Goal: Task Accomplishment & Management: Manage account settings

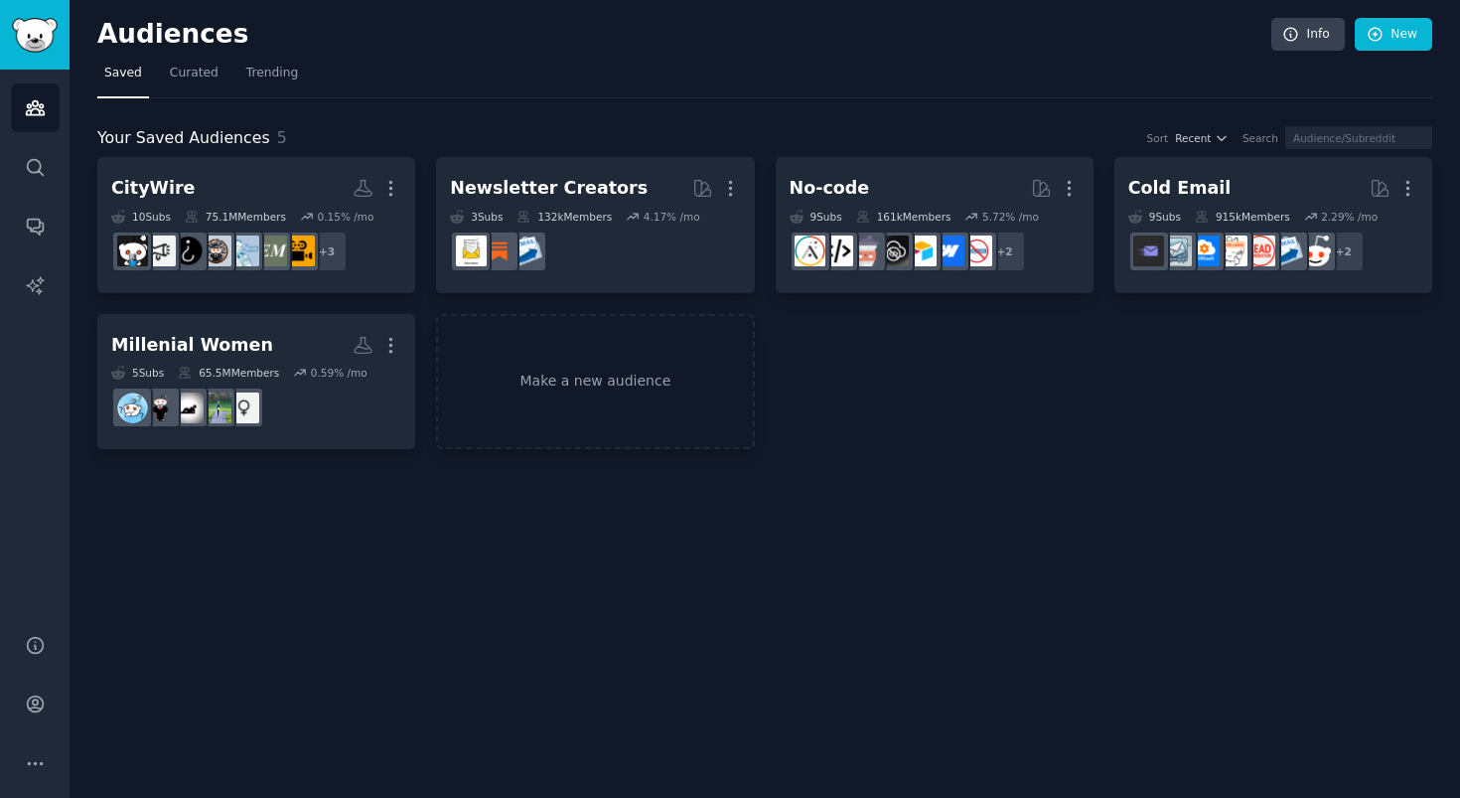
click at [457, 22] on h2 "Audiences" at bounding box center [684, 35] width 1174 height 32
click at [635, 370] on link "Make a new audience" at bounding box center [595, 382] width 318 height 136
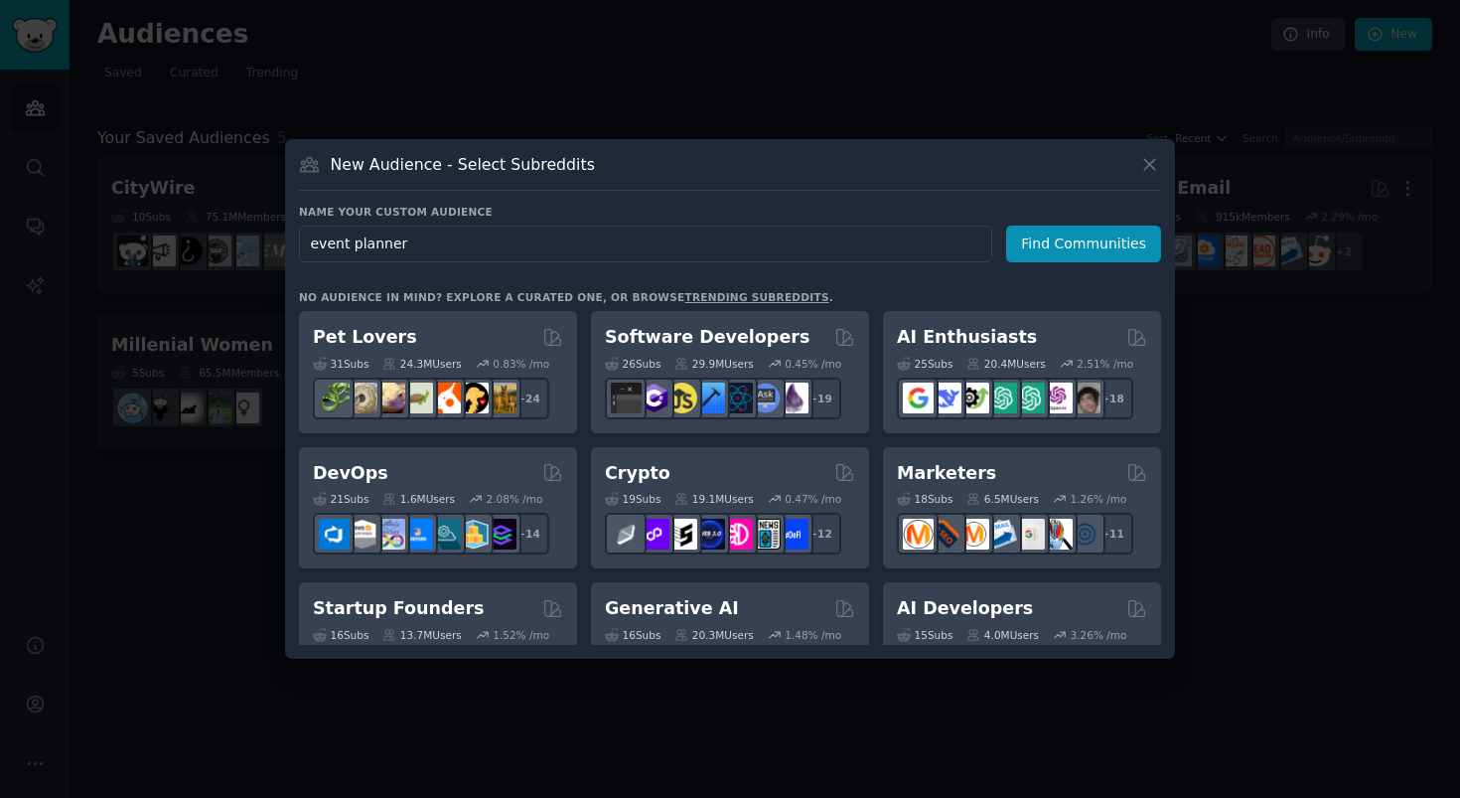
type input "event planners"
click button "Find Communities" at bounding box center [1083, 243] width 155 height 37
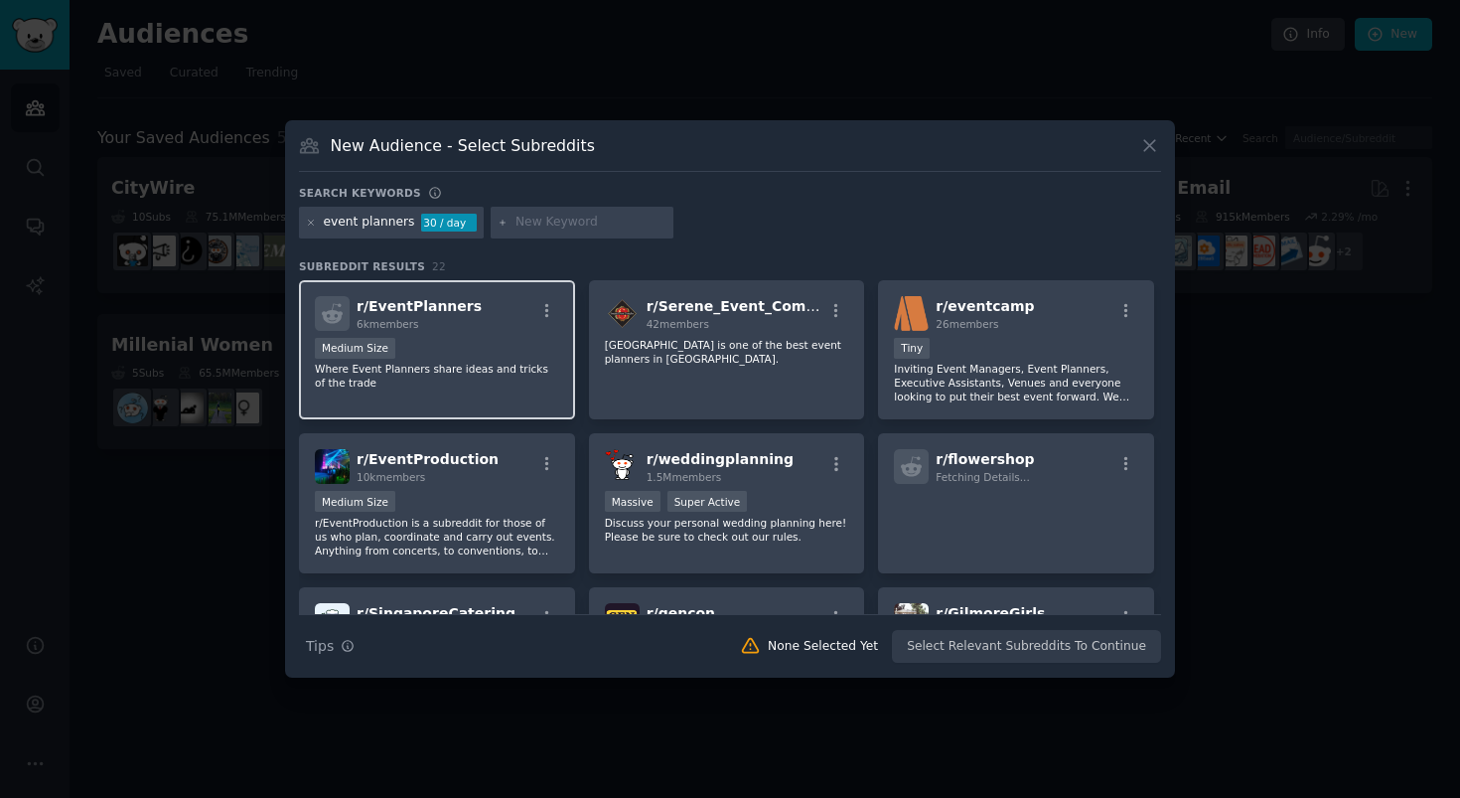
click at [460, 363] on p "Where Event Planners share ideas and tricks of the trade" at bounding box center [437, 376] width 244 height 28
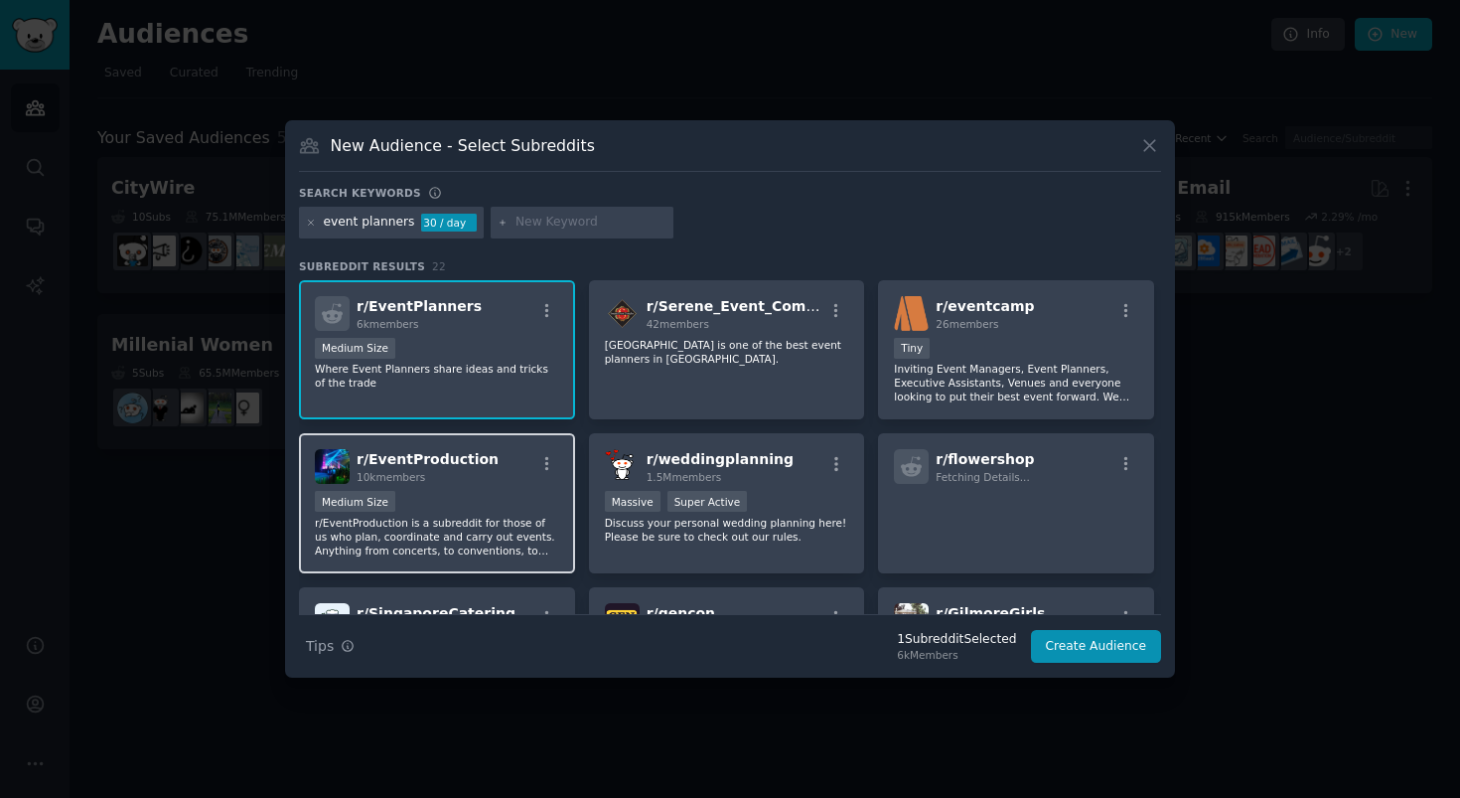
click at [469, 499] on div "Medium Size" at bounding box center [437, 503] width 244 height 25
click at [527, 225] on input "text" at bounding box center [590, 223] width 151 height 18
type input "event management"
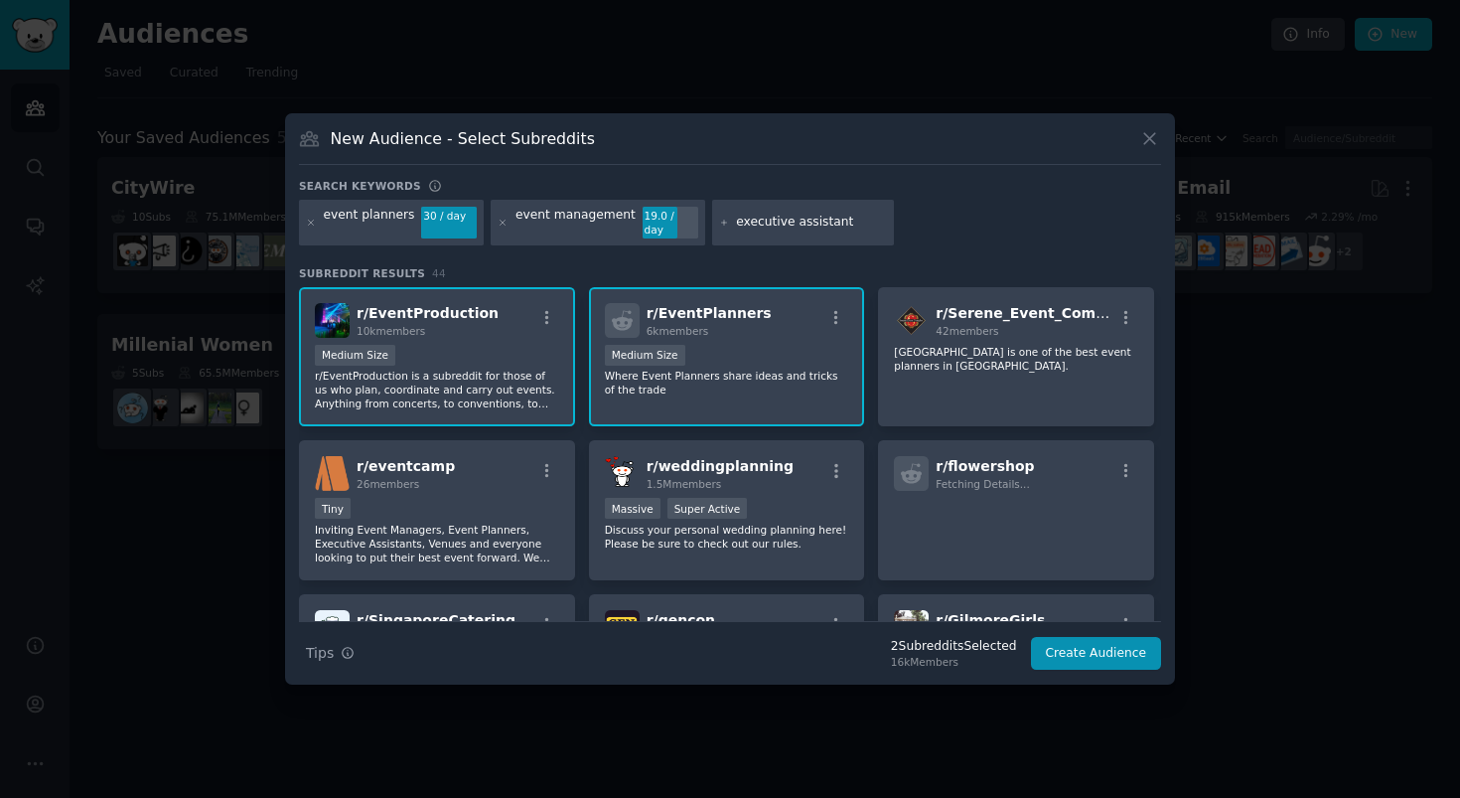
type input "executive assistants"
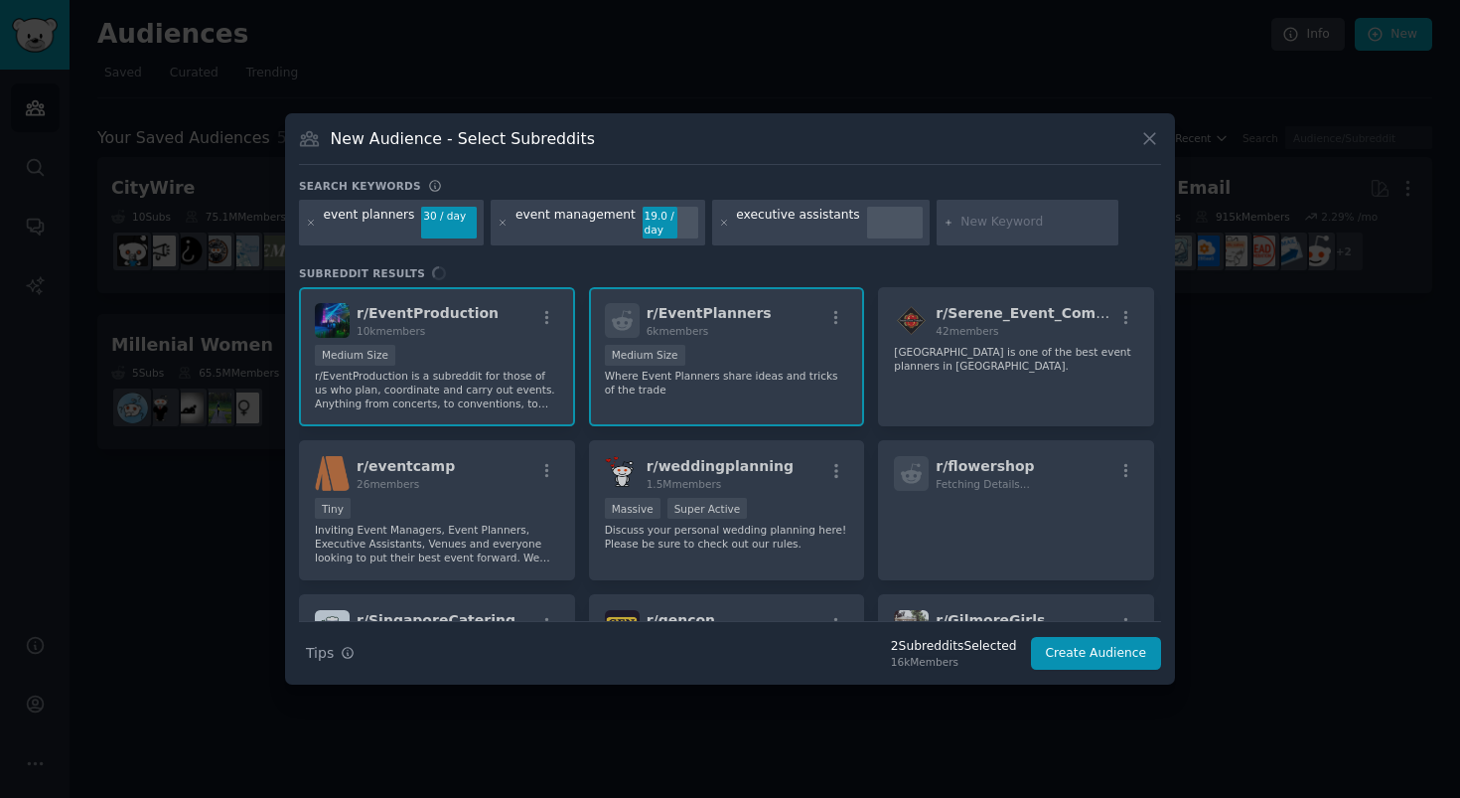
click at [958, 252] on div "Search keywords event planners 30 / day event management 19.0 / day executive a…" at bounding box center [730, 425] width 862 height 492
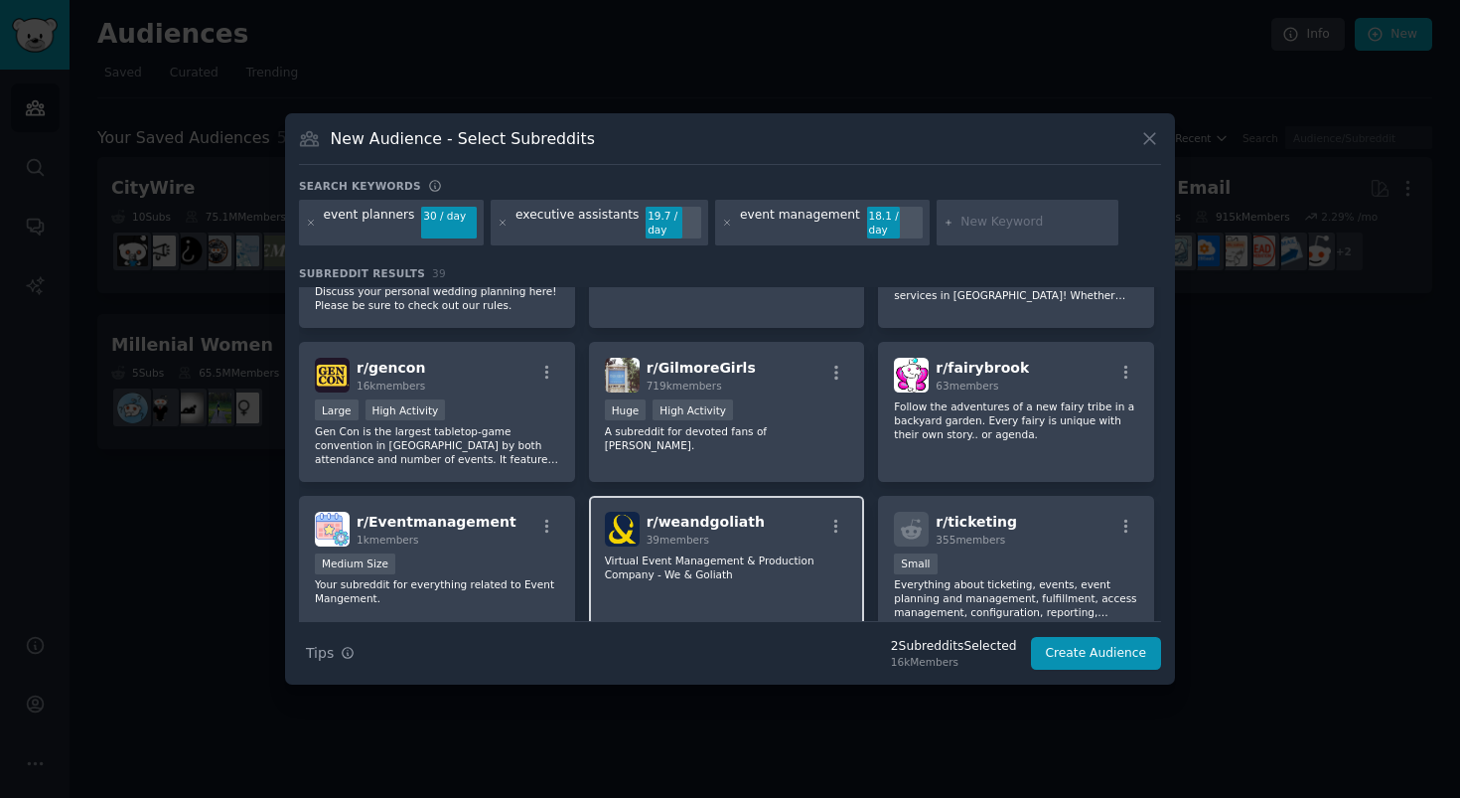
scroll to position [375, 0]
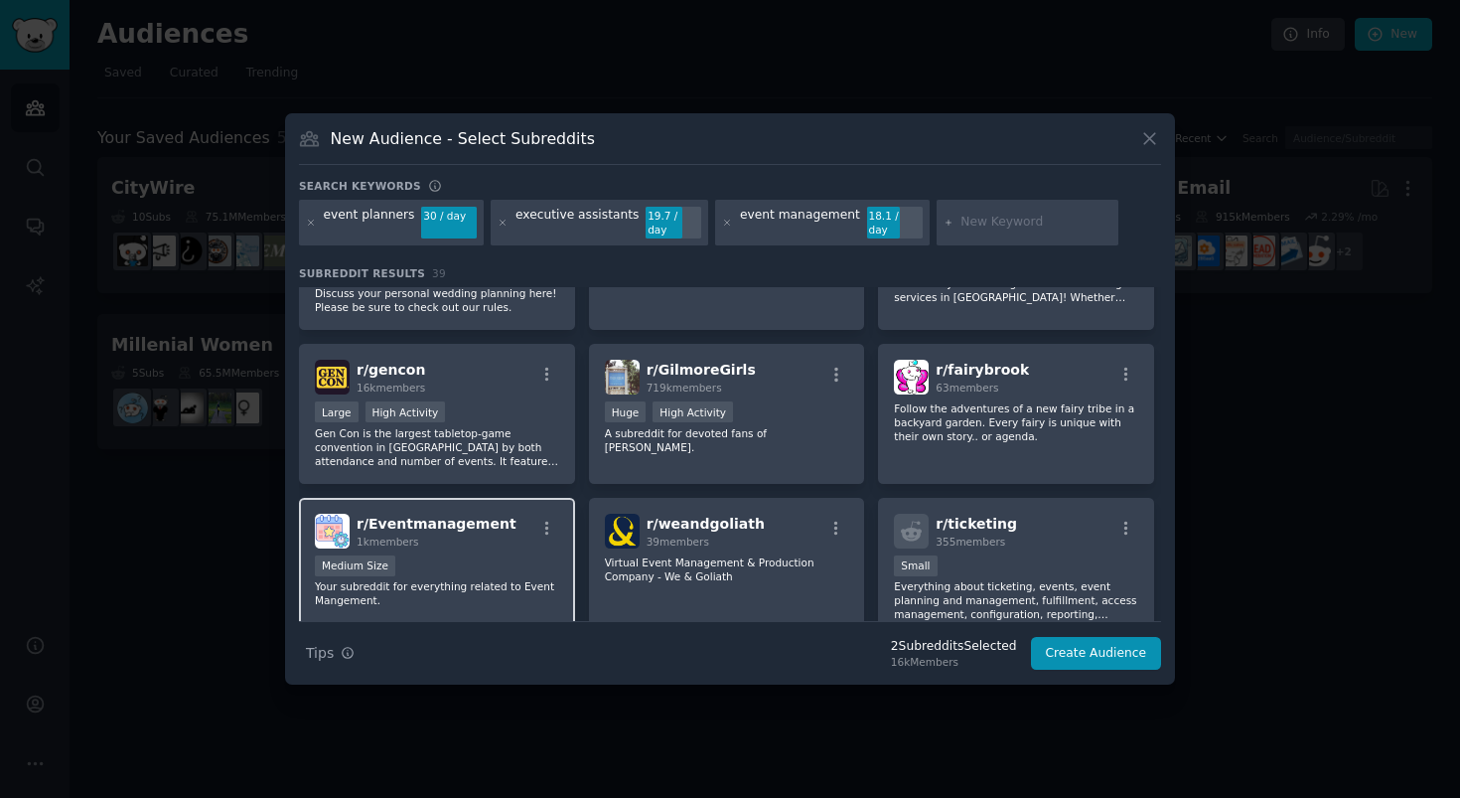
click at [530, 579] on p "Your subreddit for everything related to Event Mangement." at bounding box center [437, 593] width 244 height 28
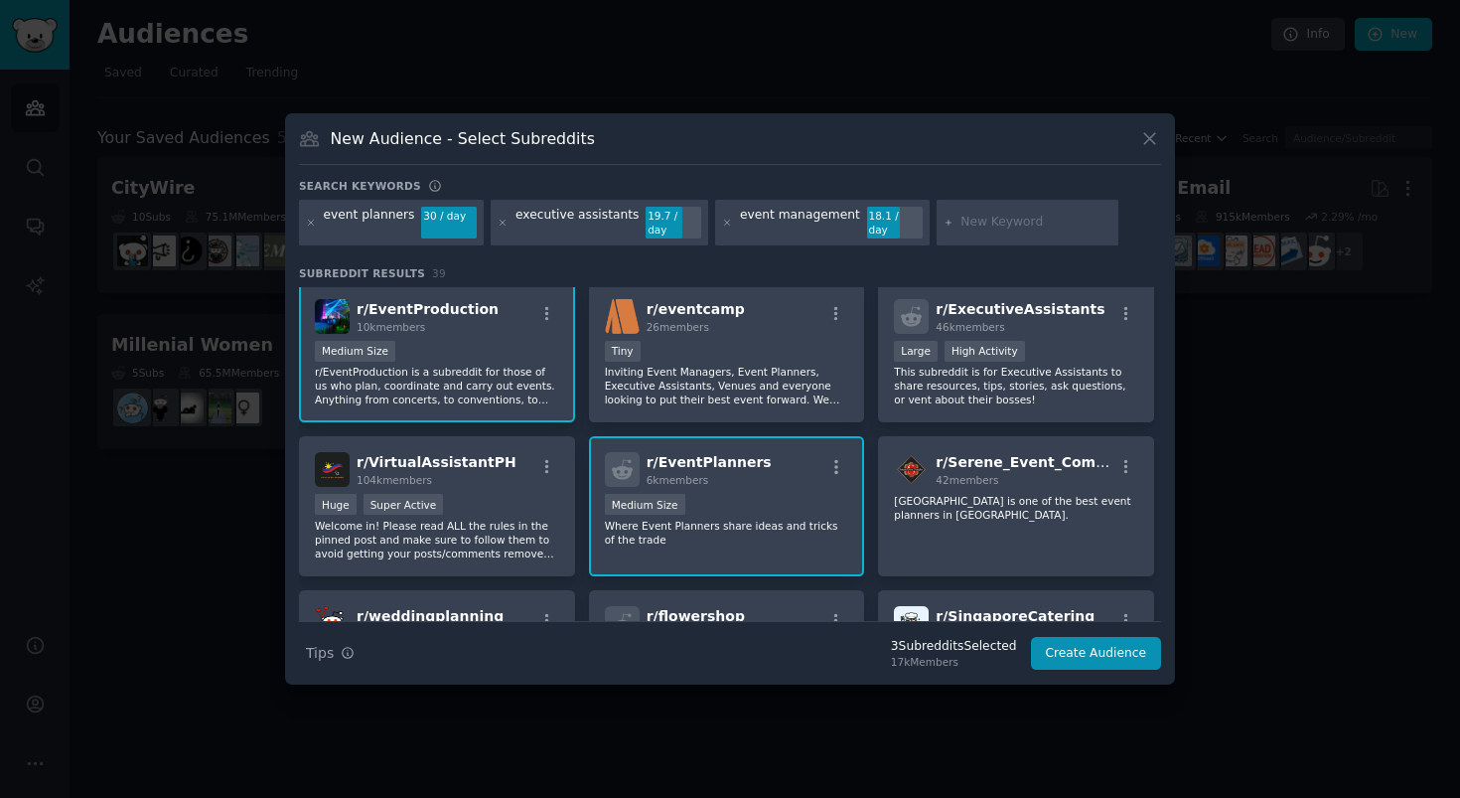
scroll to position [0, 0]
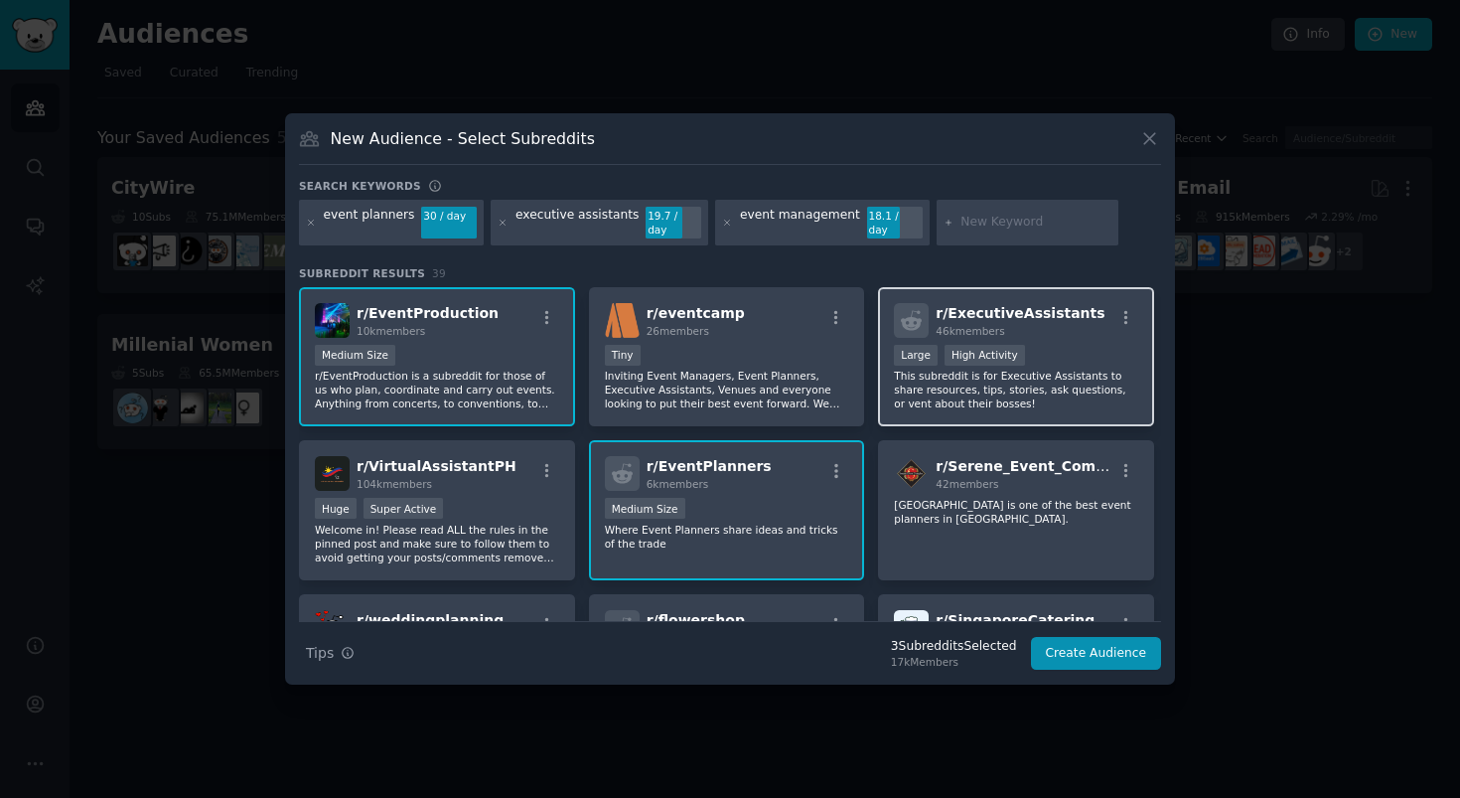
click at [991, 403] on div "r/ ExecutiveAssistants 46k members Large High Activity This subreddit is for Ex…" at bounding box center [1016, 357] width 276 height 140
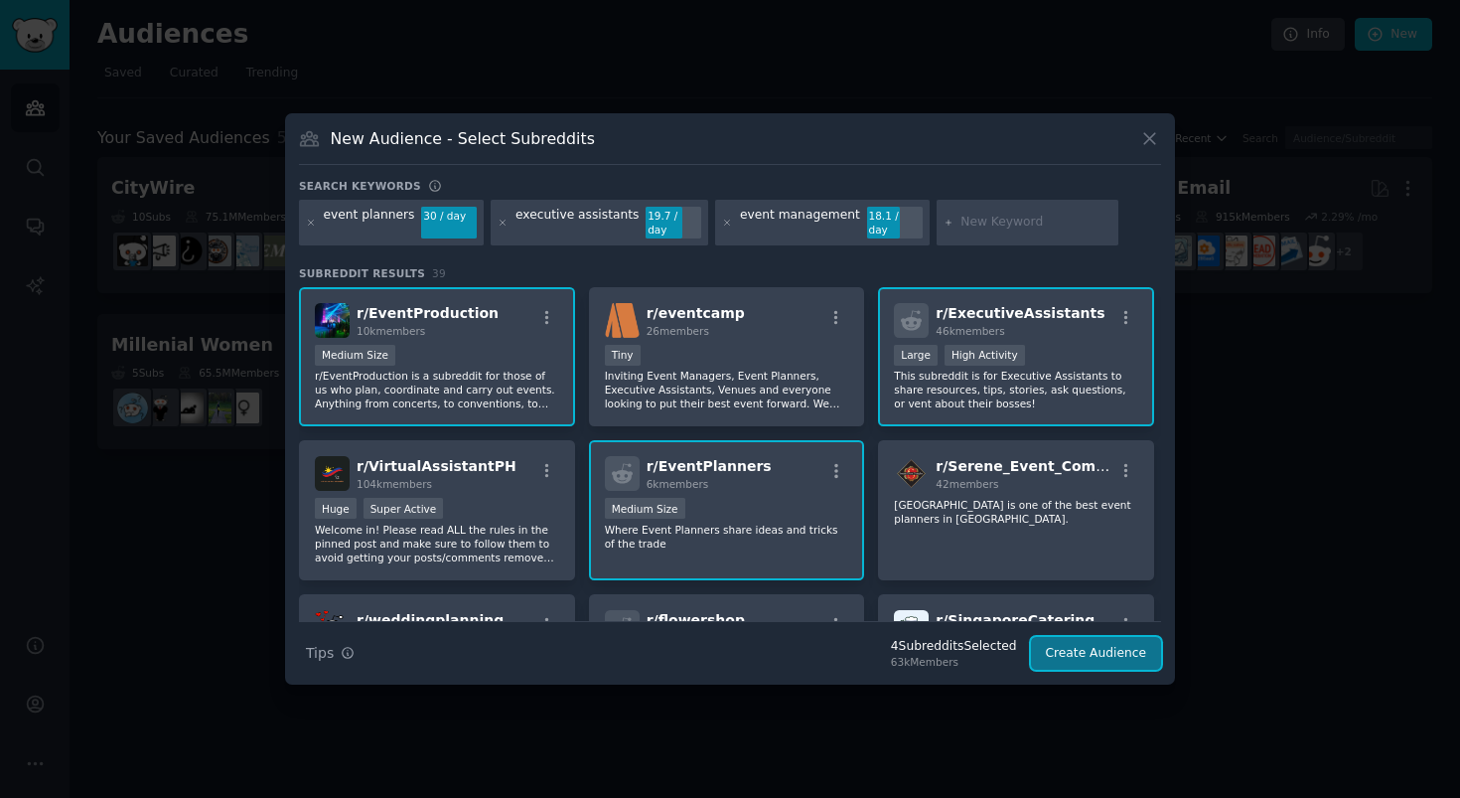
click at [1125, 641] on button "Create Audience" at bounding box center [1096, 654] width 131 height 34
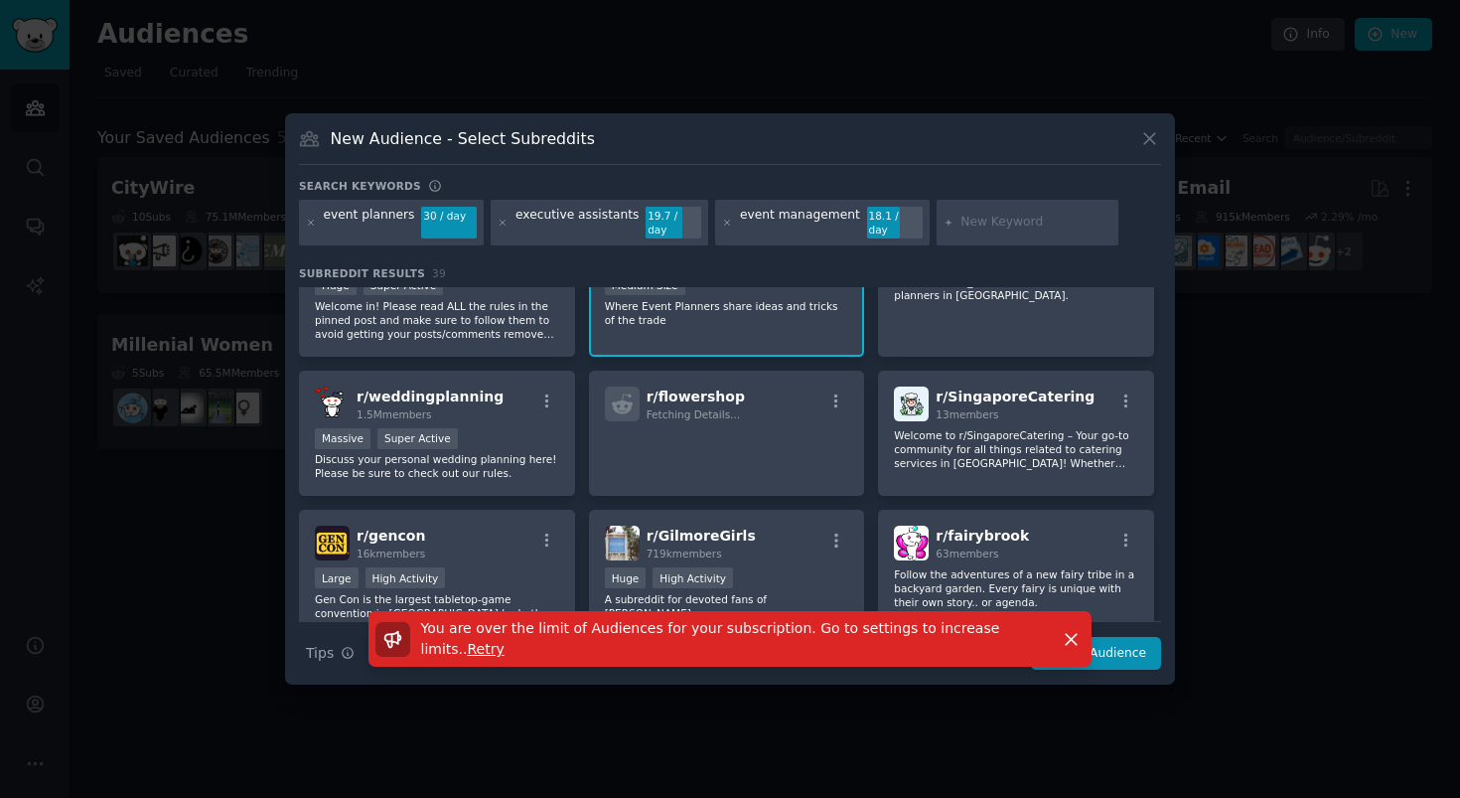
scroll to position [350, 0]
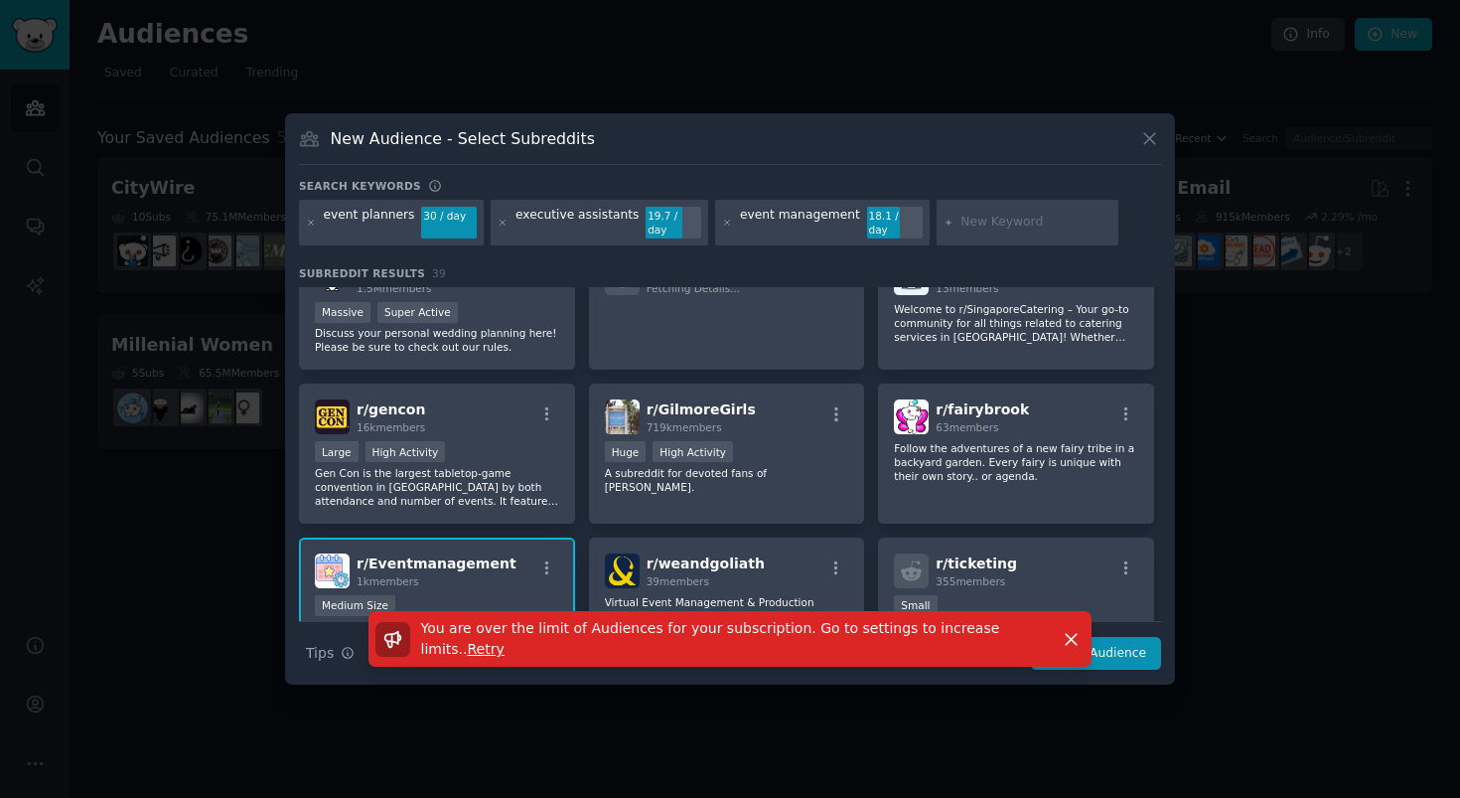
click at [480, 574] on div "1k members" at bounding box center [437, 581] width 160 height 14
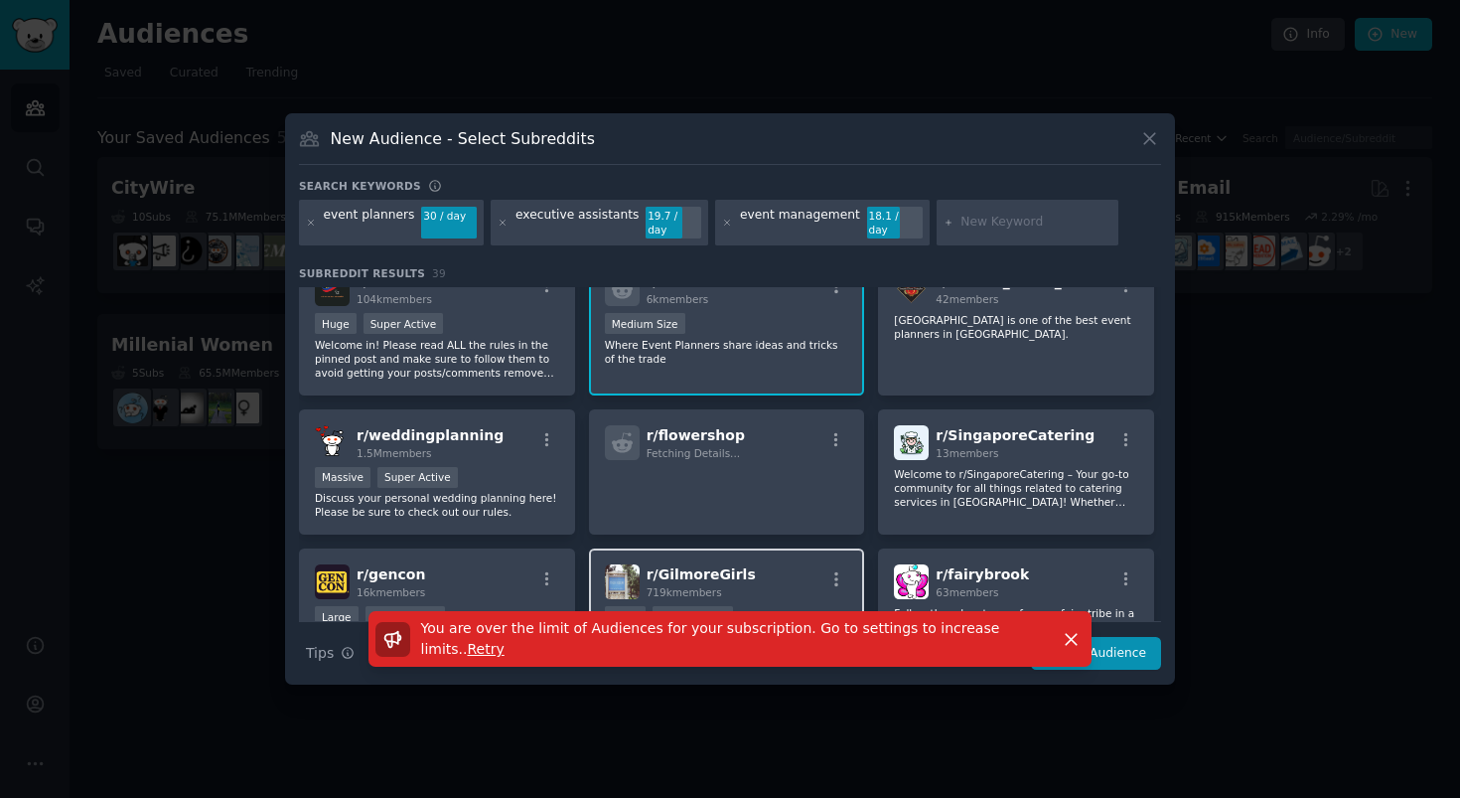
scroll to position [41, 0]
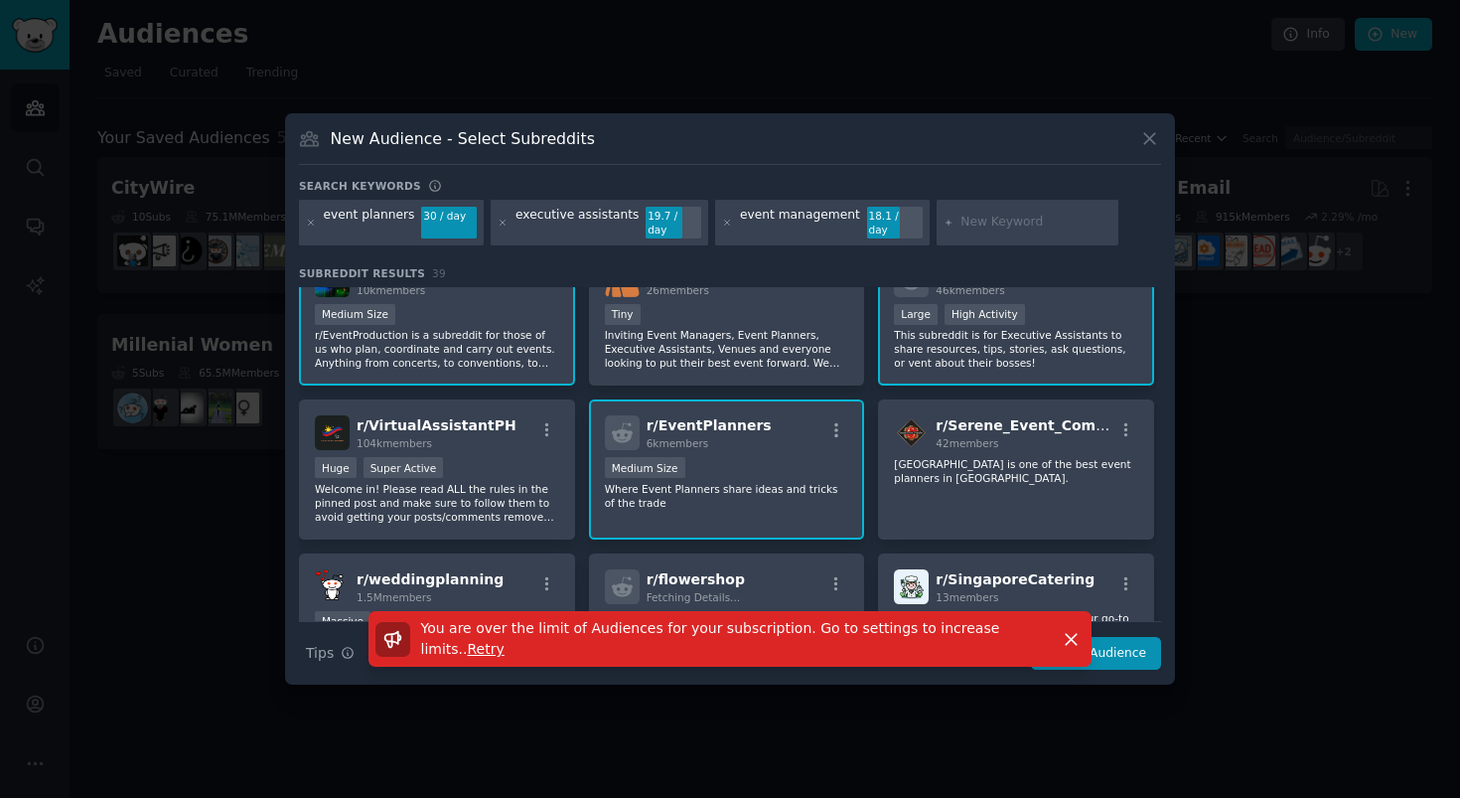
click at [747, 472] on div "Medium Size" at bounding box center [727, 469] width 244 height 25
click at [1121, 652] on div "You are over the limit of Audiences for your subscription. Go to settings to in…" at bounding box center [730, 647] width 890 height 73
click at [1061, 622] on button "Dismiss" at bounding box center [1071, 639] width 35 height 35
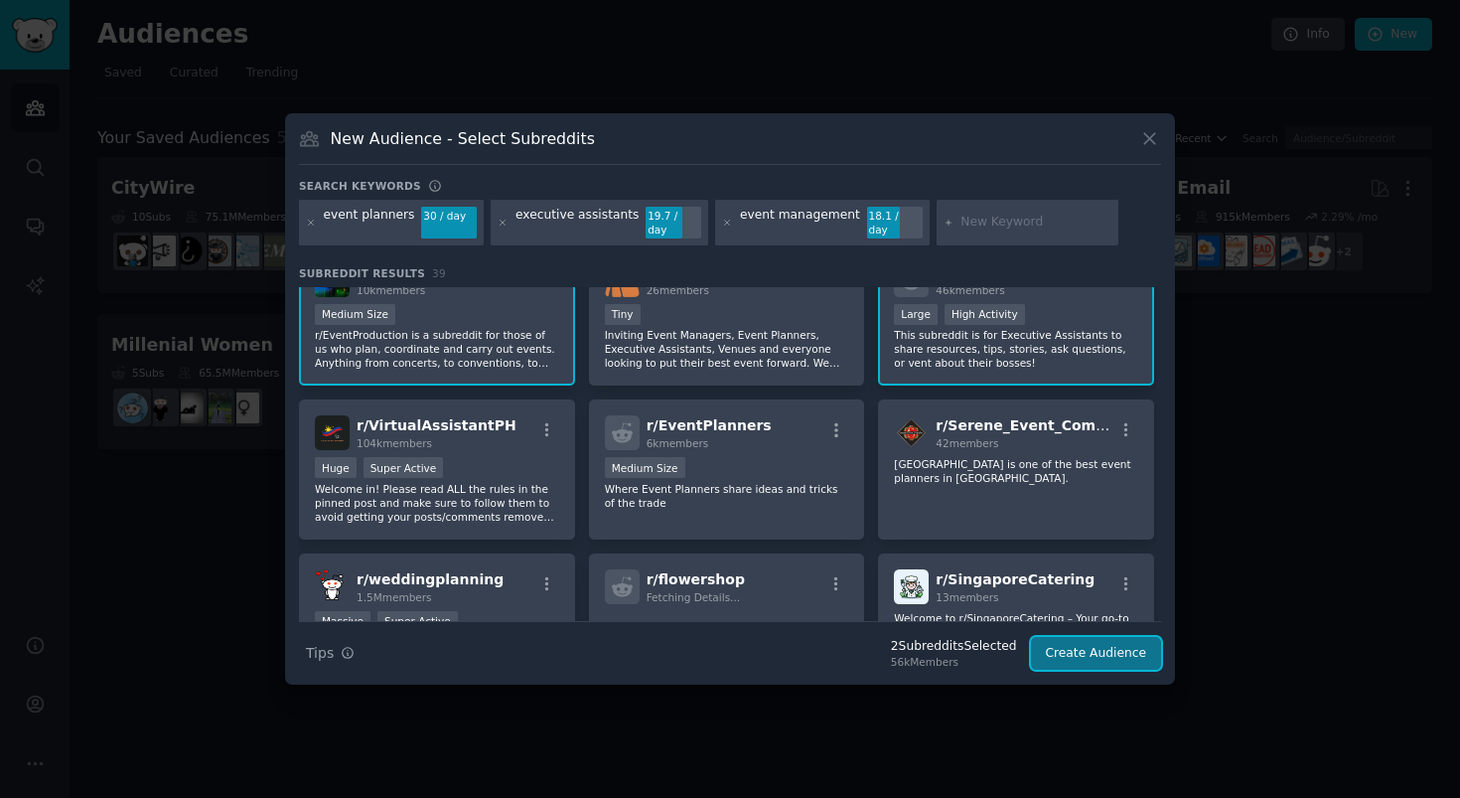
click at [1074, 643] on button "Create Audience" at bounding box center [1096, 654] width 131 height 34
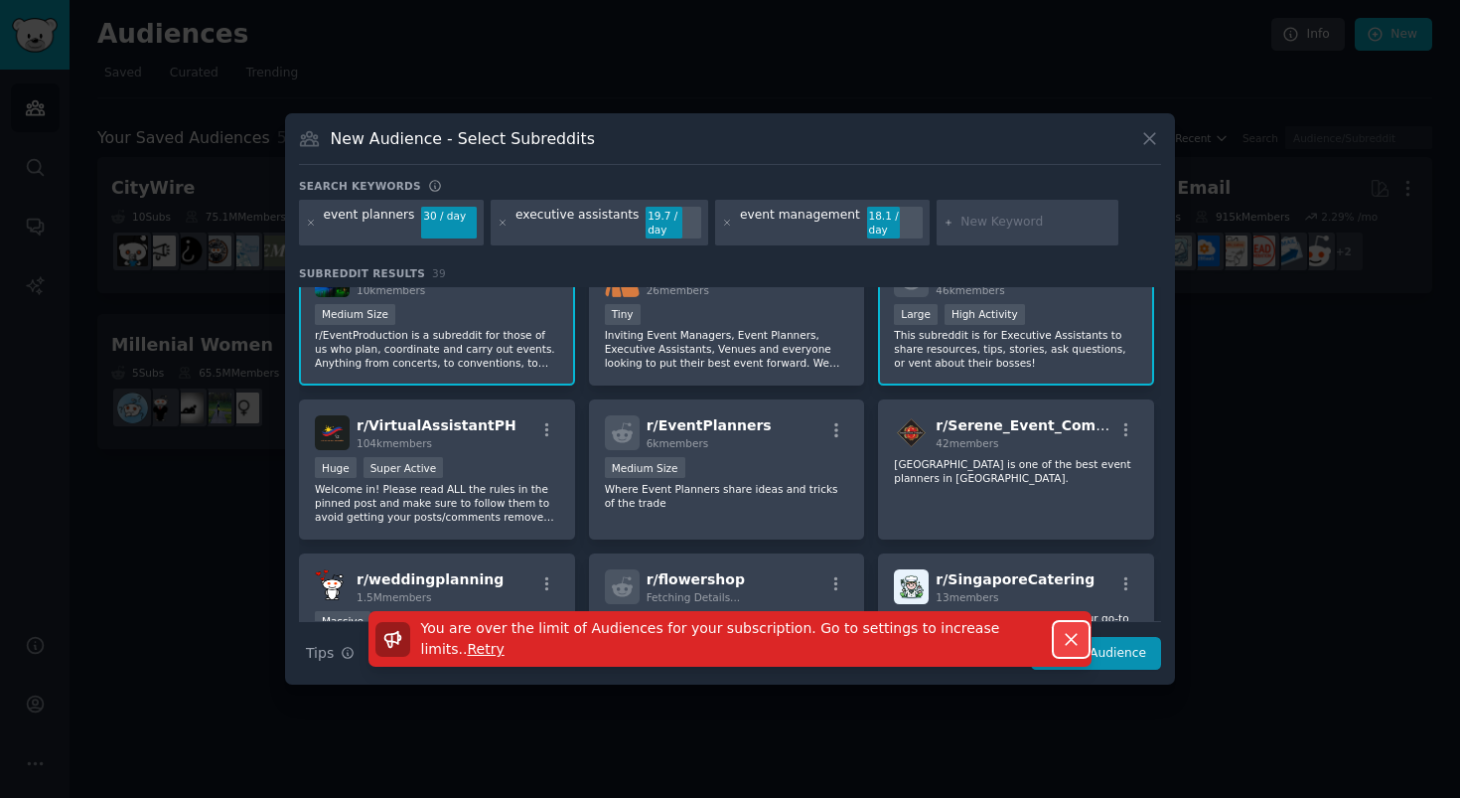
click at [1079, 630] on icon "button" at bounding box center [1071, 639] width 21 height 21
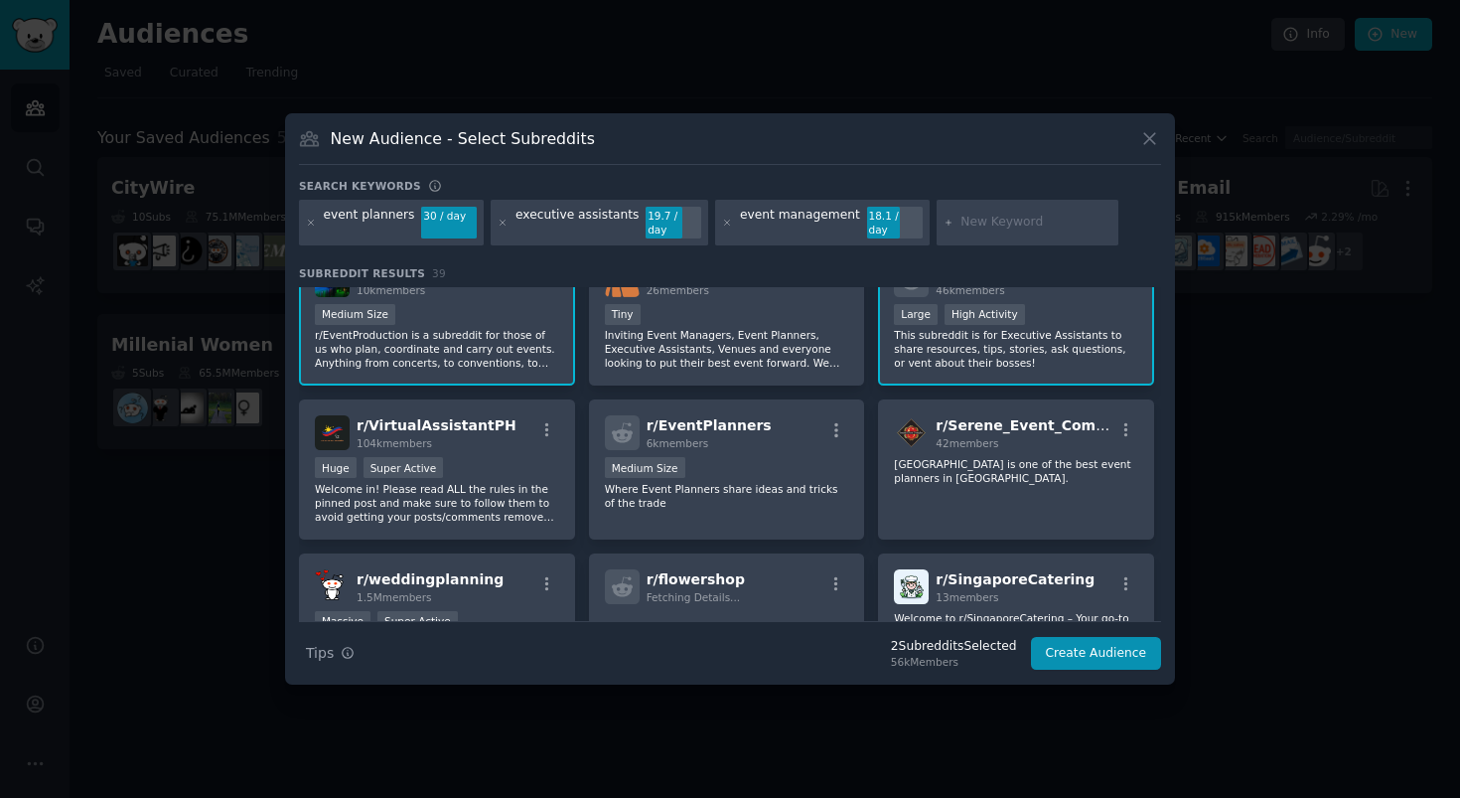
click at [1018, 357] on p "This subreddit is for Executive Assistants to share resources, tips, stories, a…" at bounding box center [1016, 349] width 244 height 42
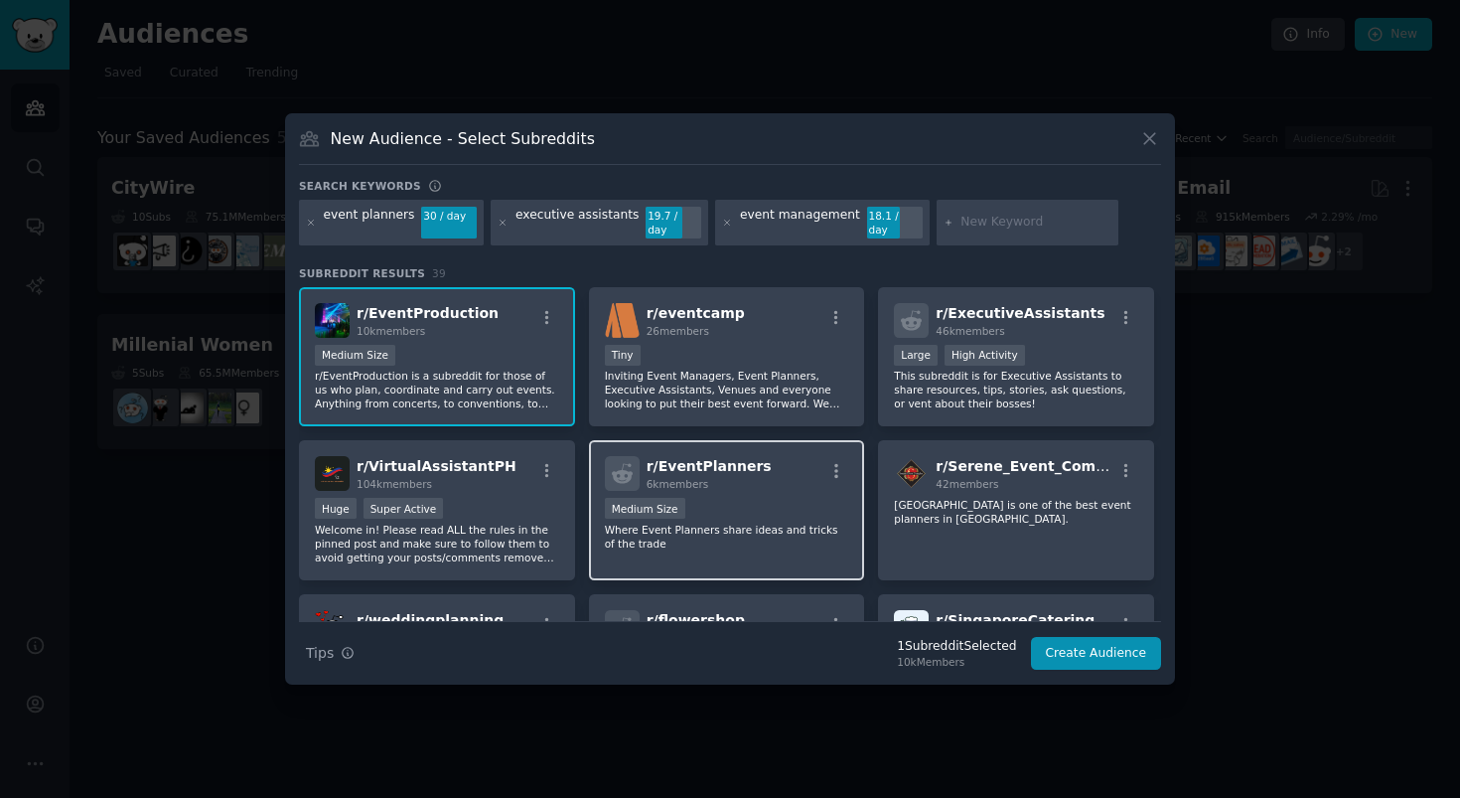
click at [702, 506] on div "1000 - 10,000 members Medium Size" at bounding box center [727, 510] width 244 height 25
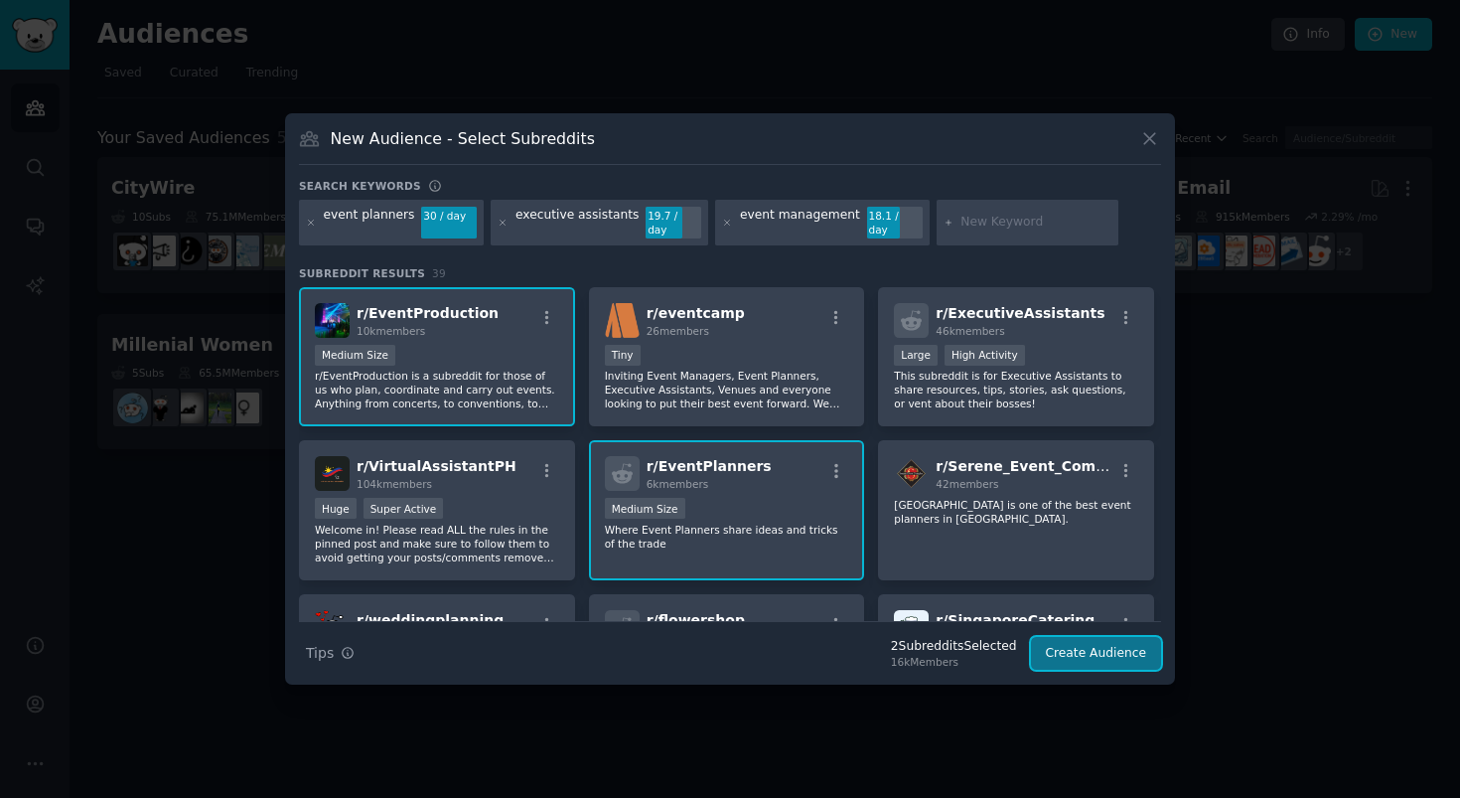
click at [1074, 650] on button "Create Audience" at bounding box center [1096, 654] width 131 height 34
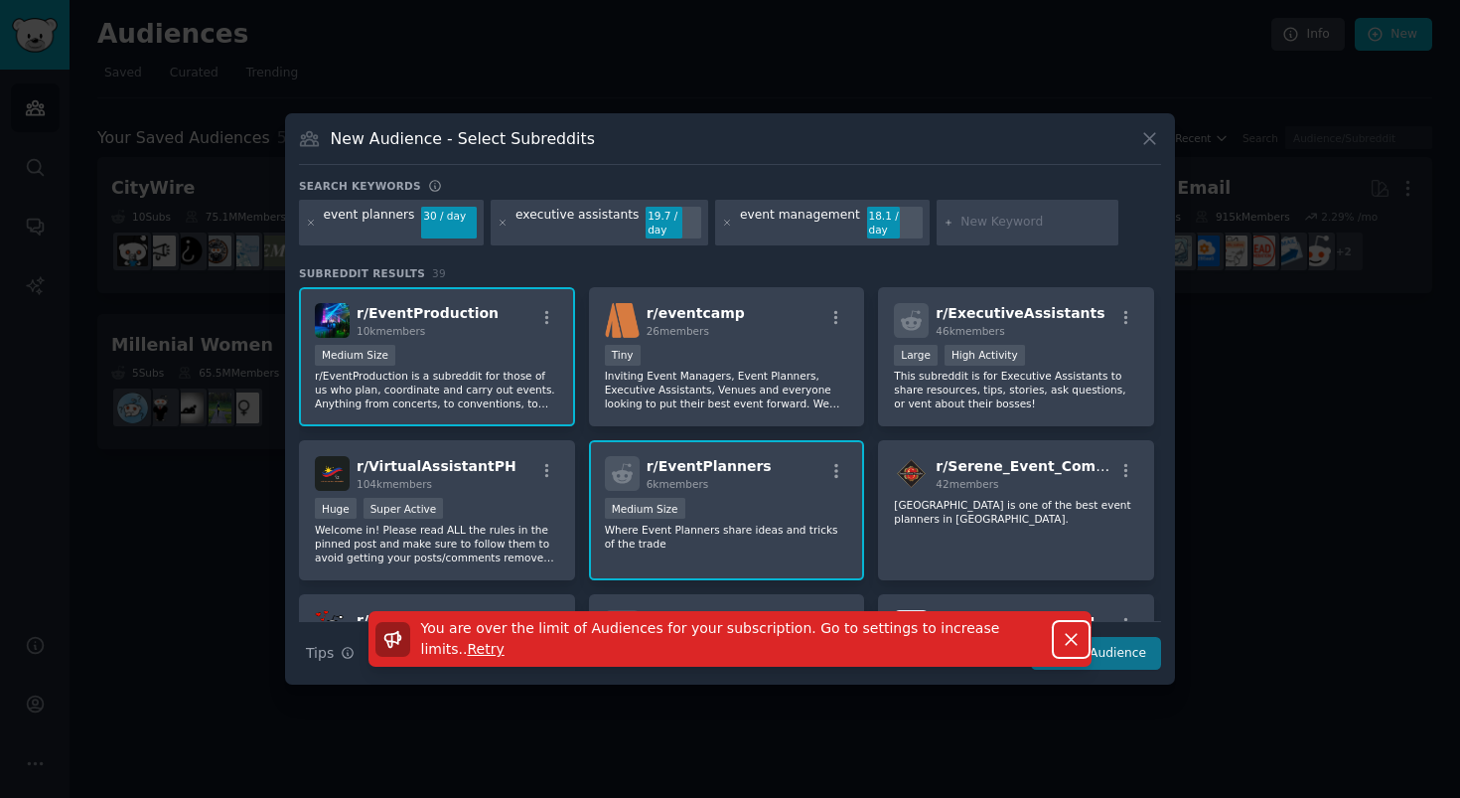
click at [1072, 634] on icon "button" at bounding box center [1071, 639] width 11 height 11
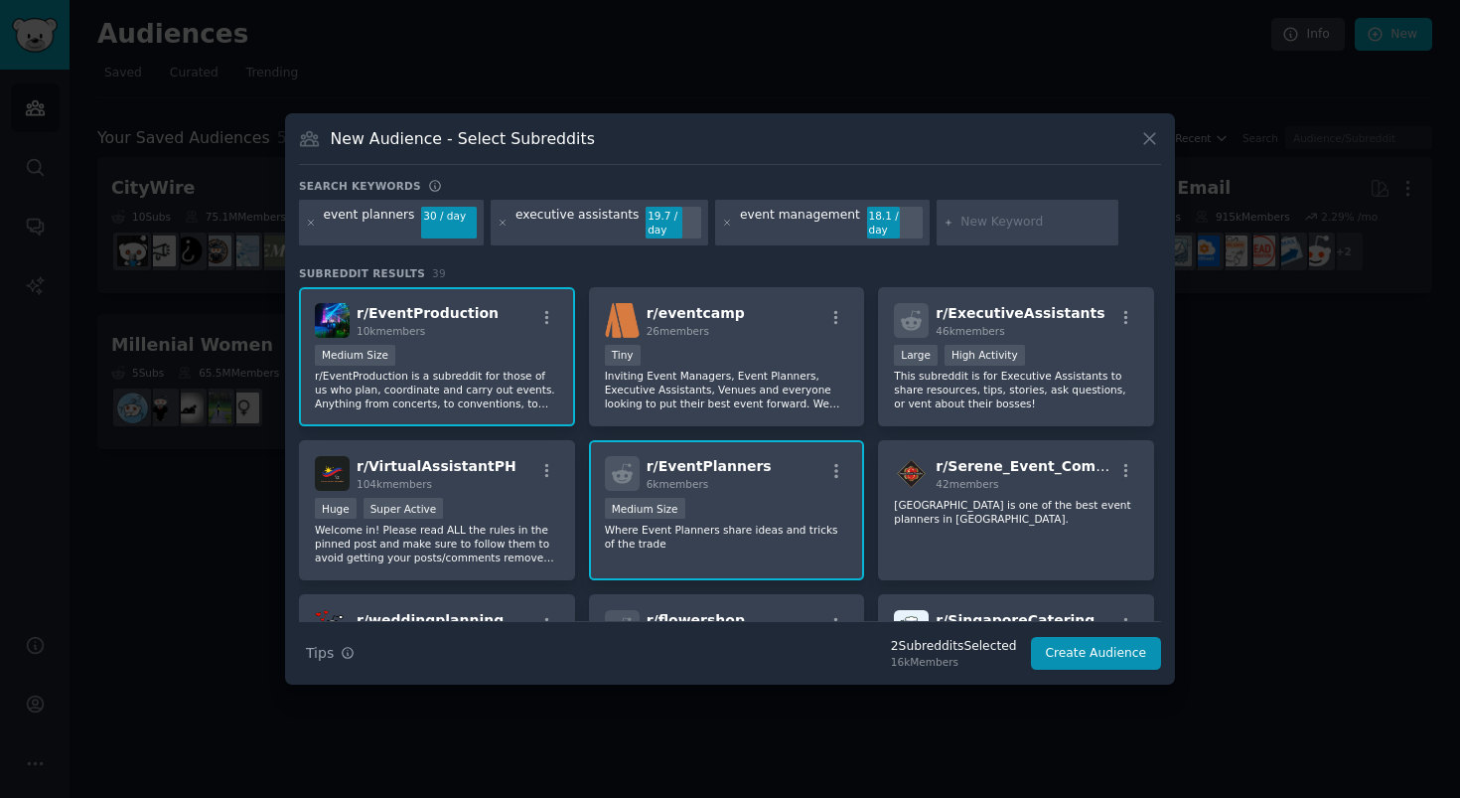
click at [795, 542] on p "Where Event Planners share ideas and tricks of the trade" at bounding box center [727, 536] width 244 height 28
click at [1112, 649] on button "Create Audience" at bounding box center [1096, 654] width 131 height 34
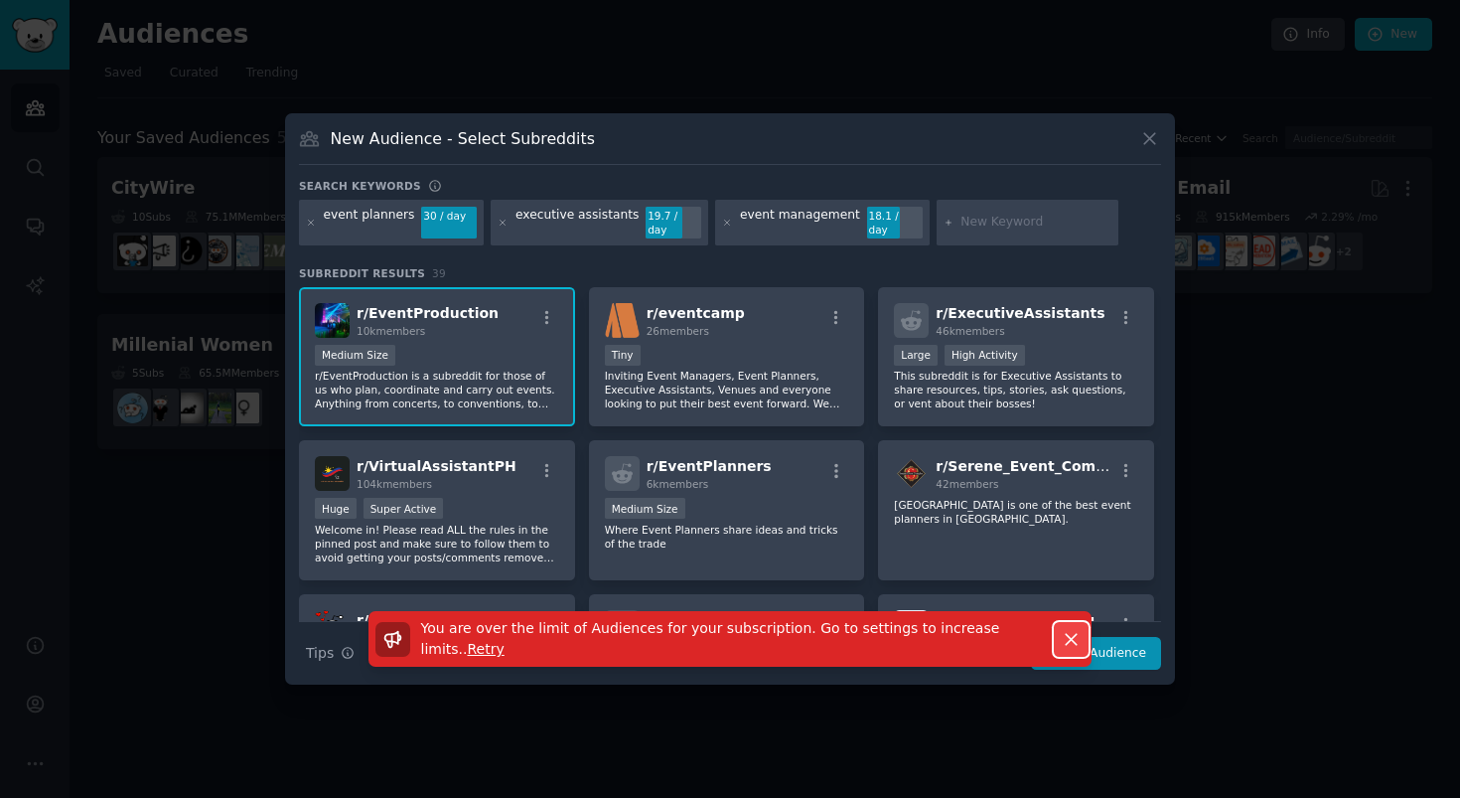
click at [1067, 629] on icon "button" at bounding box center [1071, 639] width 21 height 21
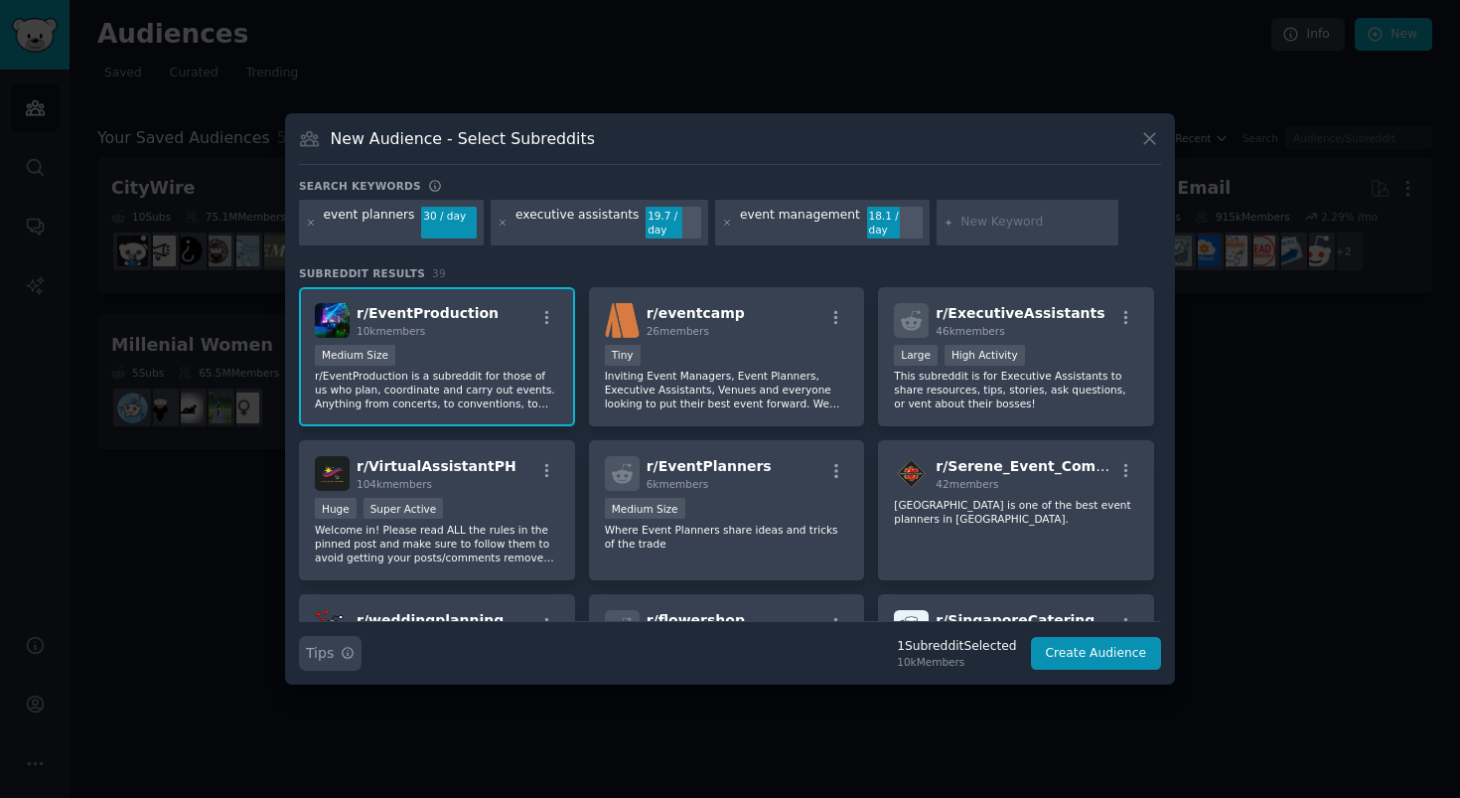
click at [349, 647] on icon "button" at bounding box center [348, 653] width 14 height 14
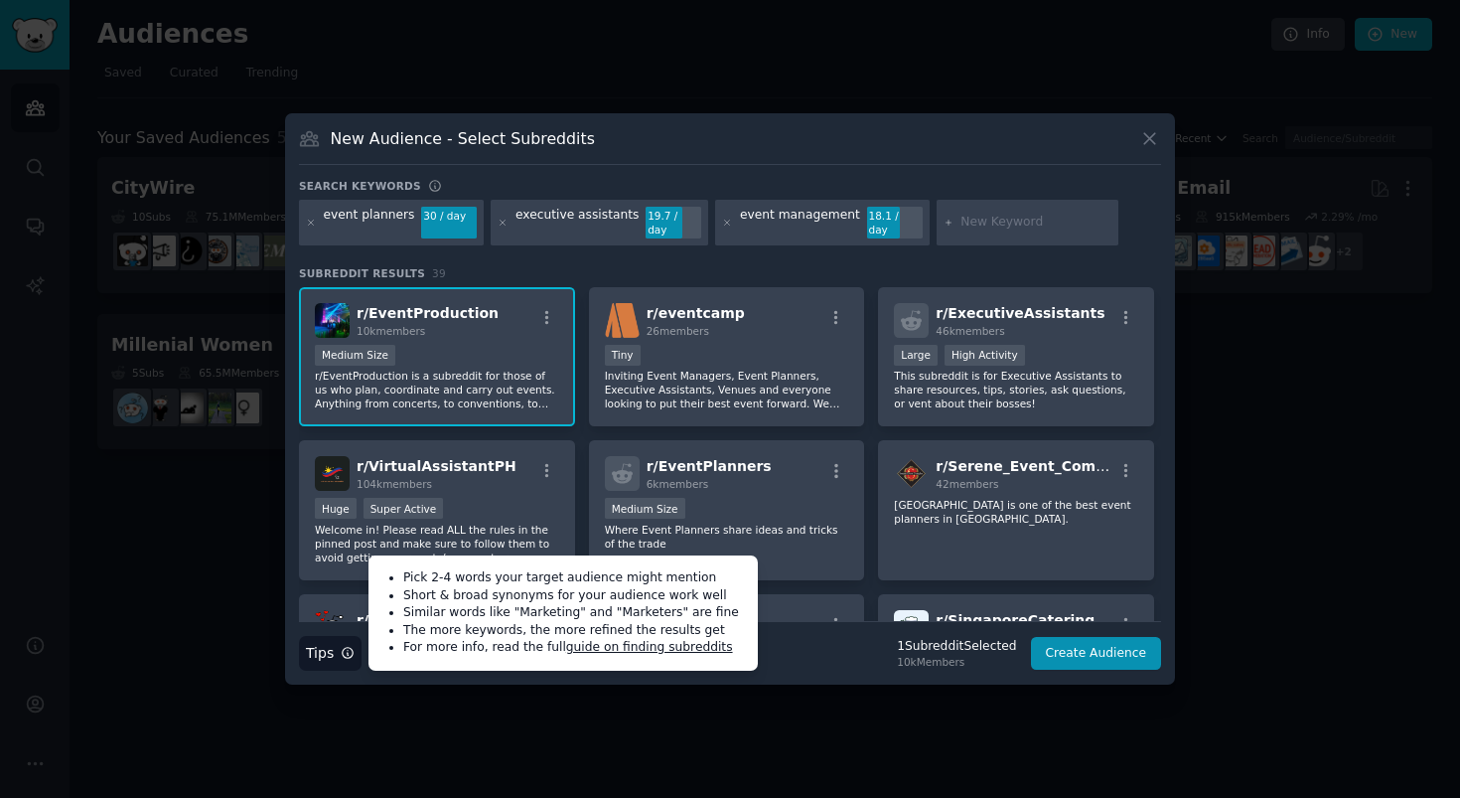
click at [349, 647] on icon "button" at bounding box center [348, 653] width 14 height 14
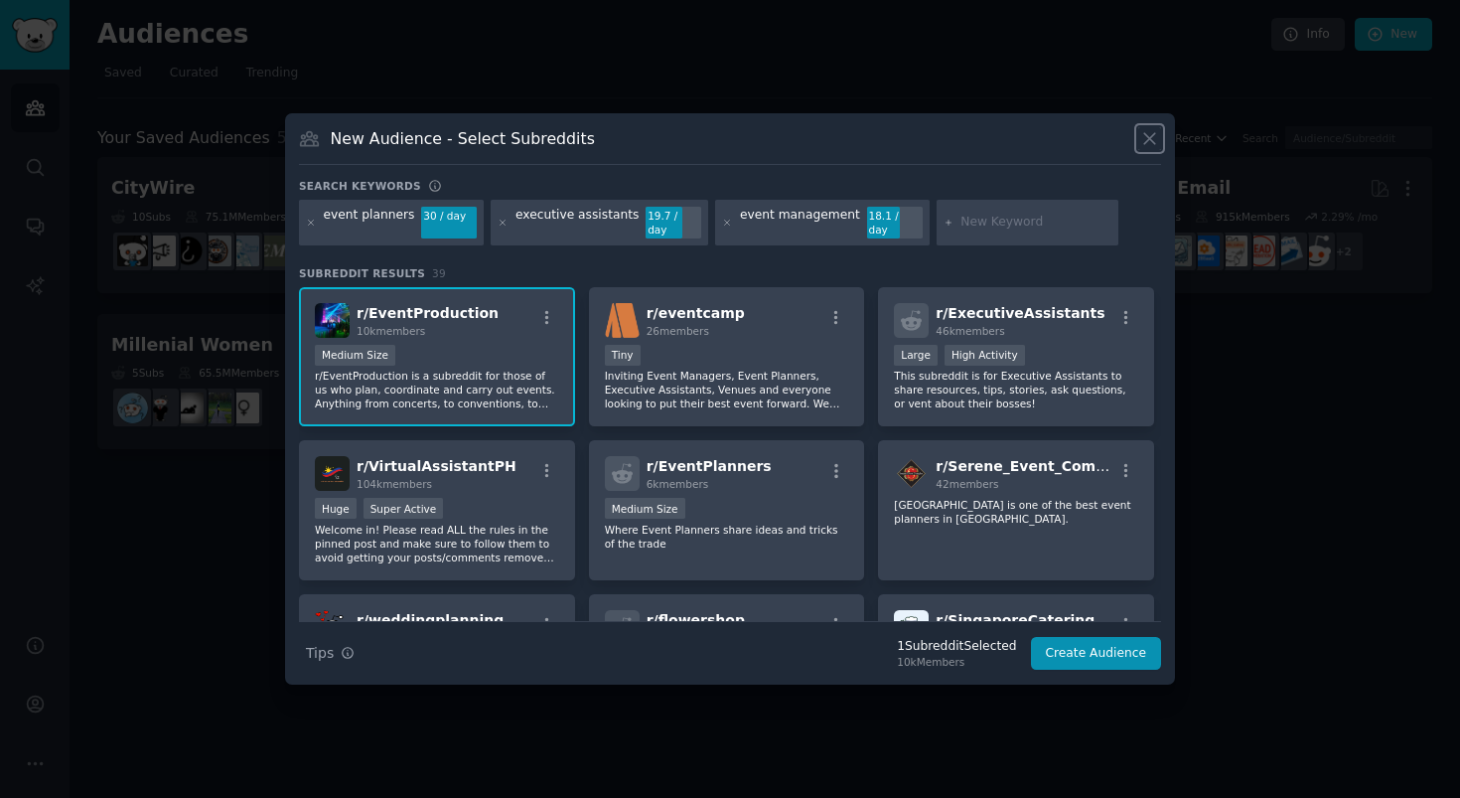
click at [1151, 140] on icon at bounding box center [1149, 138] width 21 height 21
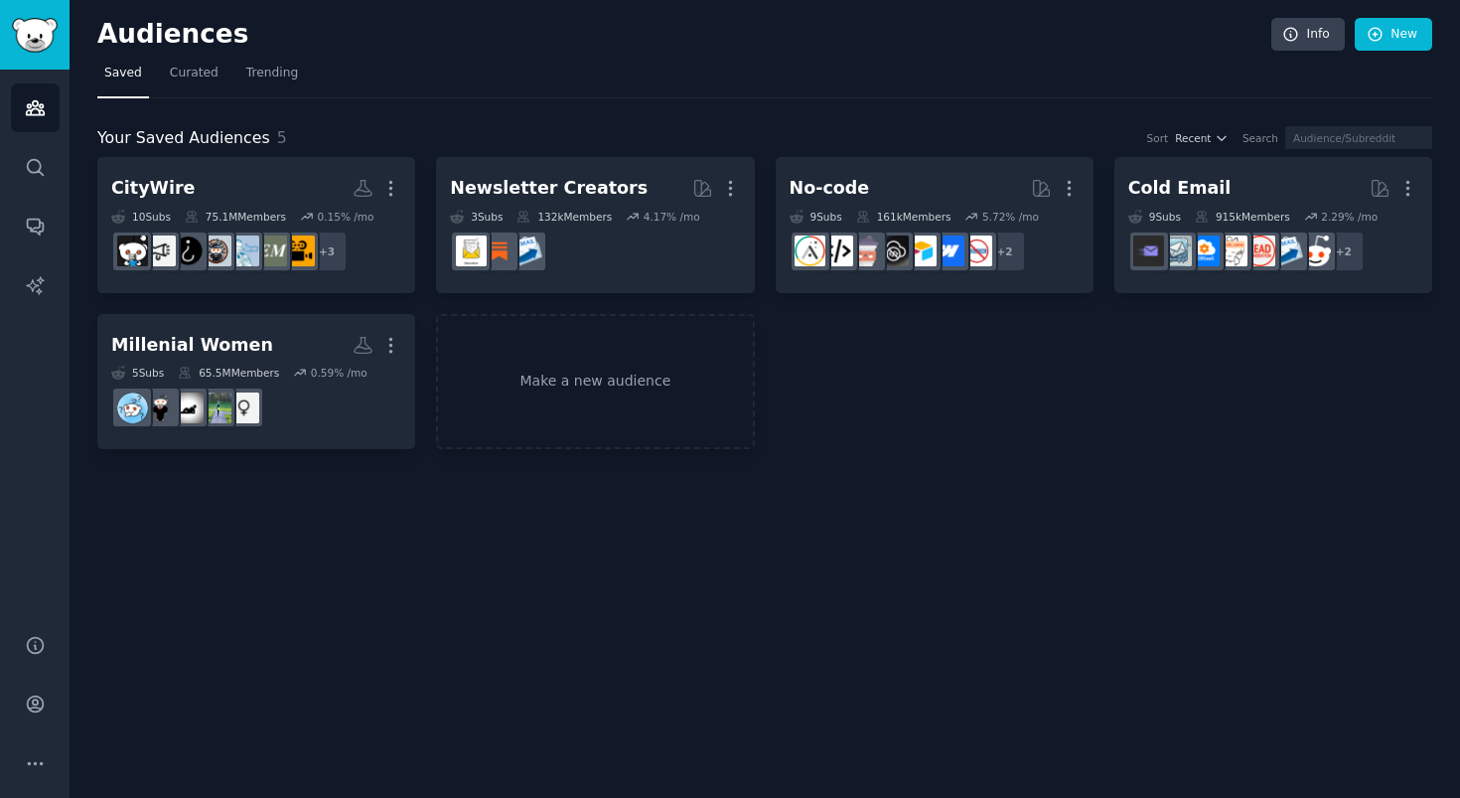
click at [1160, 567] on div "Audiences Info New Saved Curated Trending Your Saved Audiences 5 Sort Recent Se…" at bounding box center [765, 399] width 1390 height 798
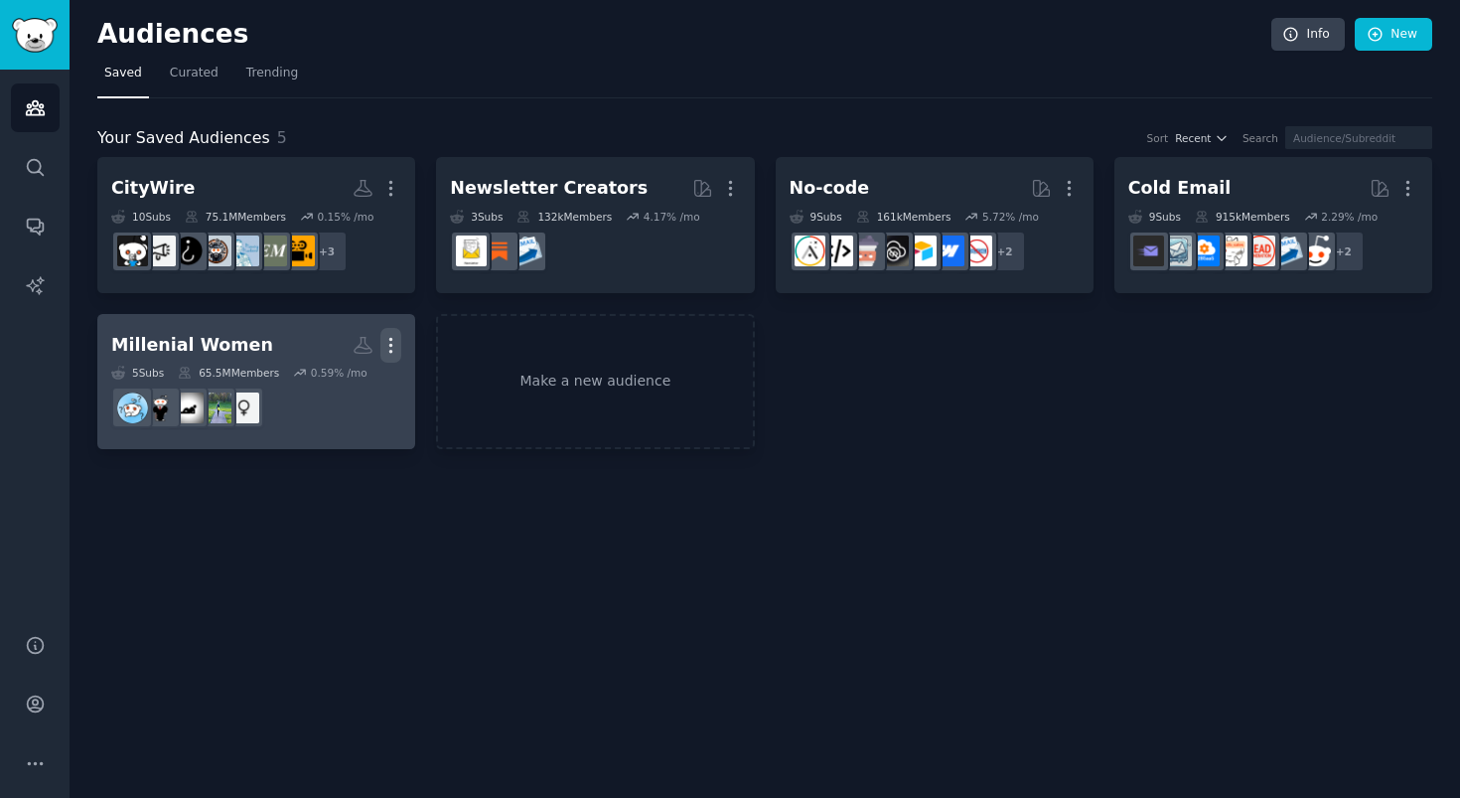
click at [397, 336] on icon "button" at bounding box center [390, 345] width 21 height 21
click at [358, 392] on p "Delete" at bounding box center [337, 386] width 46 height 21
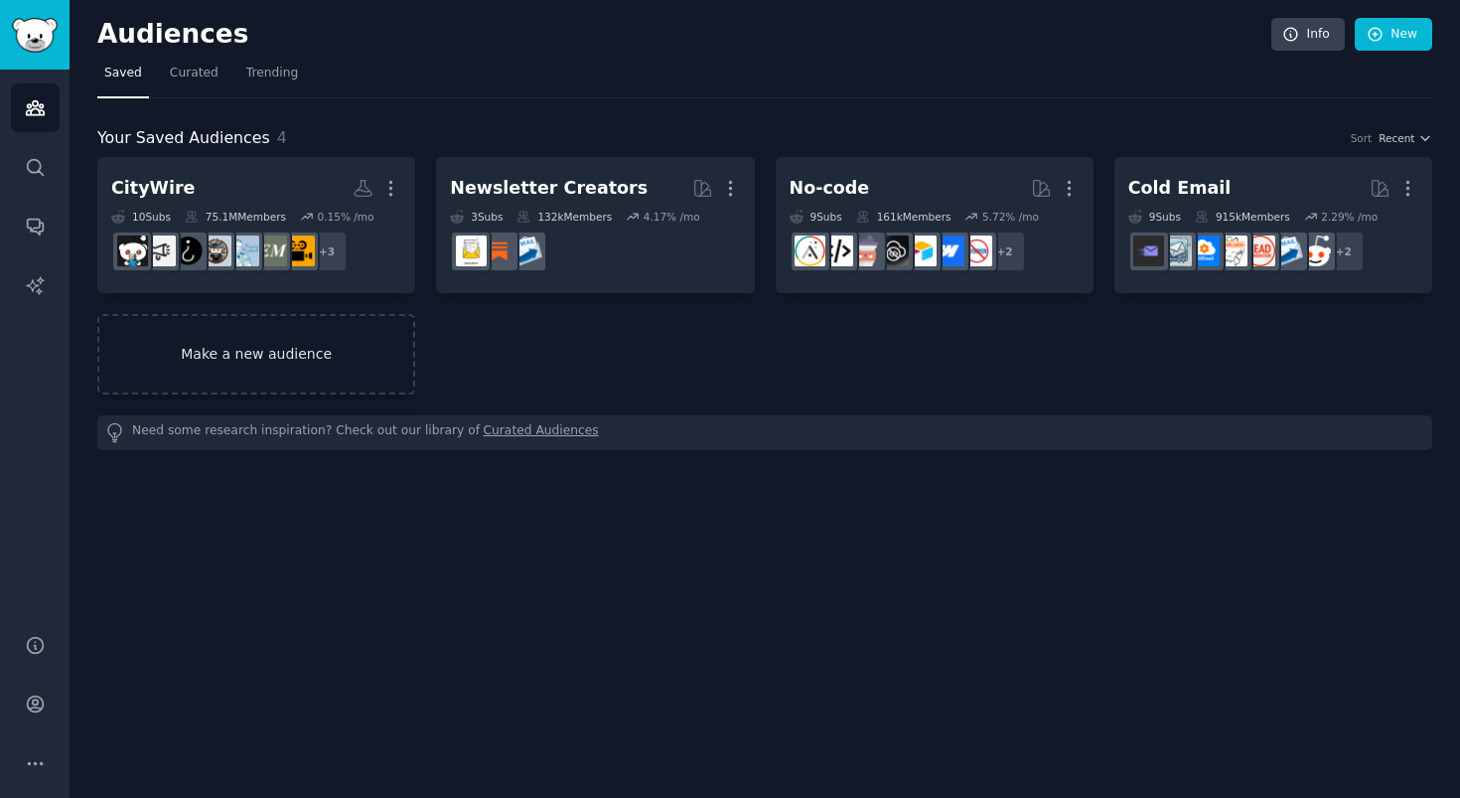
click at [337, 373] on link "Make a new audience" at bounding box center [256, 354] width 318 height 80
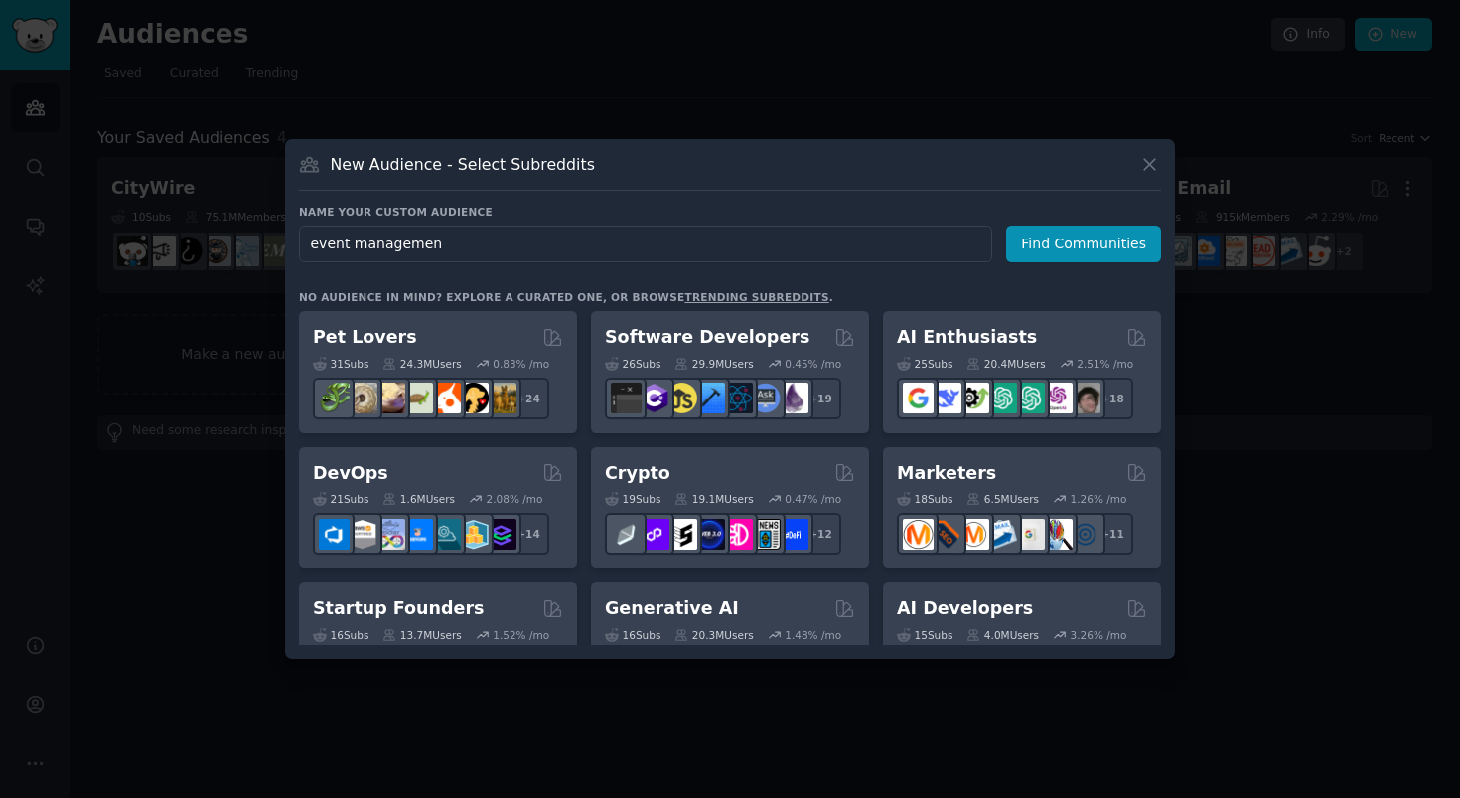
type input "event management"
click button "Find Communities" at bounding box center [1083, 243] width 155 height 37
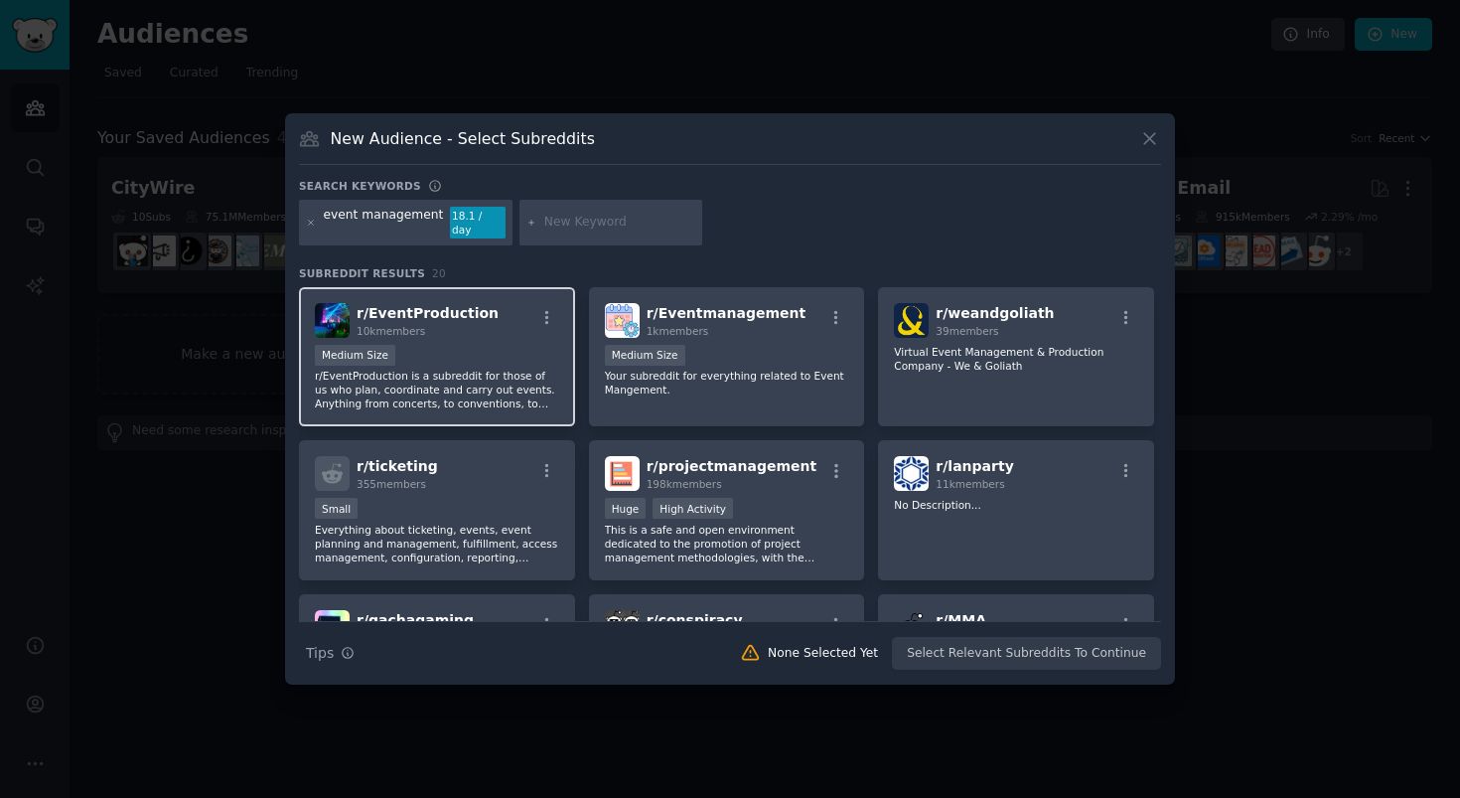
click at [523, 355] on div "Medium Size" at bounding box center [437, 357] width 244 height 25
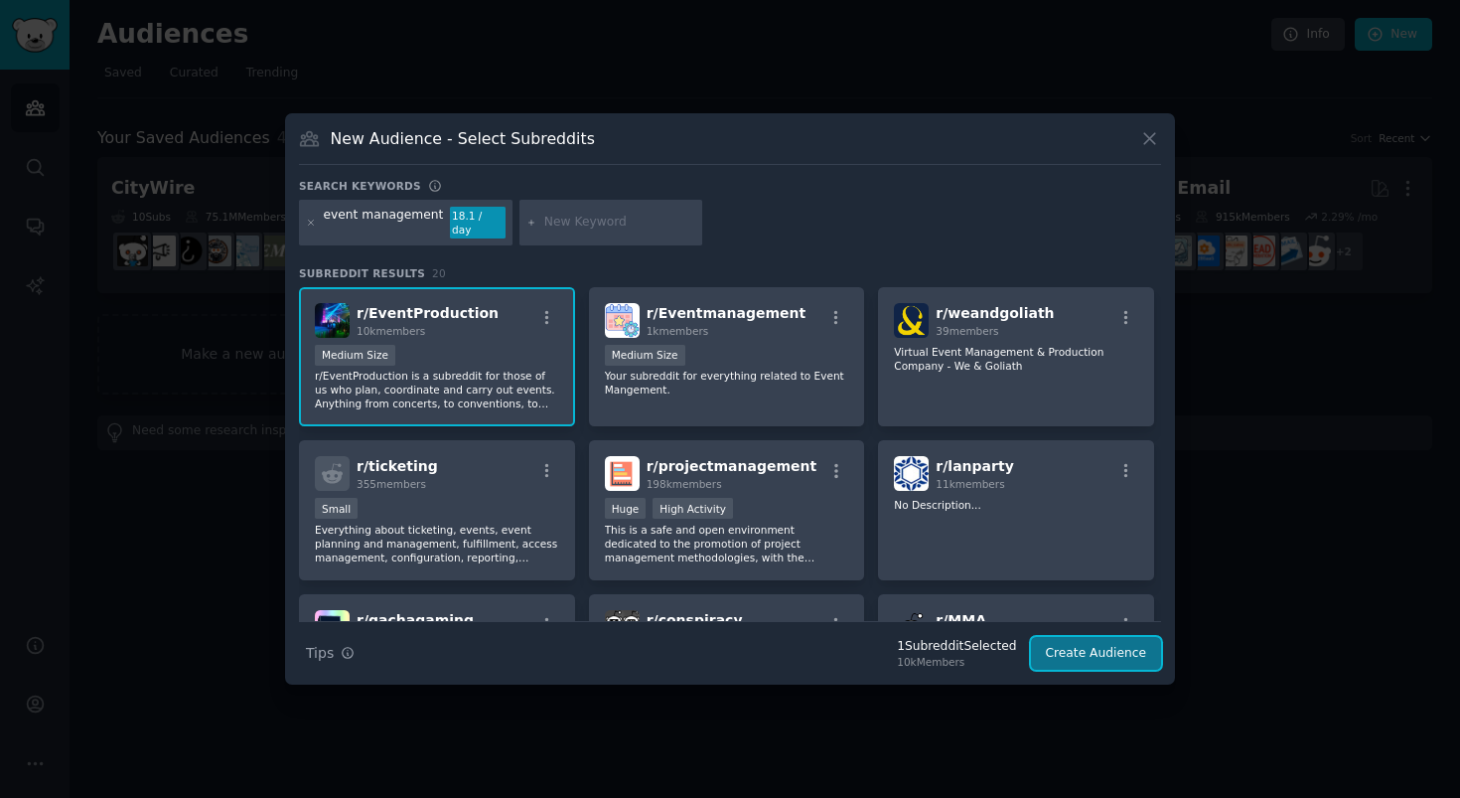
click at [1134, 650] on button "Create Audience" at bounding box center [1096, 654] width 131 height 34
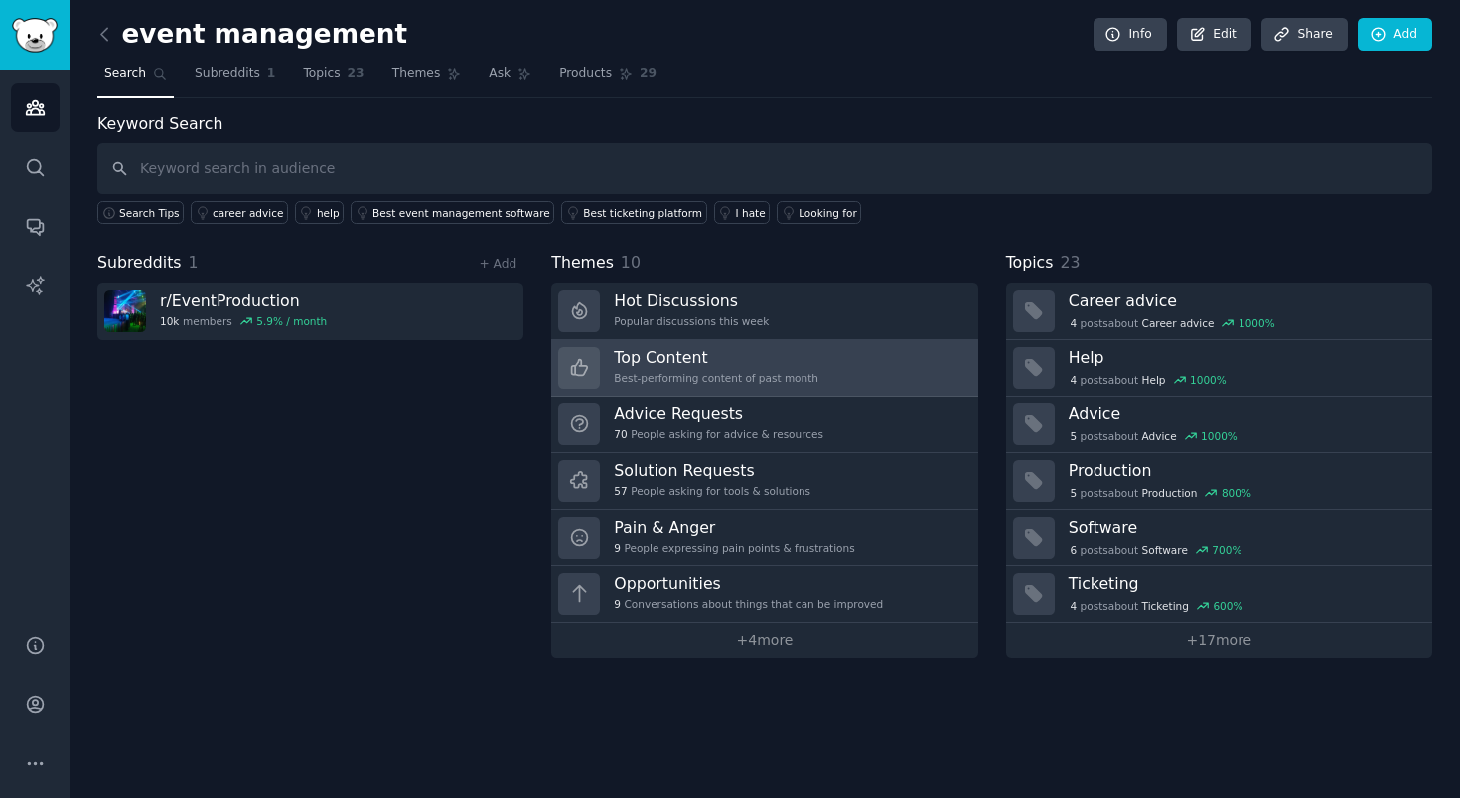
click at [757, 364] on h3 "Top Content" at bounding box center [716, 357] width 205 height 21
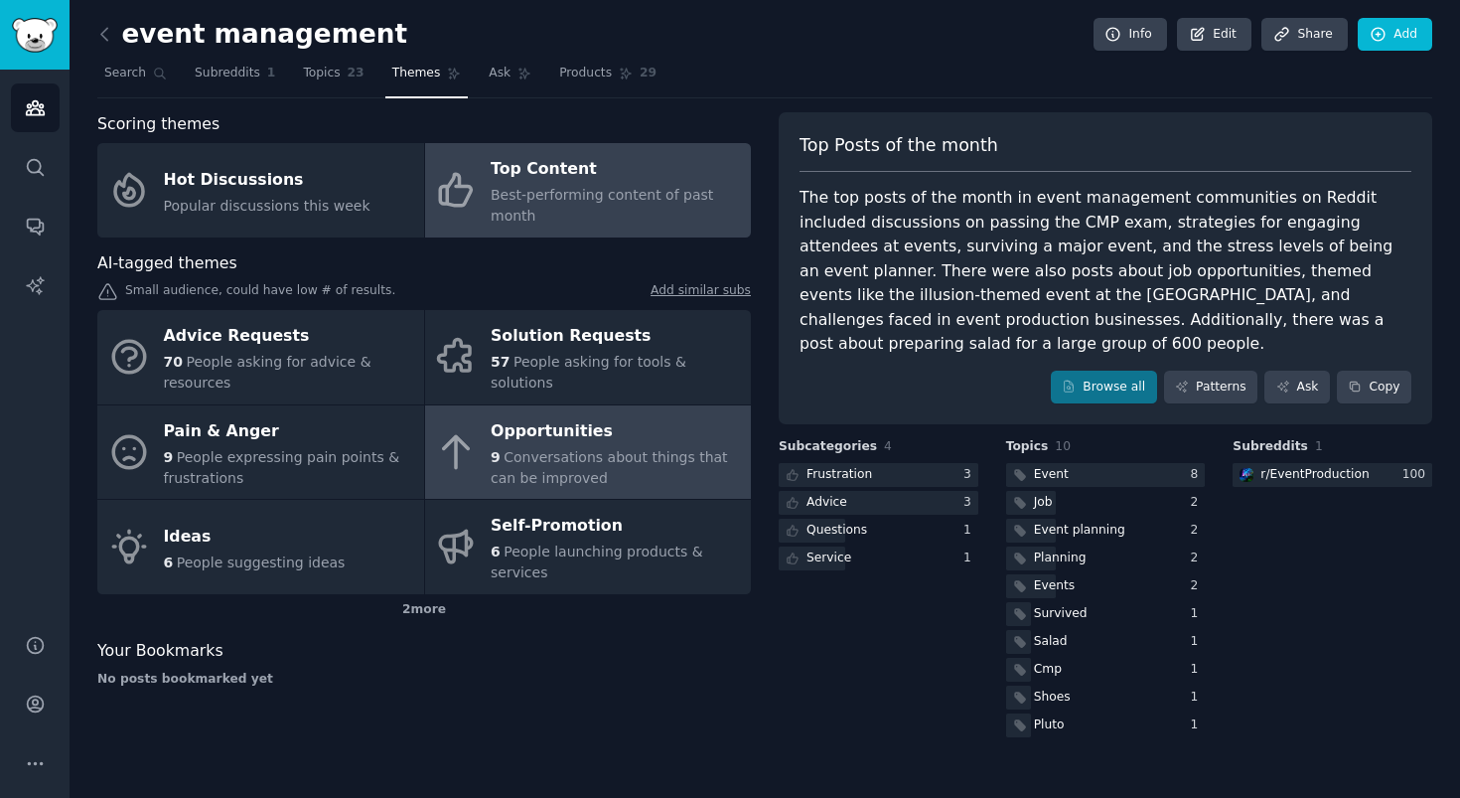
click at [595, 463] on span "Conversations about things that can be improved" at bounding box center [609, 467] width 237 height 37
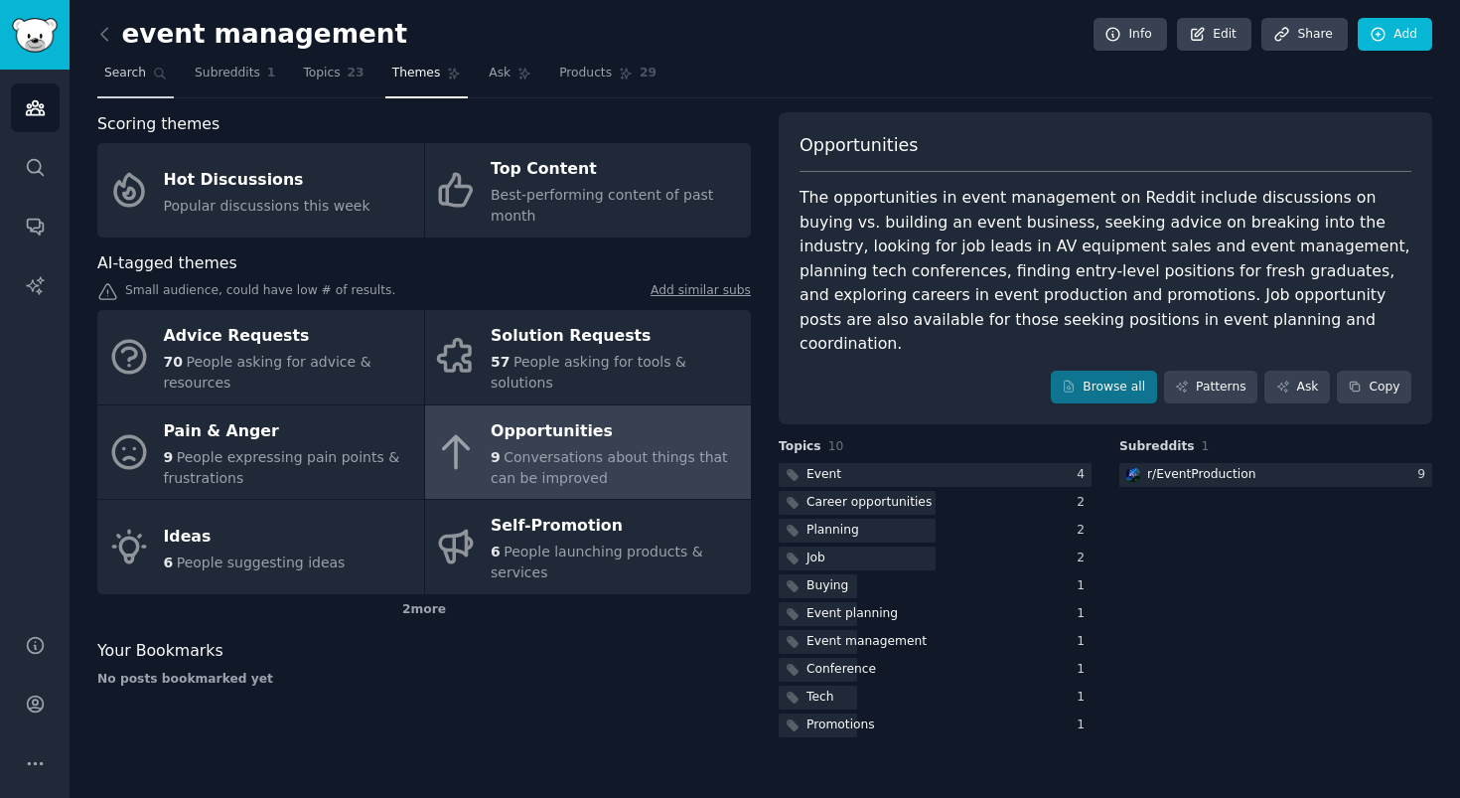
click at [147, 71] on link "Search" at bounding box center [135, 78] width 76 height 41
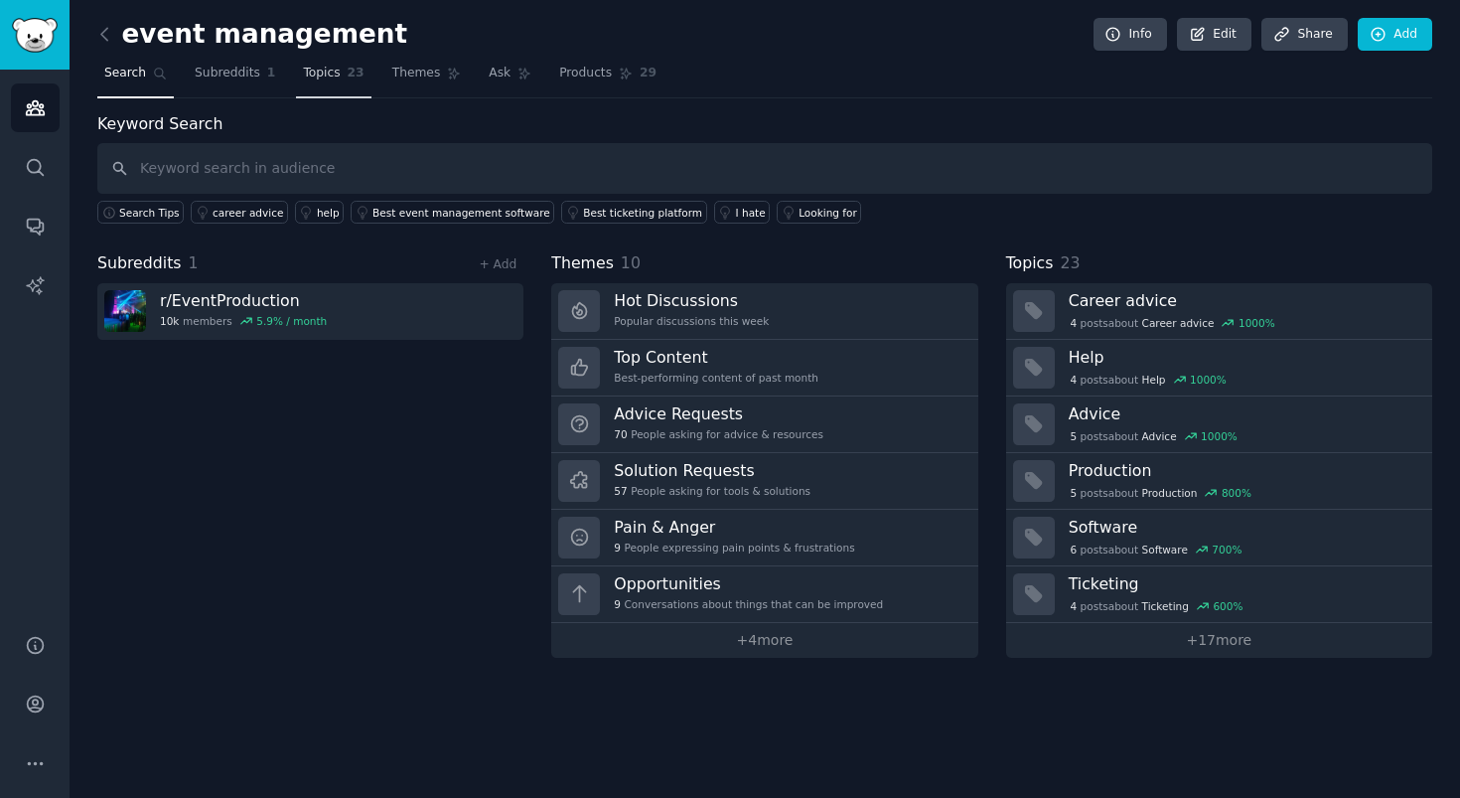
click at [353, 73] on span "23" at bounding box center [356, 74] width 17 height 18
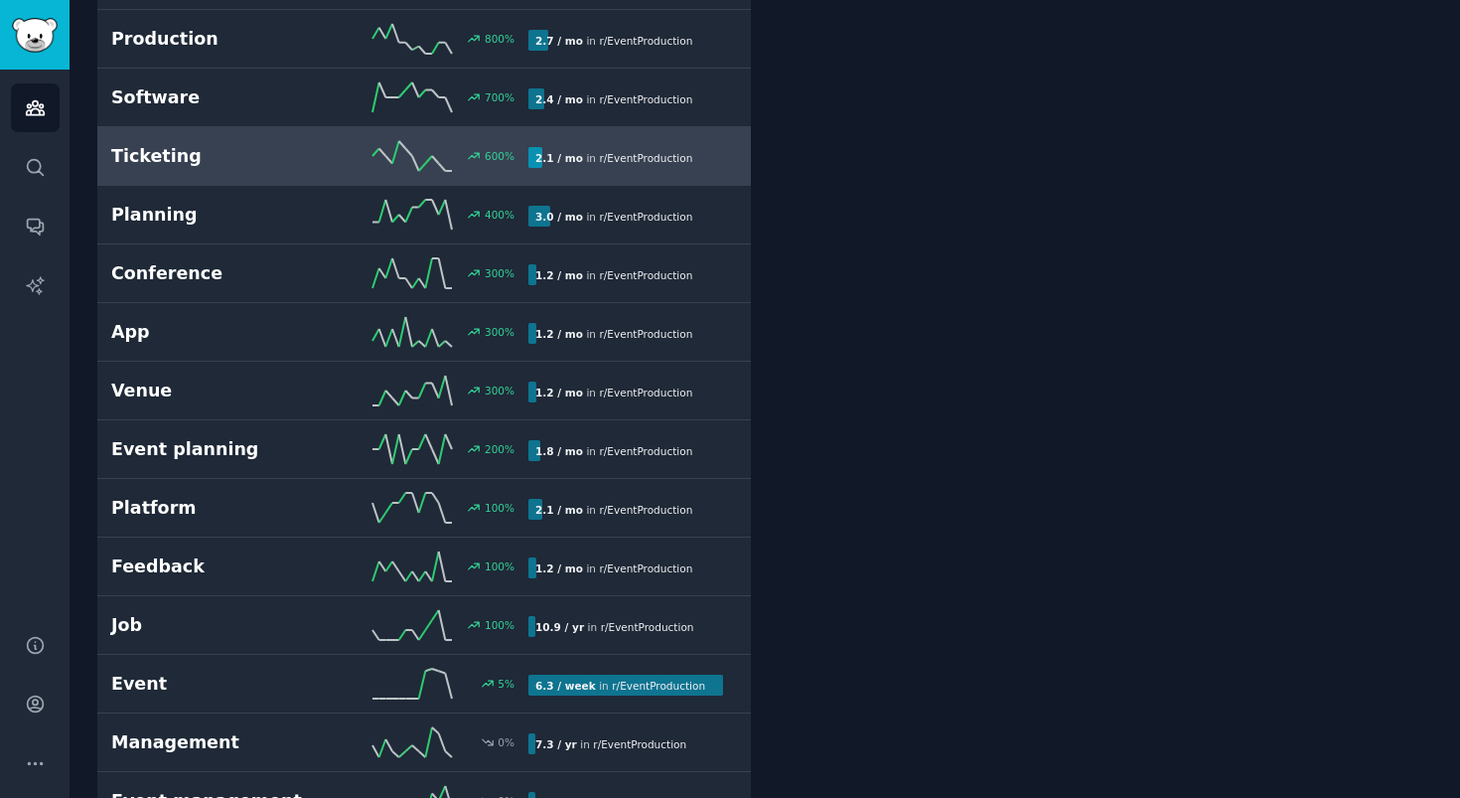
scroll to position [416, 0]
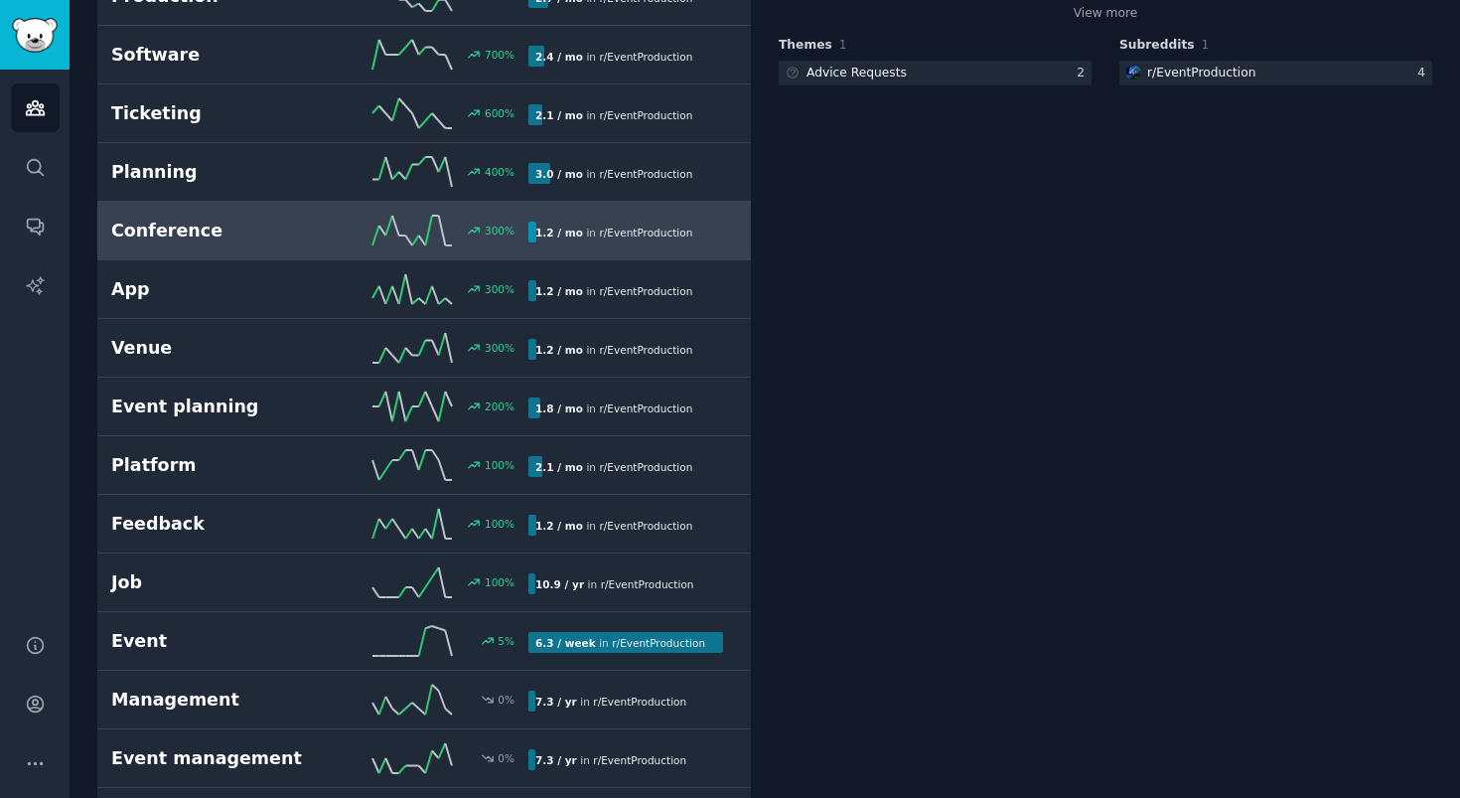
click at [320, 234] on div "300 %" at bounding box center [424, 231] width 209 height 30
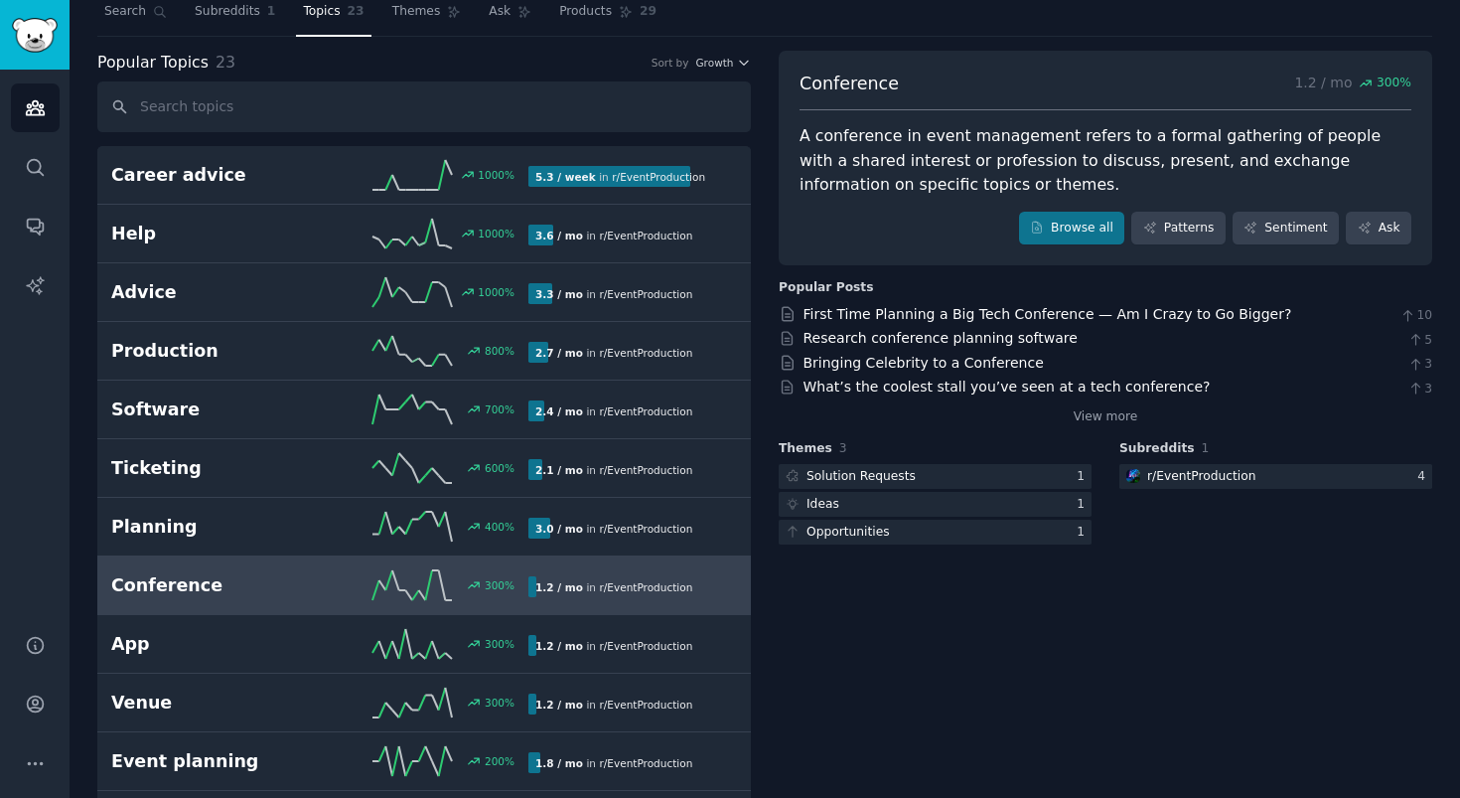
scroll to position [61, 0]
click at [1003, 364] on link "Bringing Celebrity to a Conference" at bounding box center [923, 364] width 240 height 16
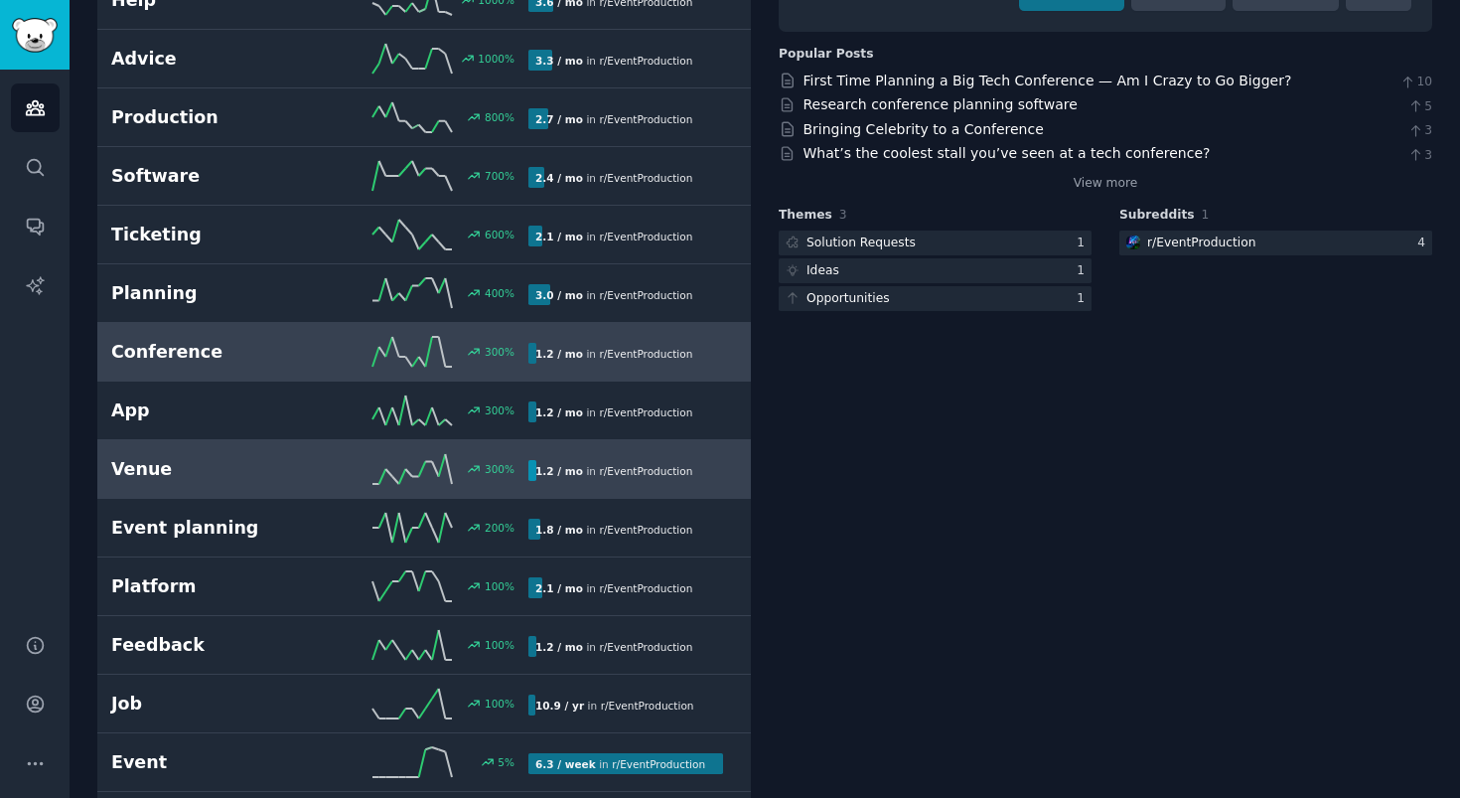
click at [398, 478] on icon at bounding box center [411, 469] width 79 height 30
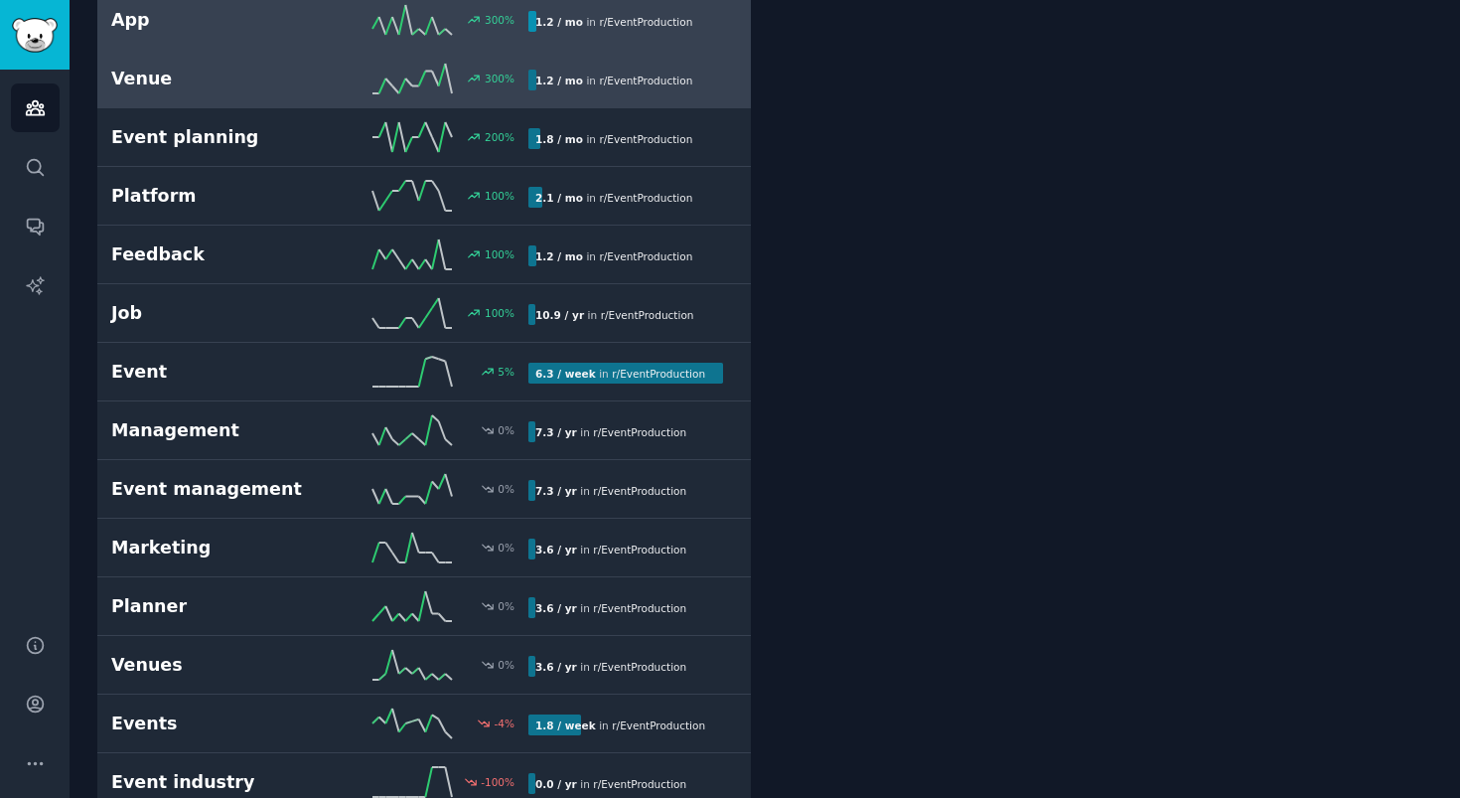
scroll to position [713, 0]
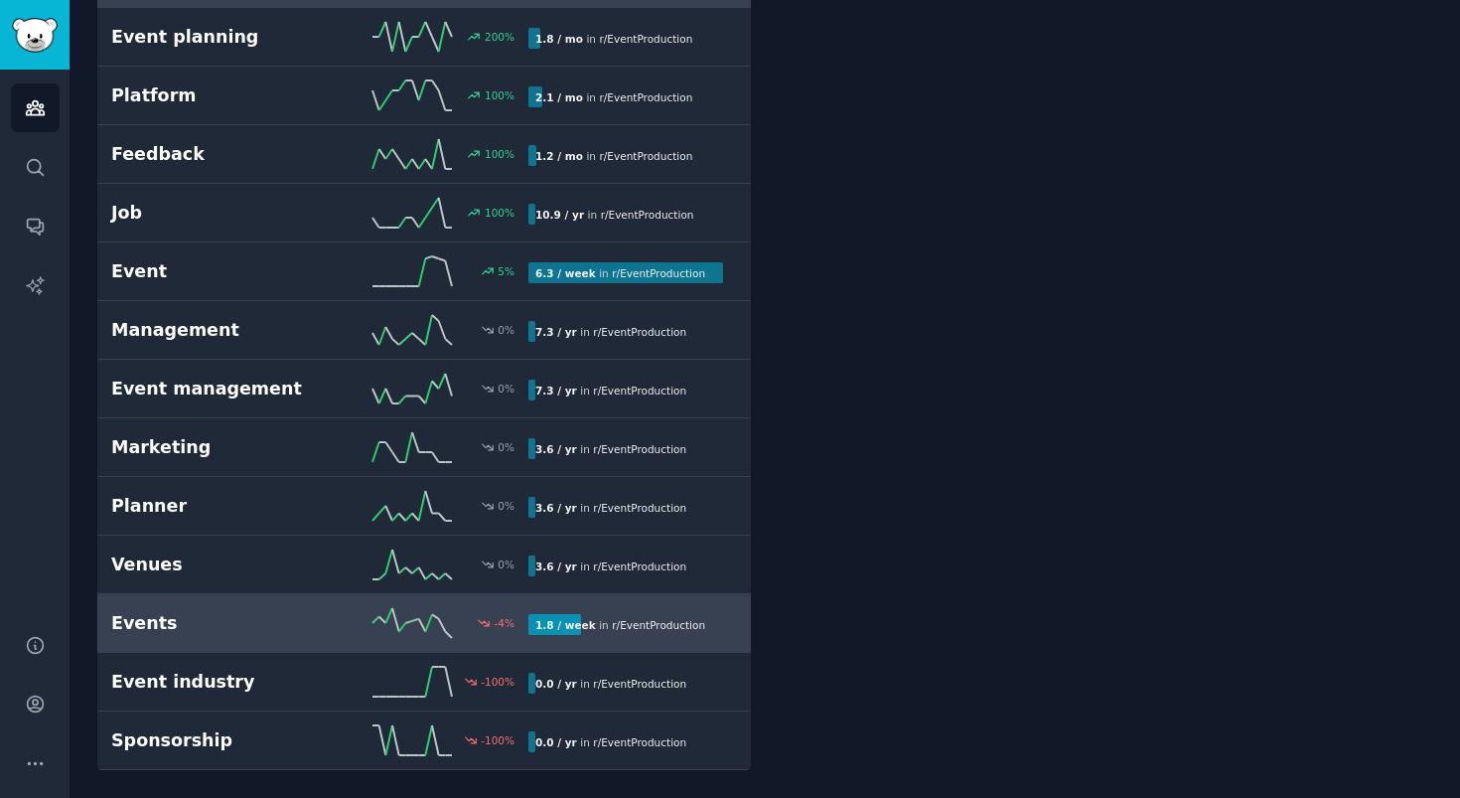
click at [372, 626] on icon at bounding box center [411, 623] width 79 height 30
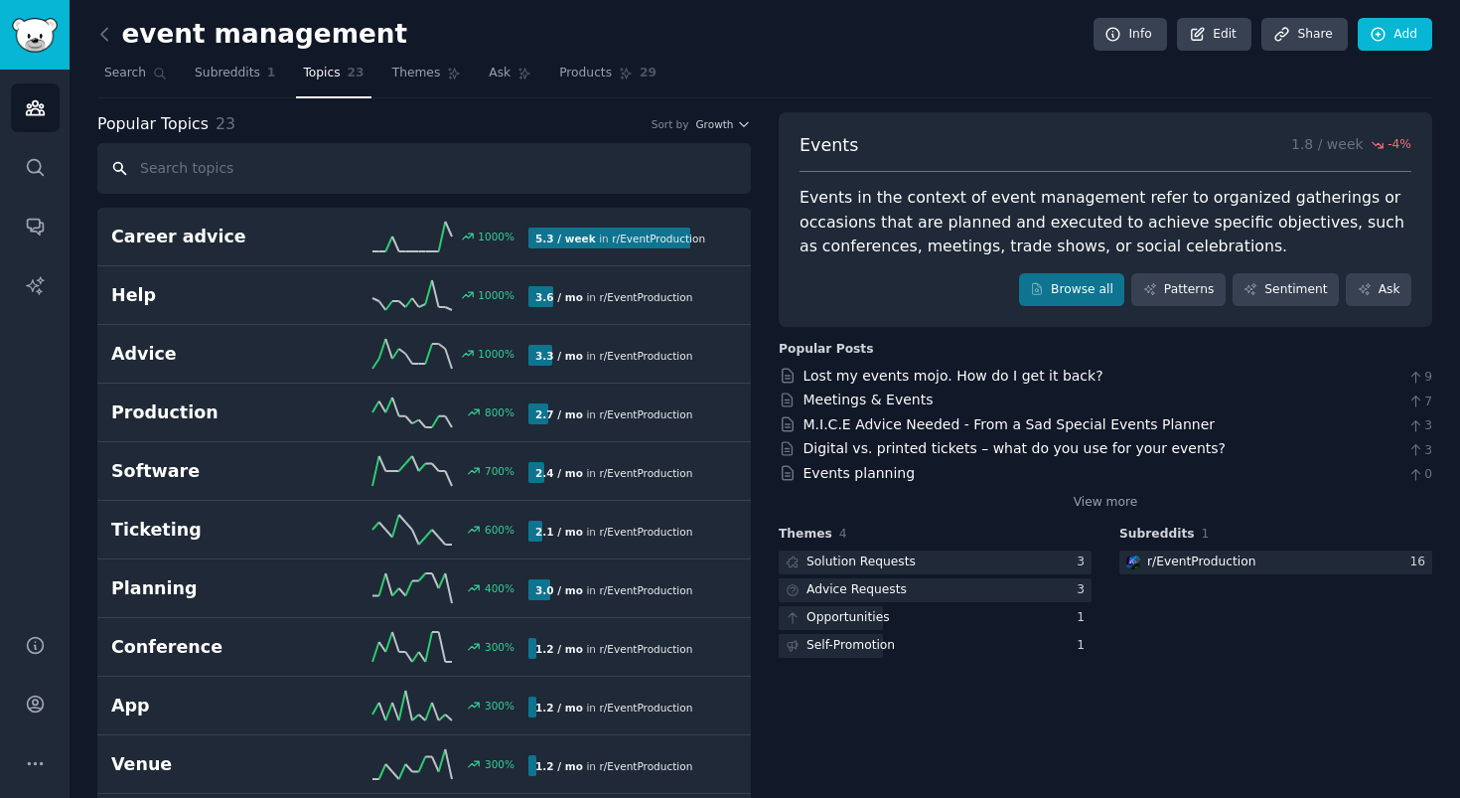
click at [615, 164] on input "text" at bounding box center [424, 168] width 654 height 51
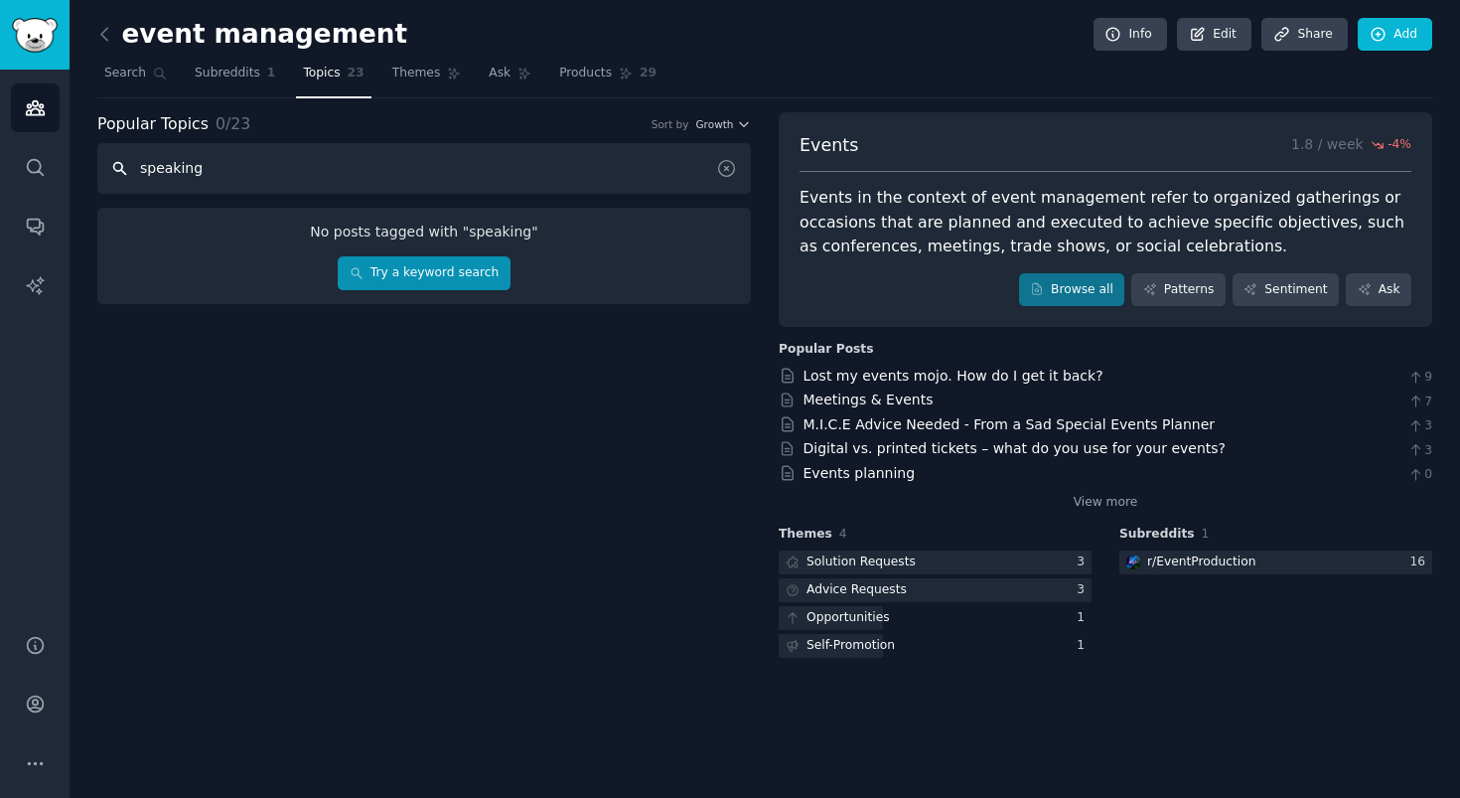
type input "speaking"
click at [466, 261] on link "Try a keyword search" at bounding box center [424, 273] width 172 height 34
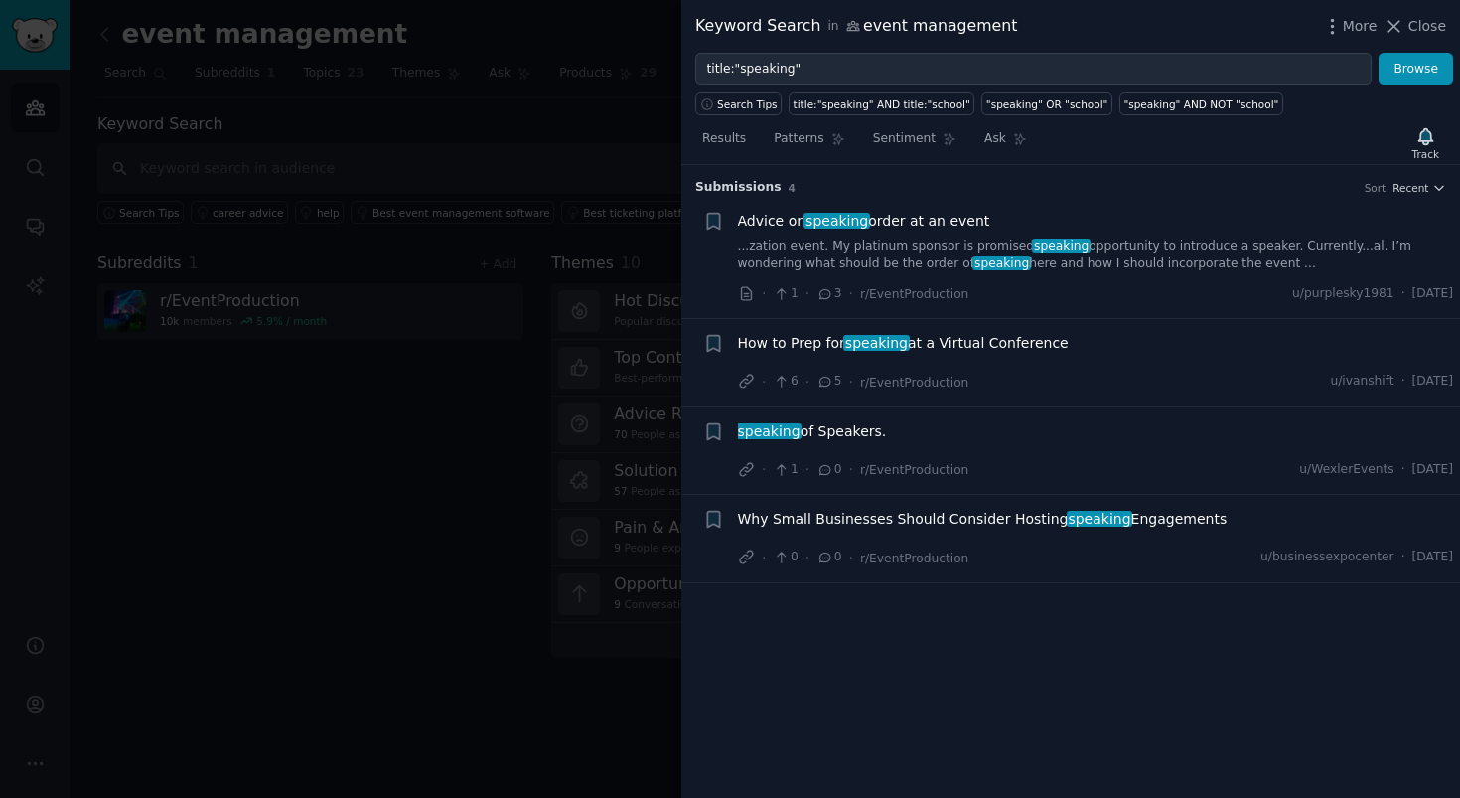
click at [1159, 455] on div "speaking of Speakers. · 1 · 0 · r/EventProduction u/WexlerEvents · Thu 16/01/20…" at bounding box center [1096, 451] width 716 height 60
click at [945, 517] on span "Why Small Businesses Should Consider Hosting speaking Engagements" at bounding box center [983, 519] width 490 height 21
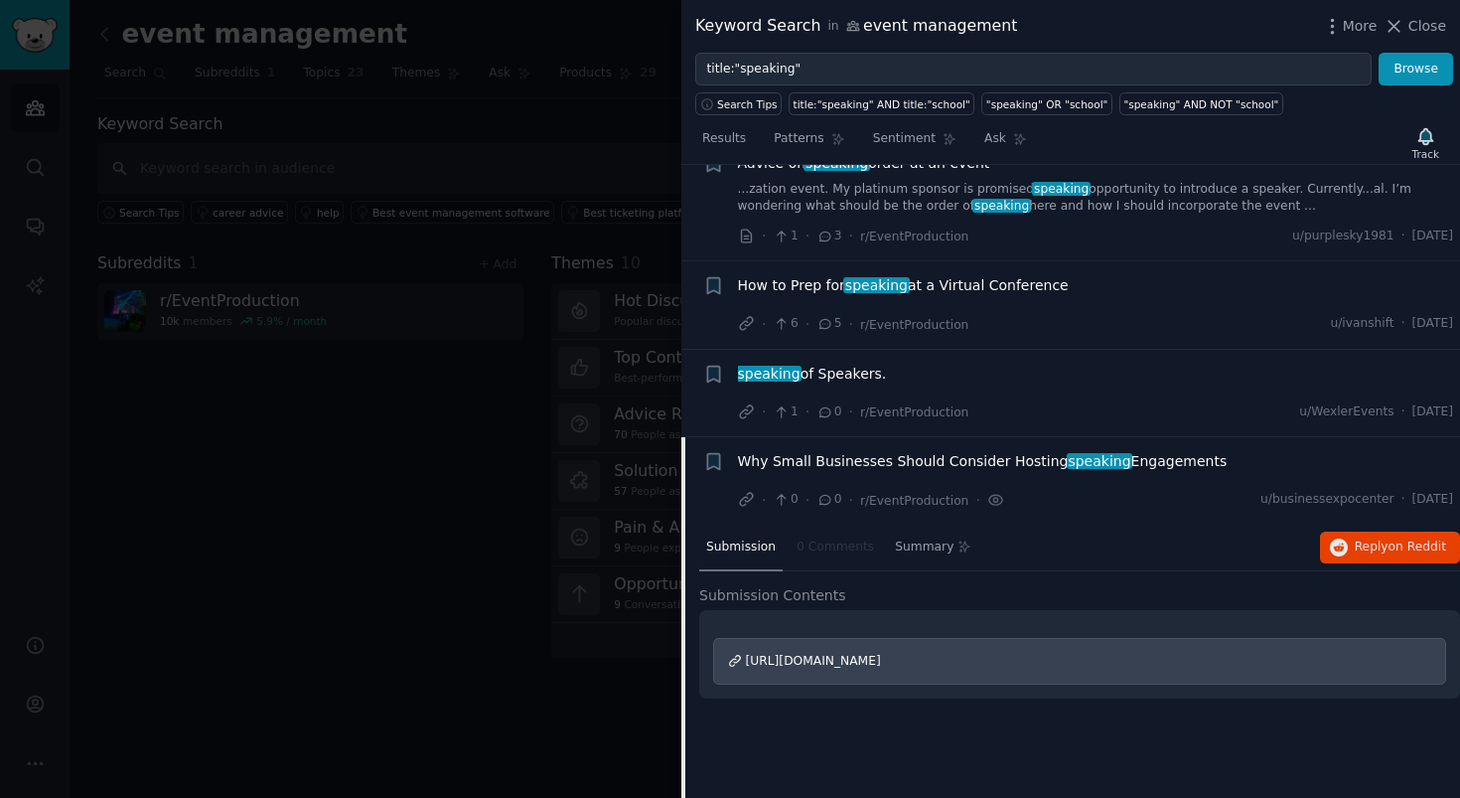
scroll to position [83, 0]
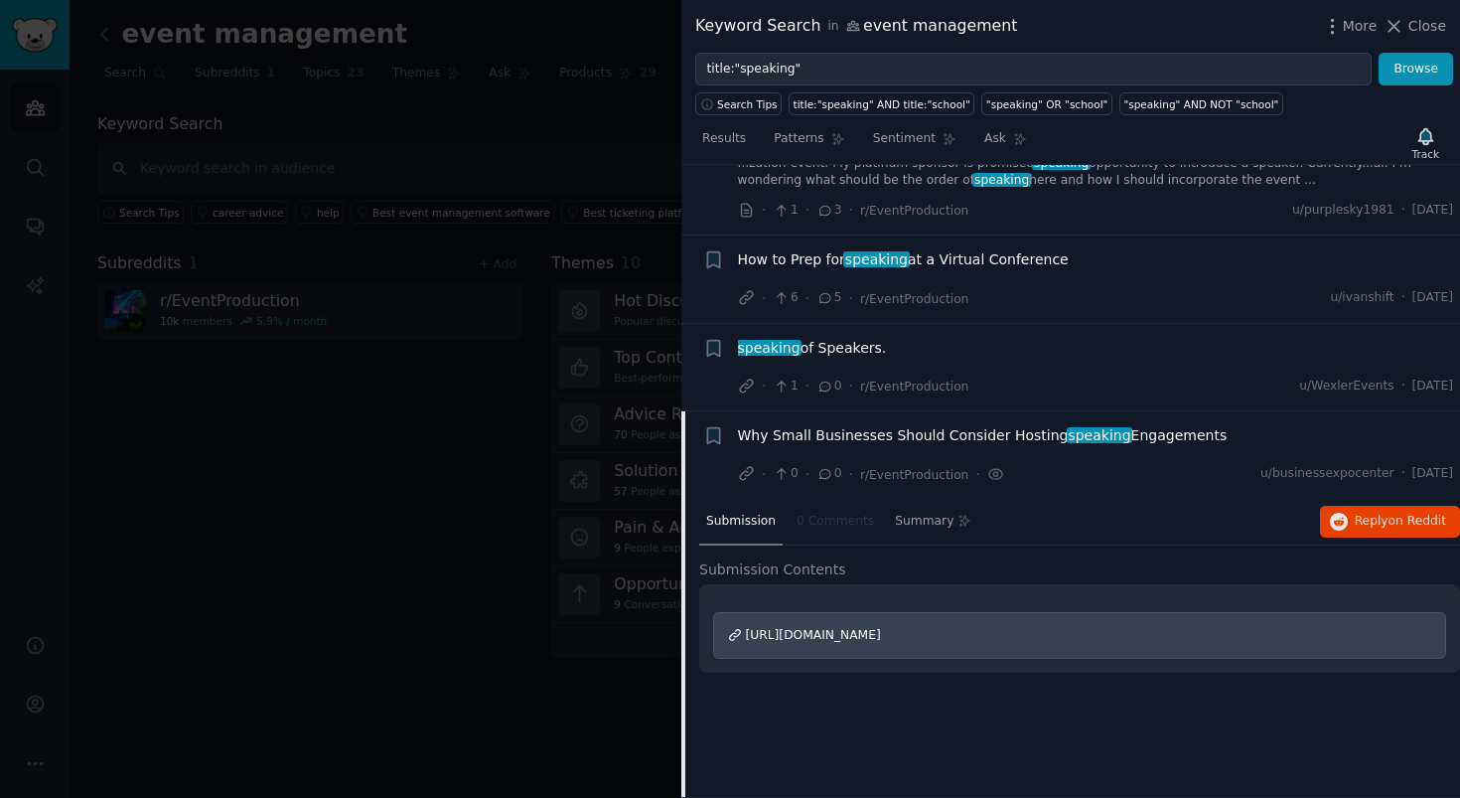
click at [838, 360] on div "speaking of Speakers." at bounding box center [1096, 352] width 716 height 28
click at [839, 349] on span "speaking of Speakers." at bounding box center [812, 348] width 149 height 21
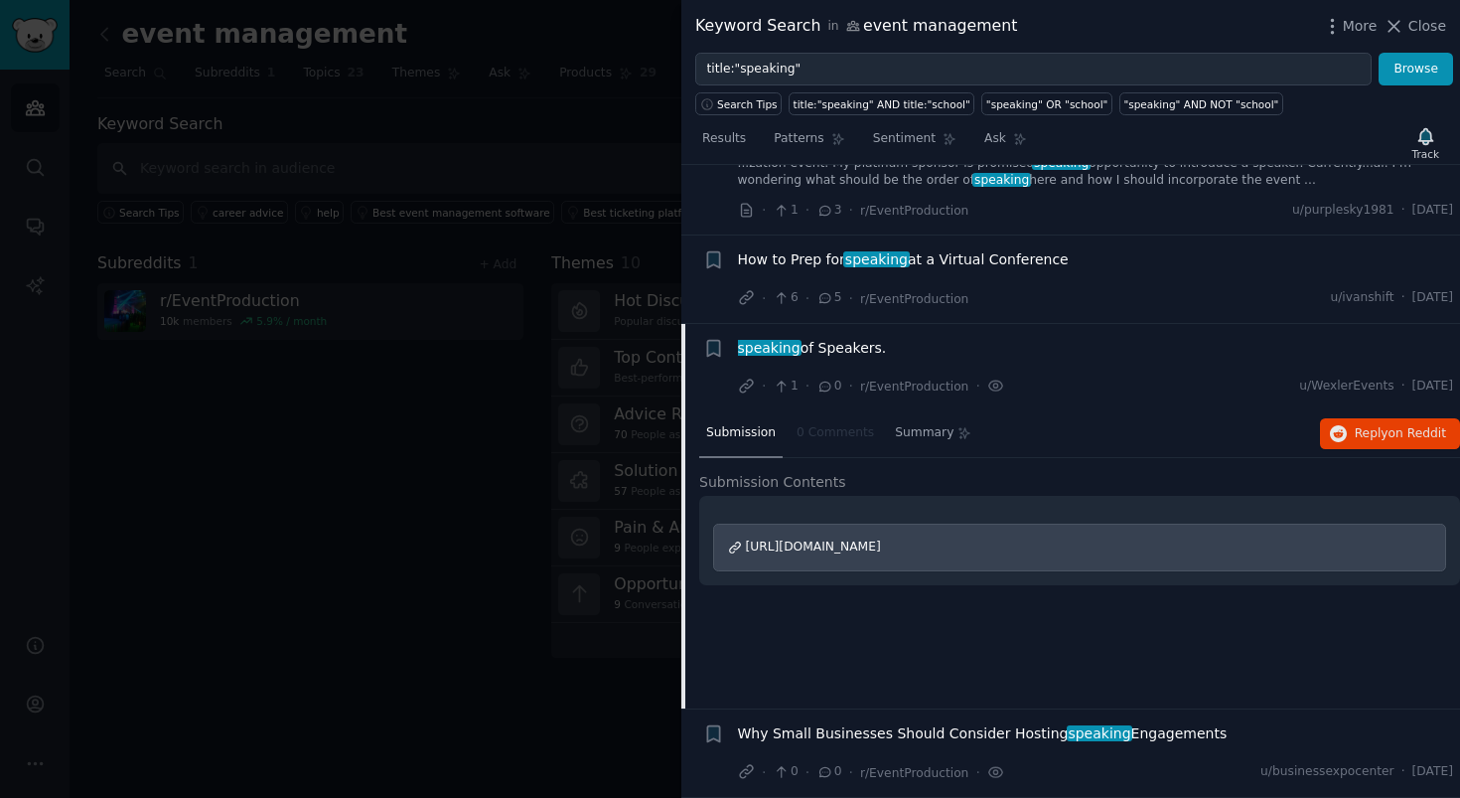
click at [930, 261] on span "How to Prep for speaking at a Virtual Conference" at bounding box center [903, 259] width 331 height 21
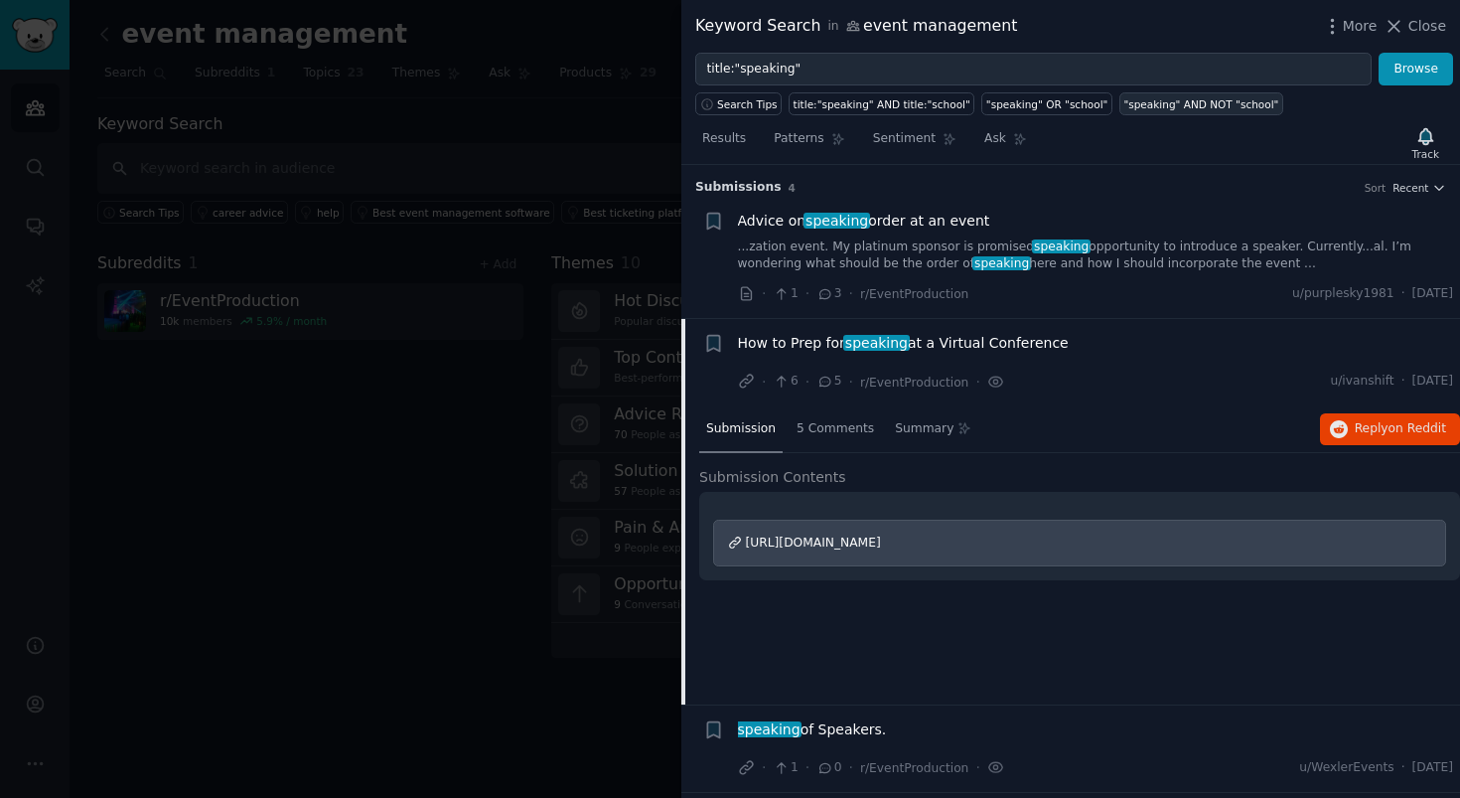
click at [1217, 97] on div ""speaking" AND NOT "school"" at bounding box center [1200, 104] width 155 height 14
type input ""speaking" AND NOT "school""
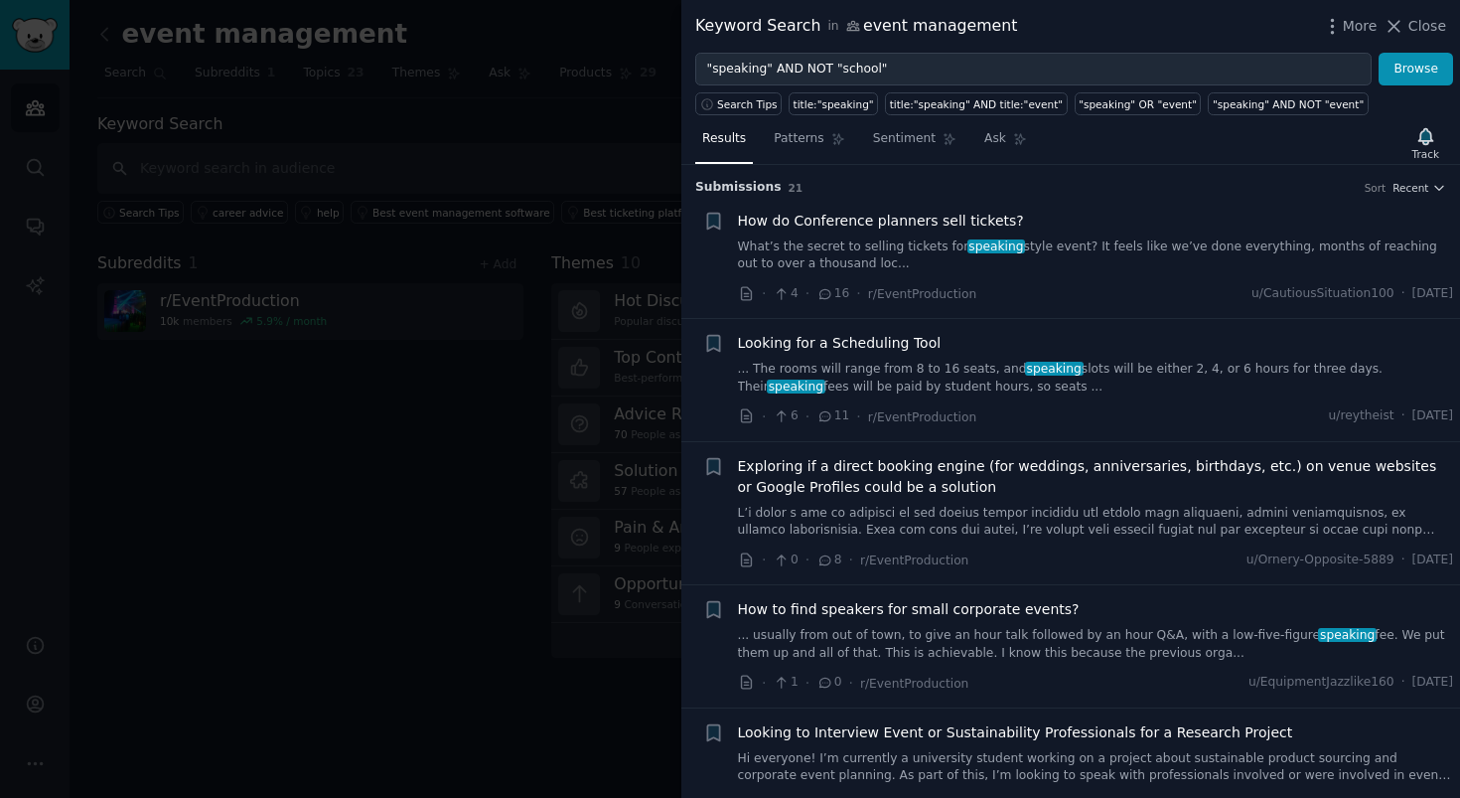
click at [1134, 385] on link "... The rooms will range from 8 to 16 seats, and speaking slots will be either …" at bounding box center [1096, 378] width 716 height 35
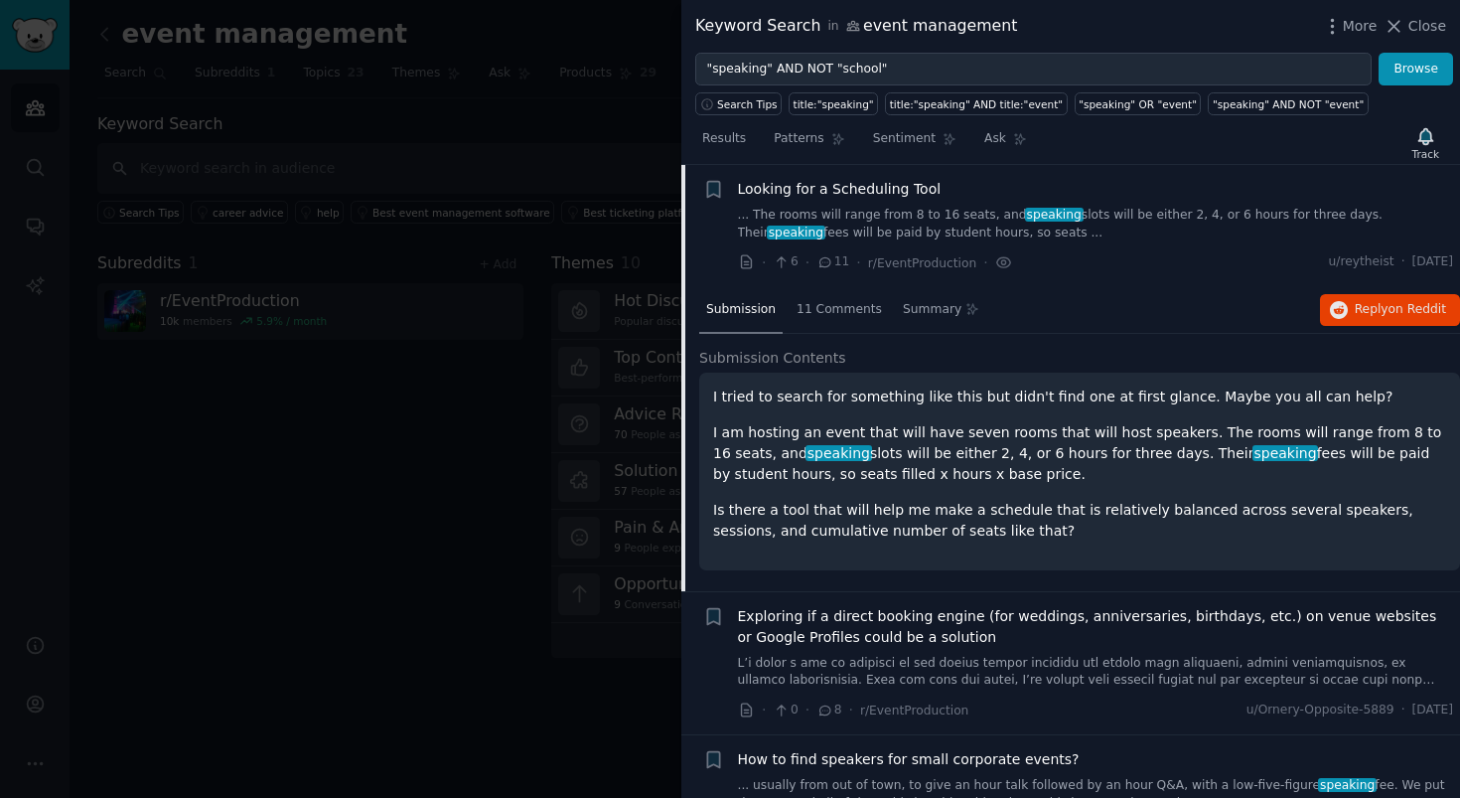
scroll to position [158, 0]
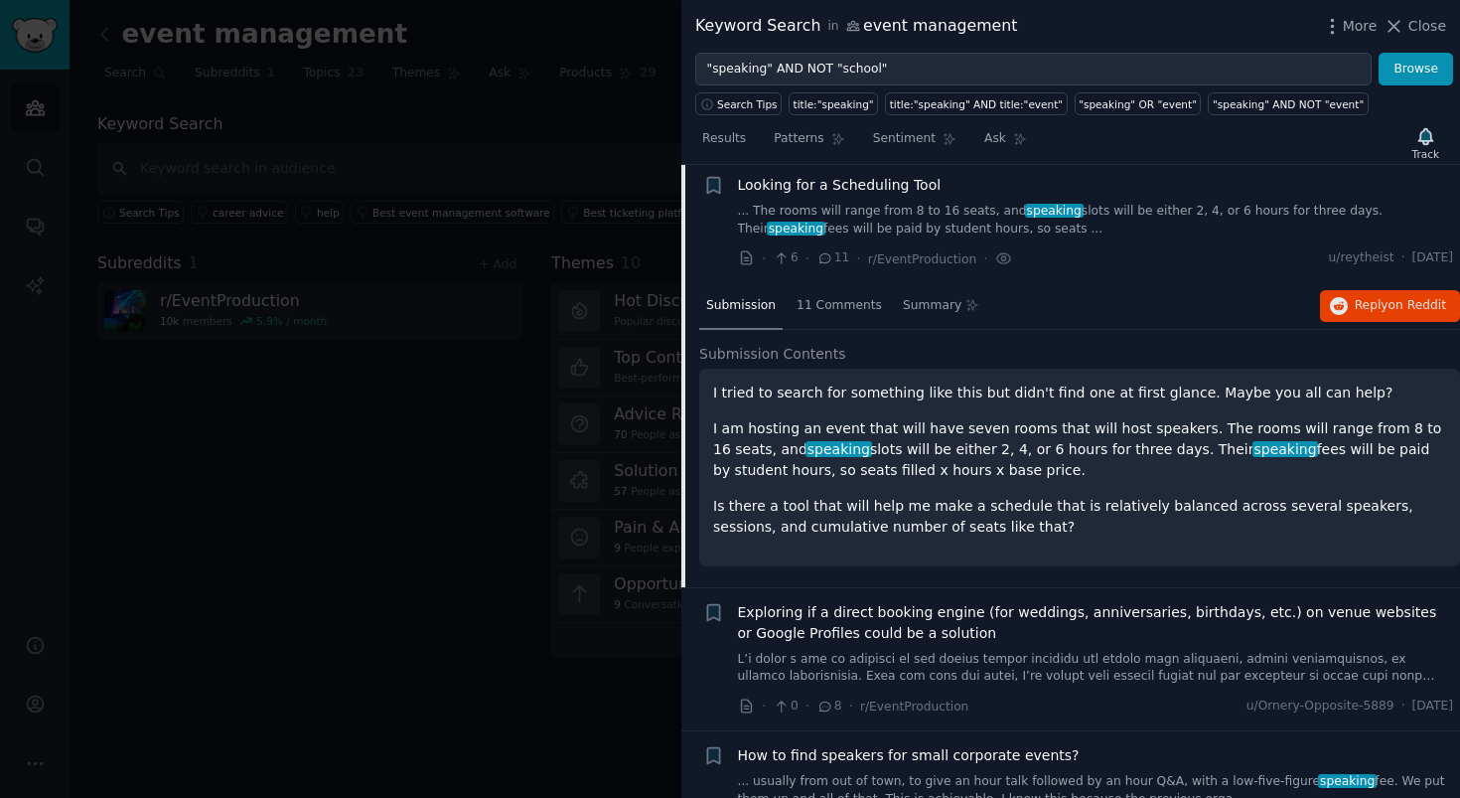
click at [463, 394] on div at bounding box center [730, 399] width 1460 height 798
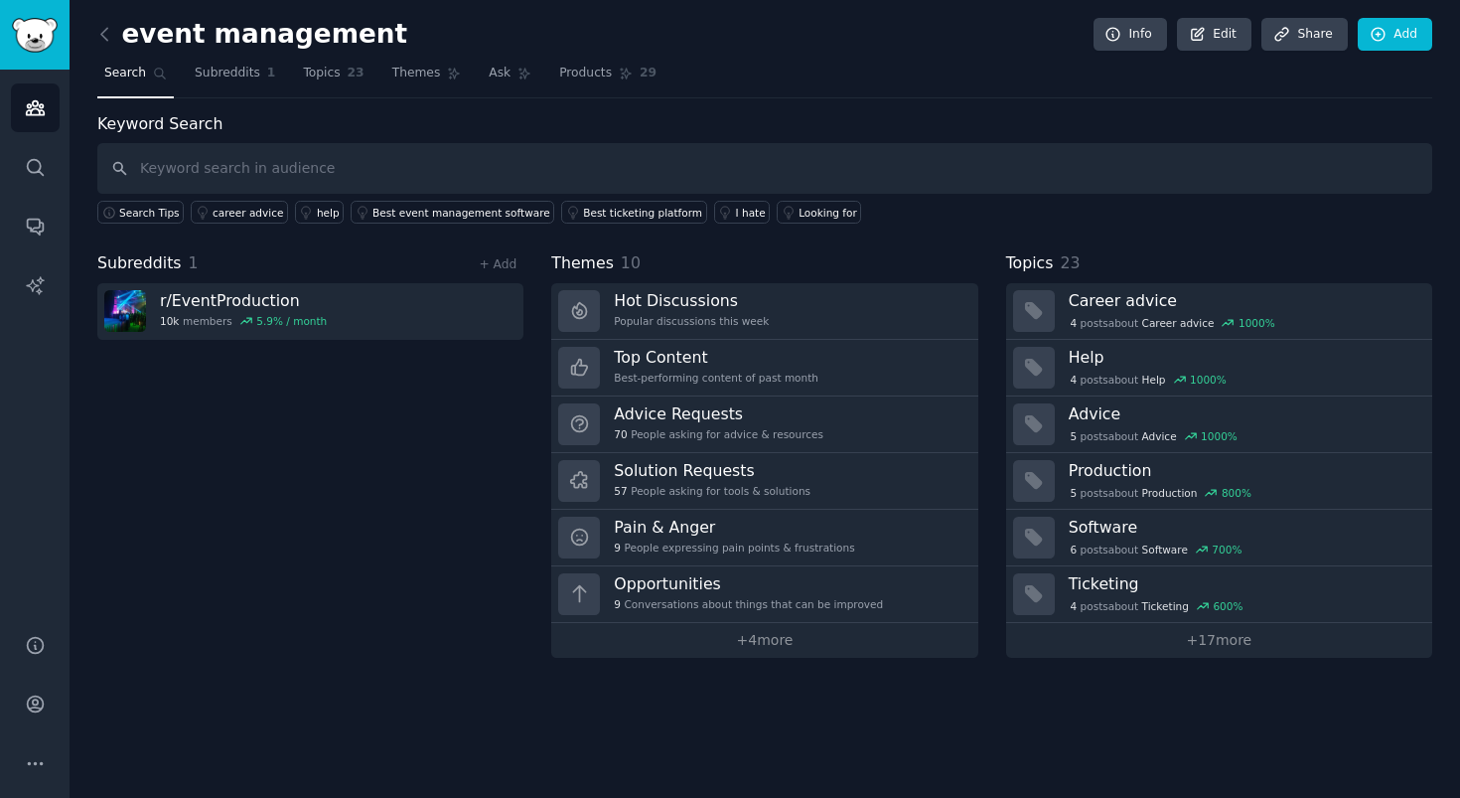
click at [478, 386] on div "Subreddits 1 + Add r/ EventProduction 10k members 5.9 % / month" at bounding box center [310, 454] width 426 height 406
click at [301, 164] on input "text" at bounding box center [764, 168] width 1335 height 51
click at [318, 75] on span "Topics" at bounding box center [321, 74] width 37 height 18
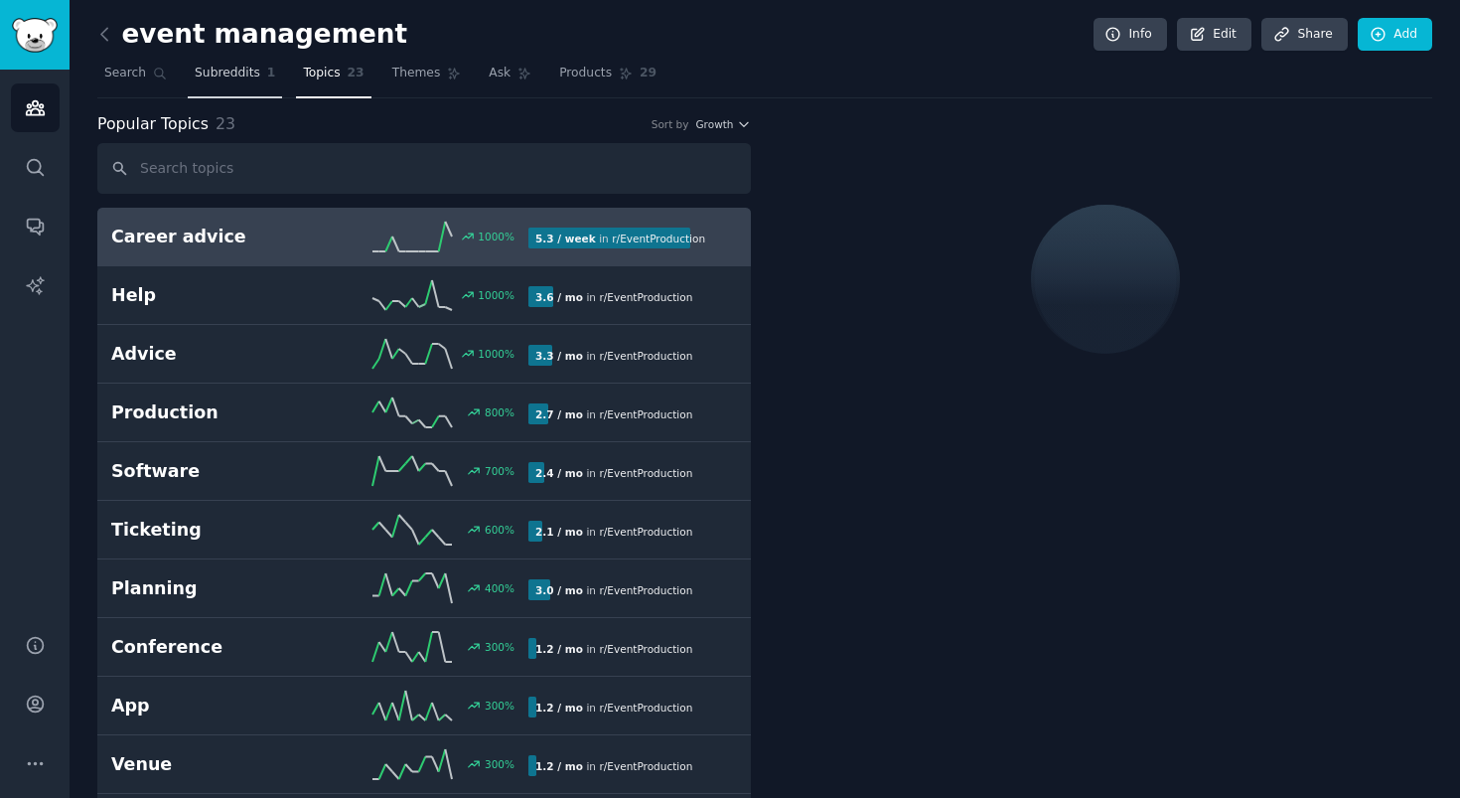
click at [237, 79] on span "Subreddits" at bounding box center [228, 74] width 66 height 18
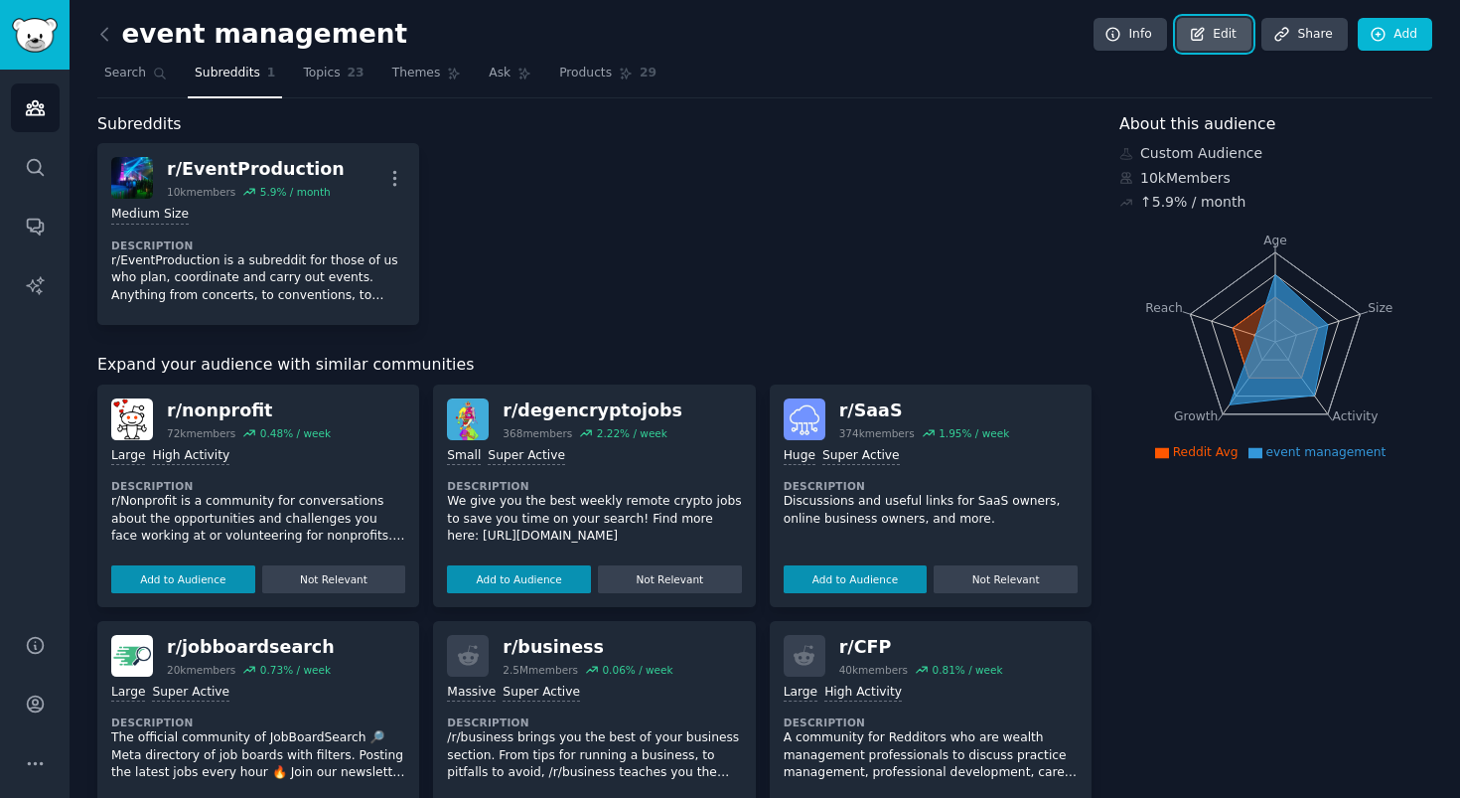
click at [1220, 35] on link "Edit" at bounding box center [1214, 35] width 74 height 34
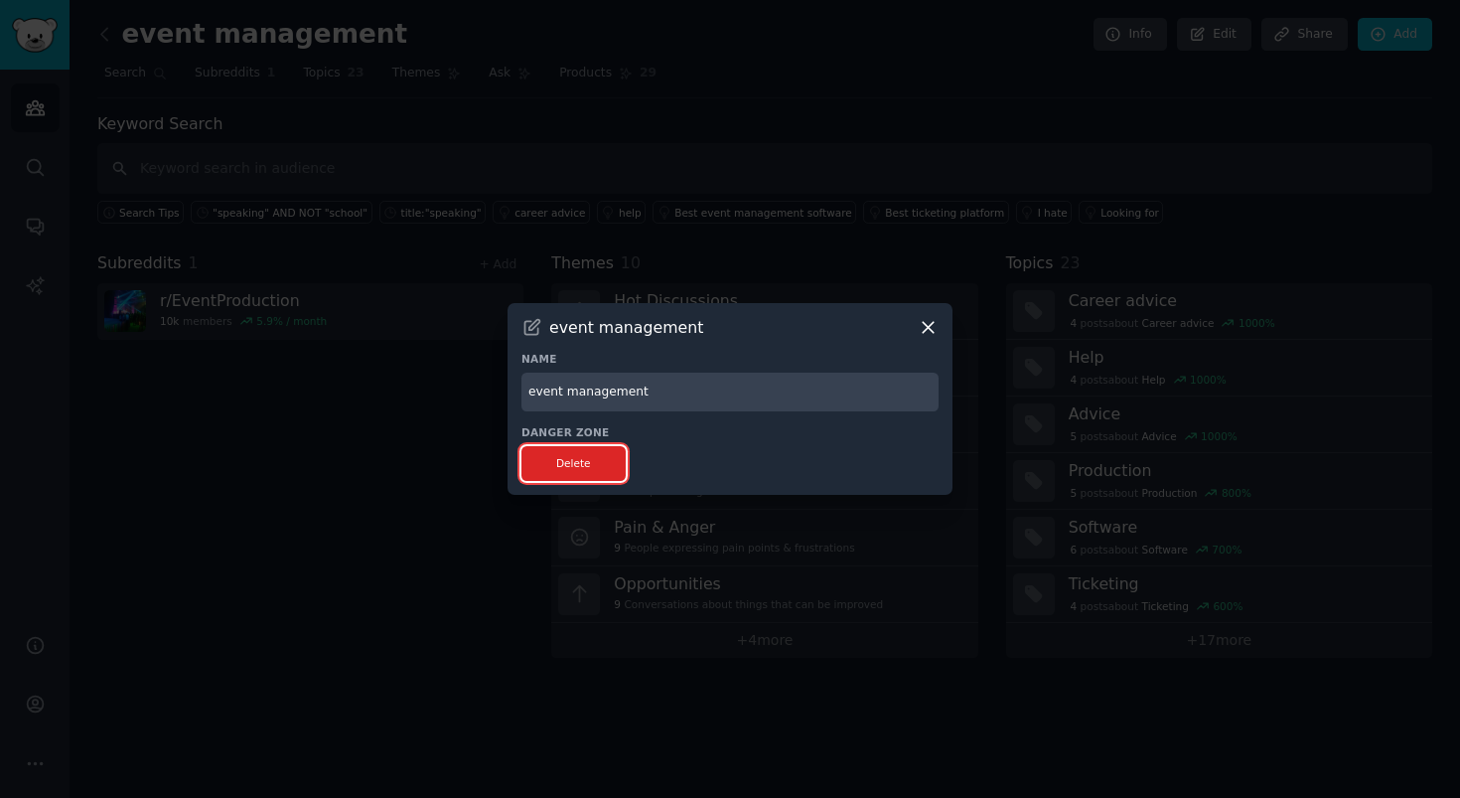
click at [597, 458] on button "Delete" at bounding box center [573, 463] width 104 height 35
click at [922, 326] on icon at bounding box center [928, 327] width 21 height 21
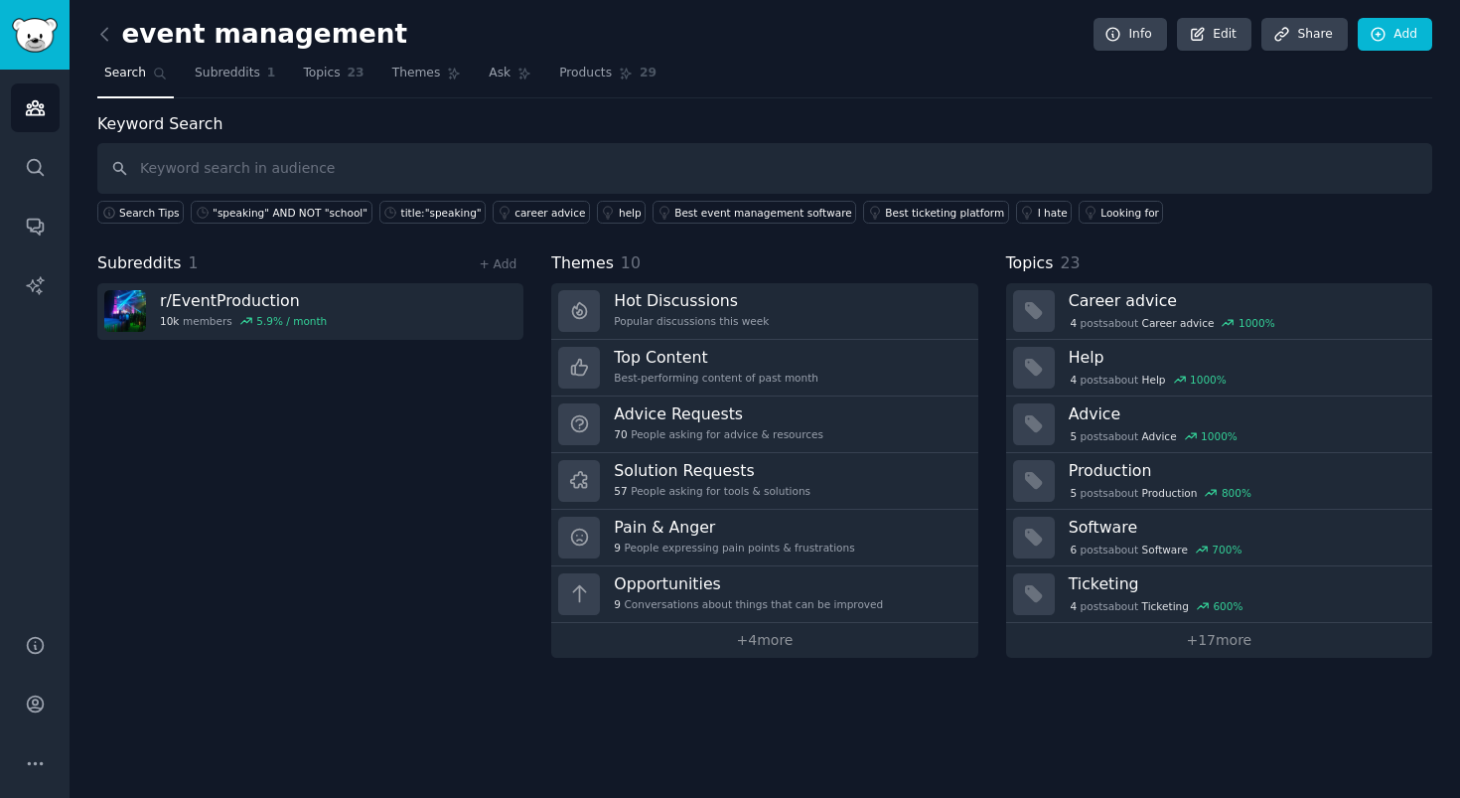
click at [350, 472] on div "Subreddits 1 + Add r/ EventProduction 10k members 5.9 % / month" at bounding box center [310, 454] width 426 height 406
click at [348, 154] on input "text" at bounding box center [764, 168] width 1335 height 51
click at [259, 83] on link "Subreddits 1" at bounding box center [235, 78] width 94 height 41
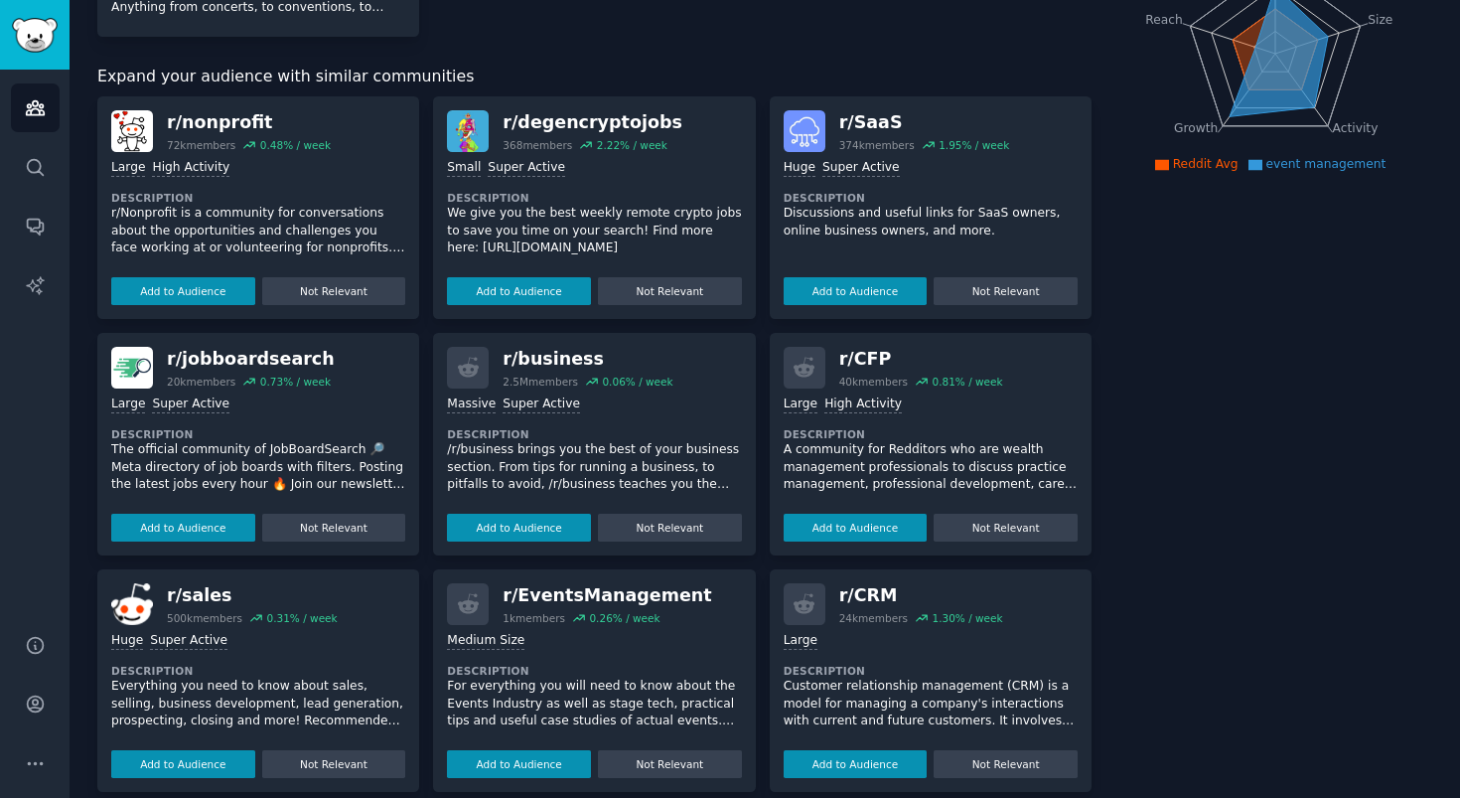
scroll to position [310, 0]
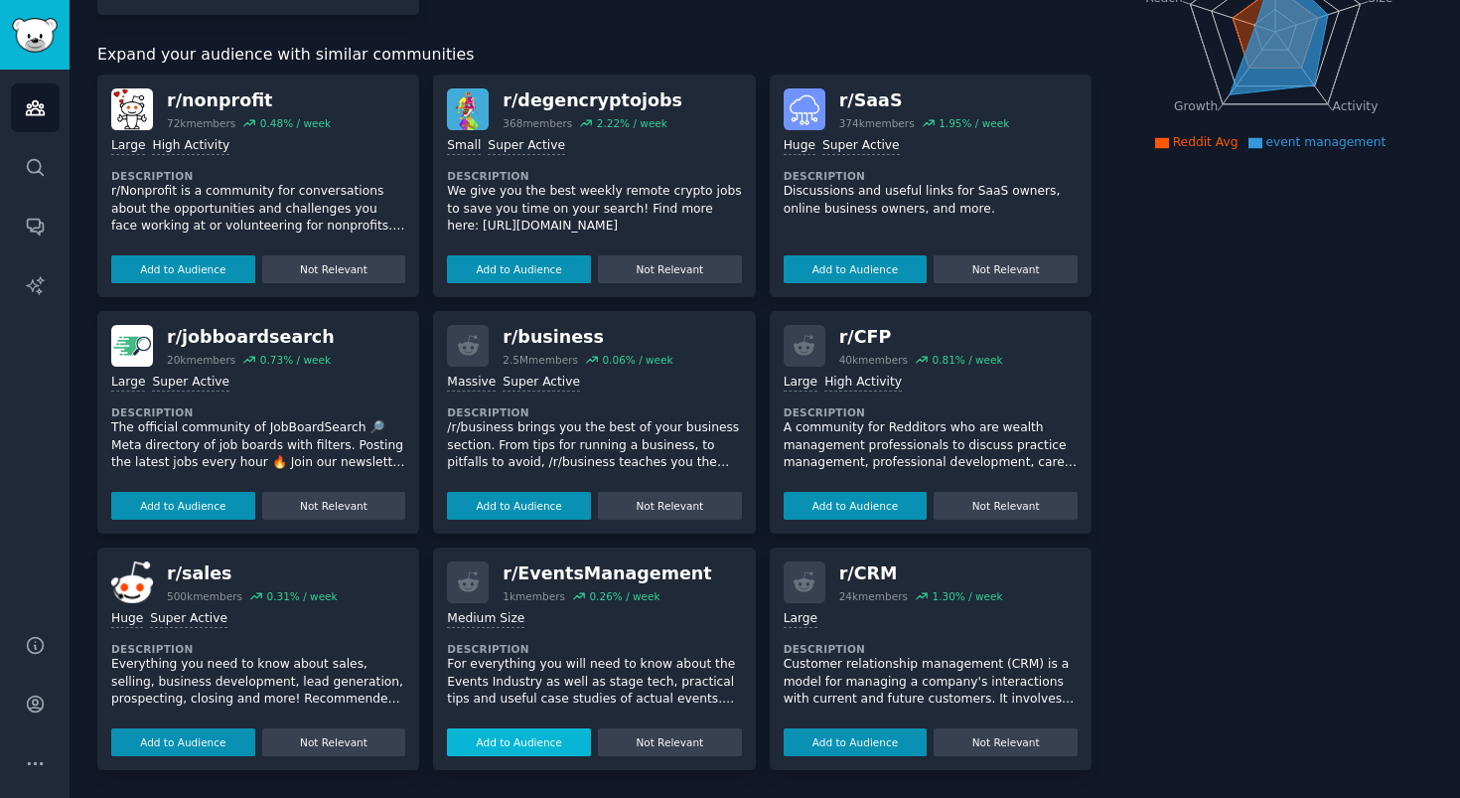
click at [553, 738] on button "Add to Audience" at bounding box center [519, 742] width 144 height 28
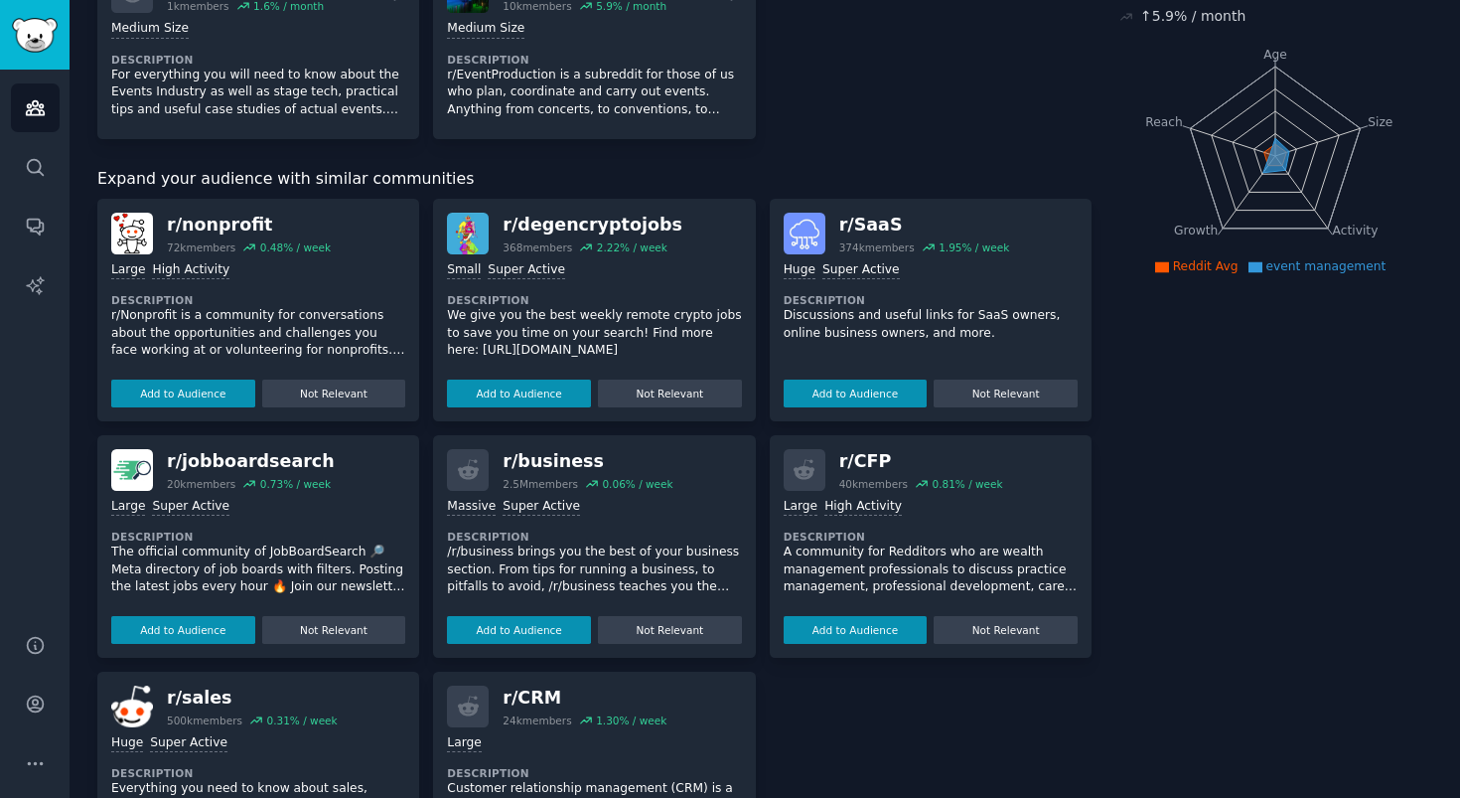
scroll to position [0, 0]
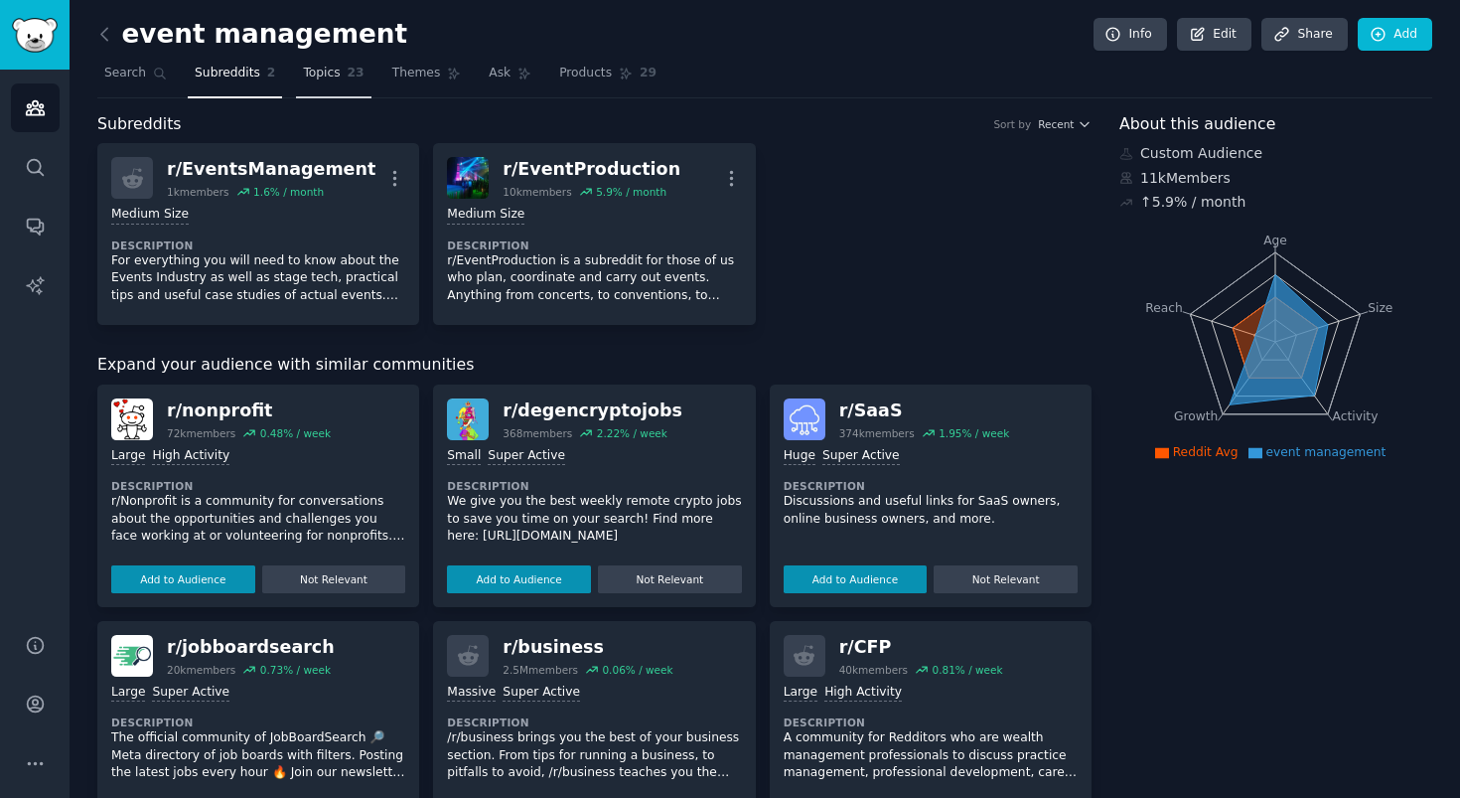
click at [338, 82] on link "Topics 23" at bounding box center [333, 78] width 74 height 41
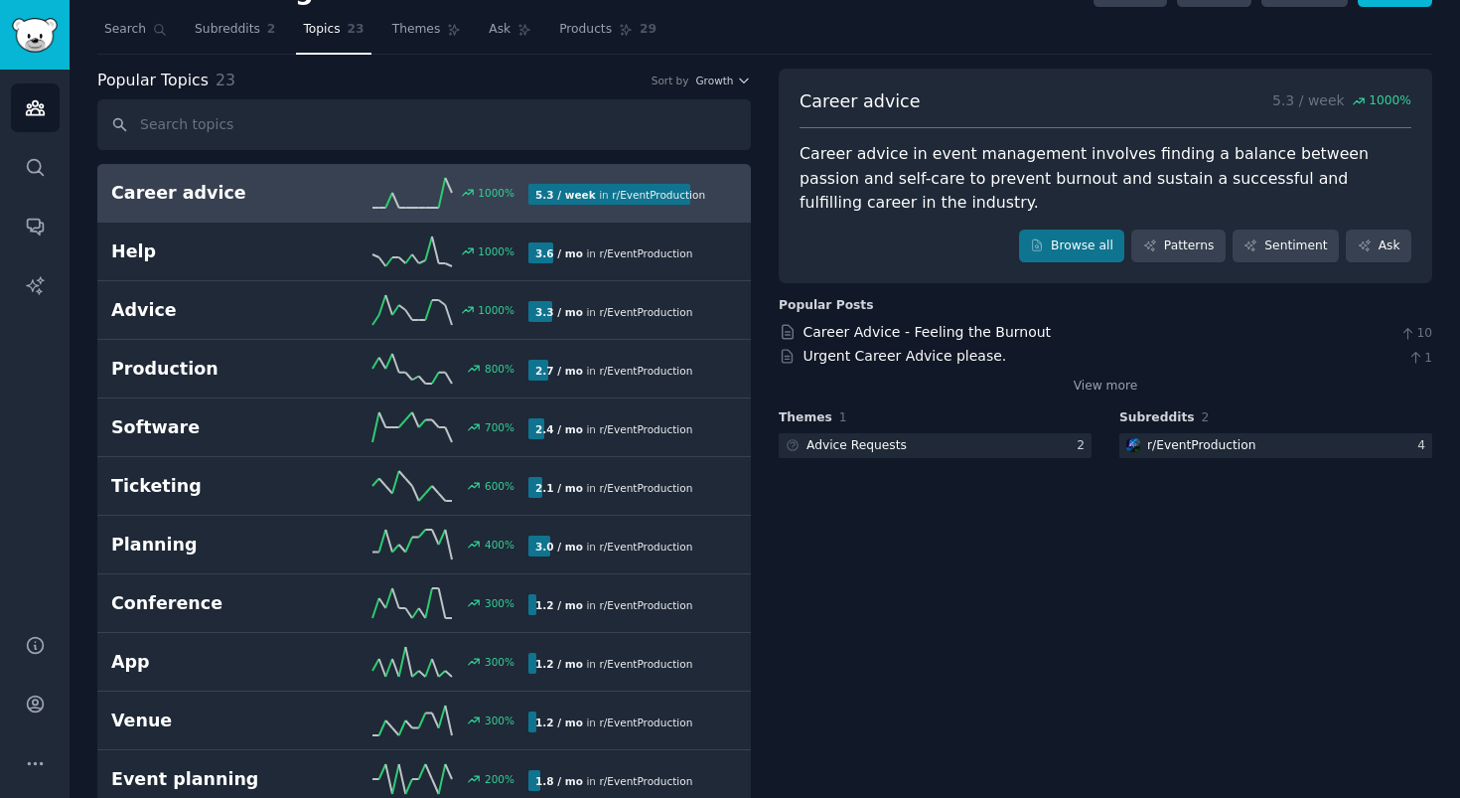
scroll to position [49, 0]
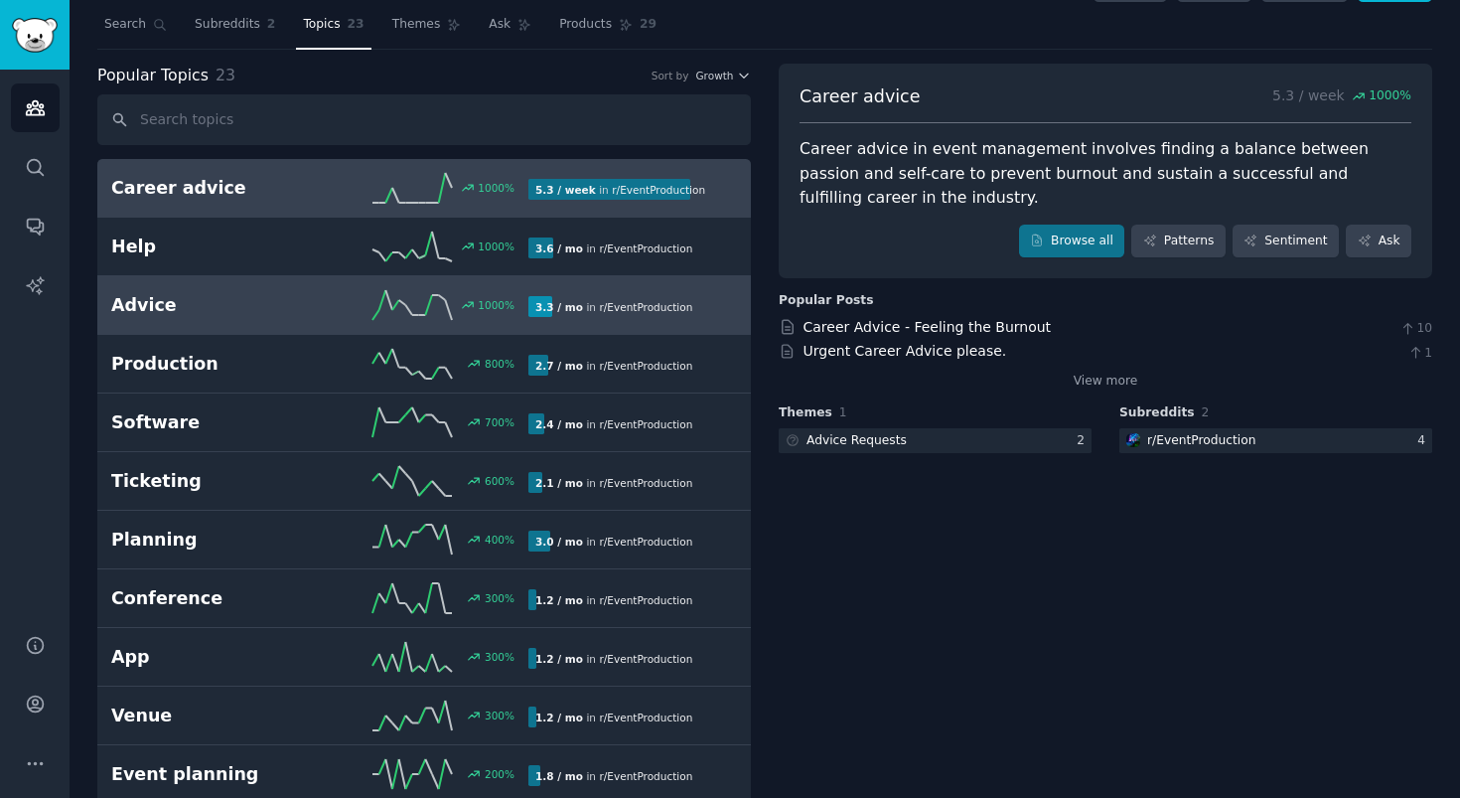
click at [326, 308] on div "1000 %" at bounding box center [424, 305] width 209 height 30
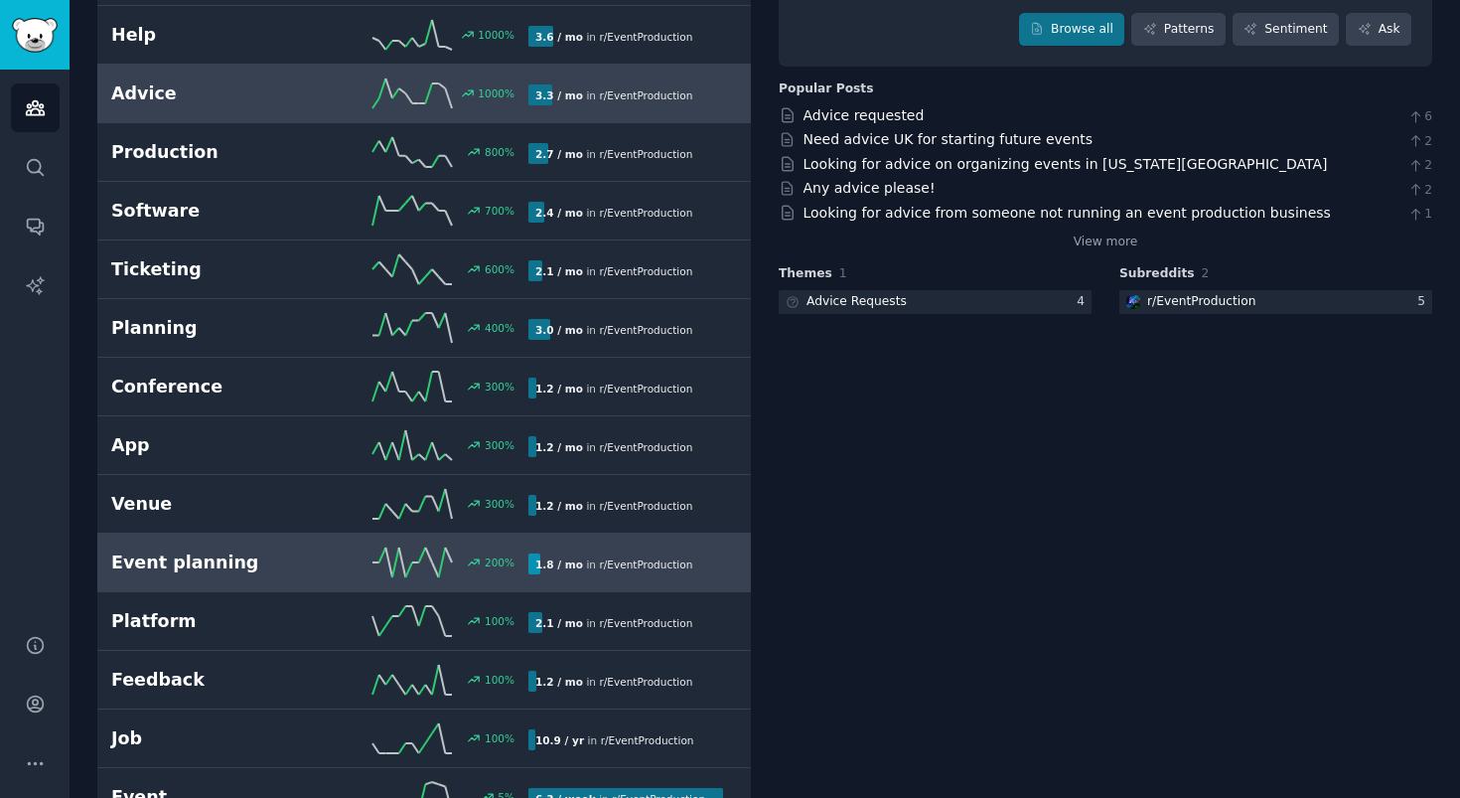
scroll to position [786, 0]
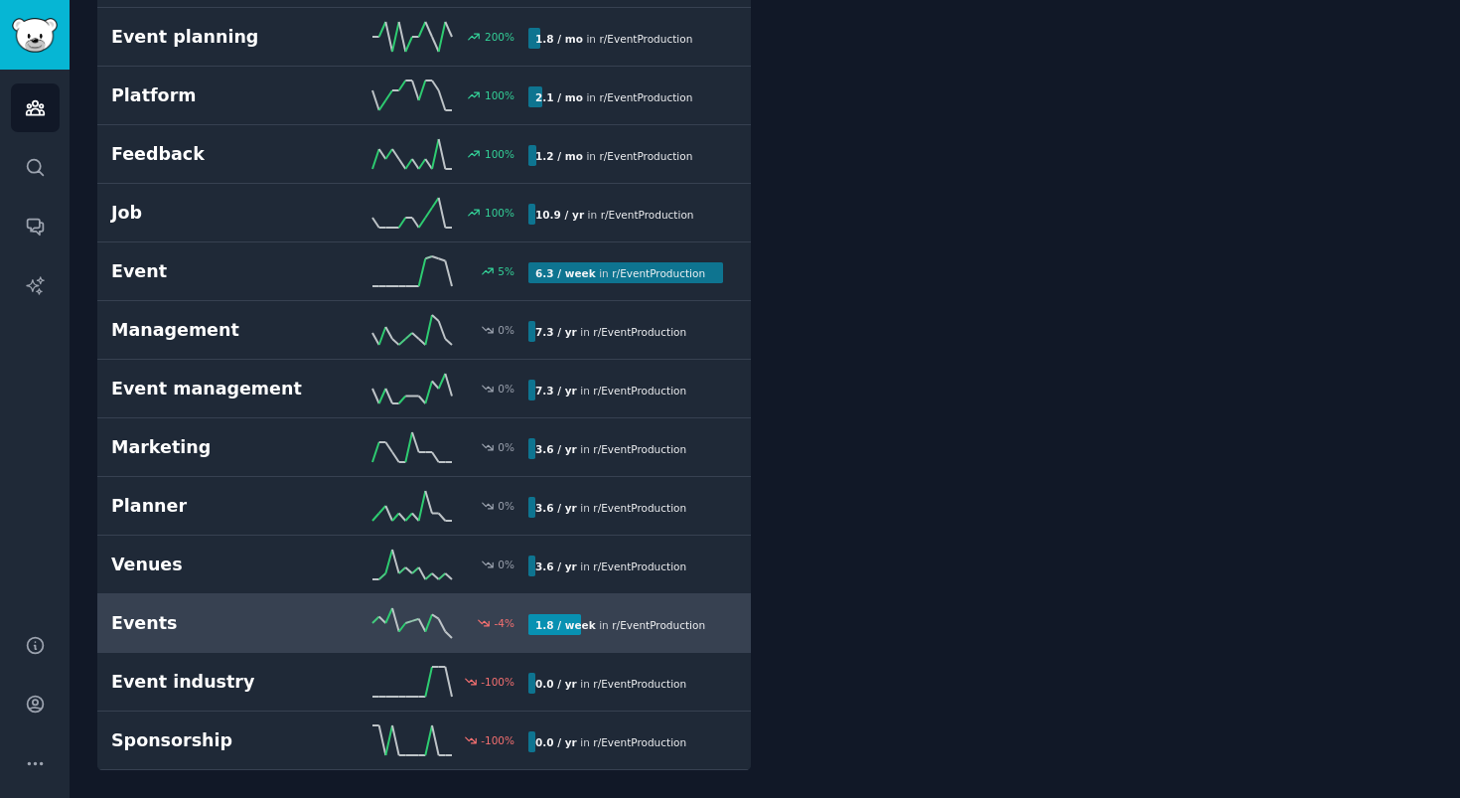
click at [402, 607] on link "Events -4 % 1.8 / week in r/ EventProduction" at bounding box center [424, 623] width 654 height 59
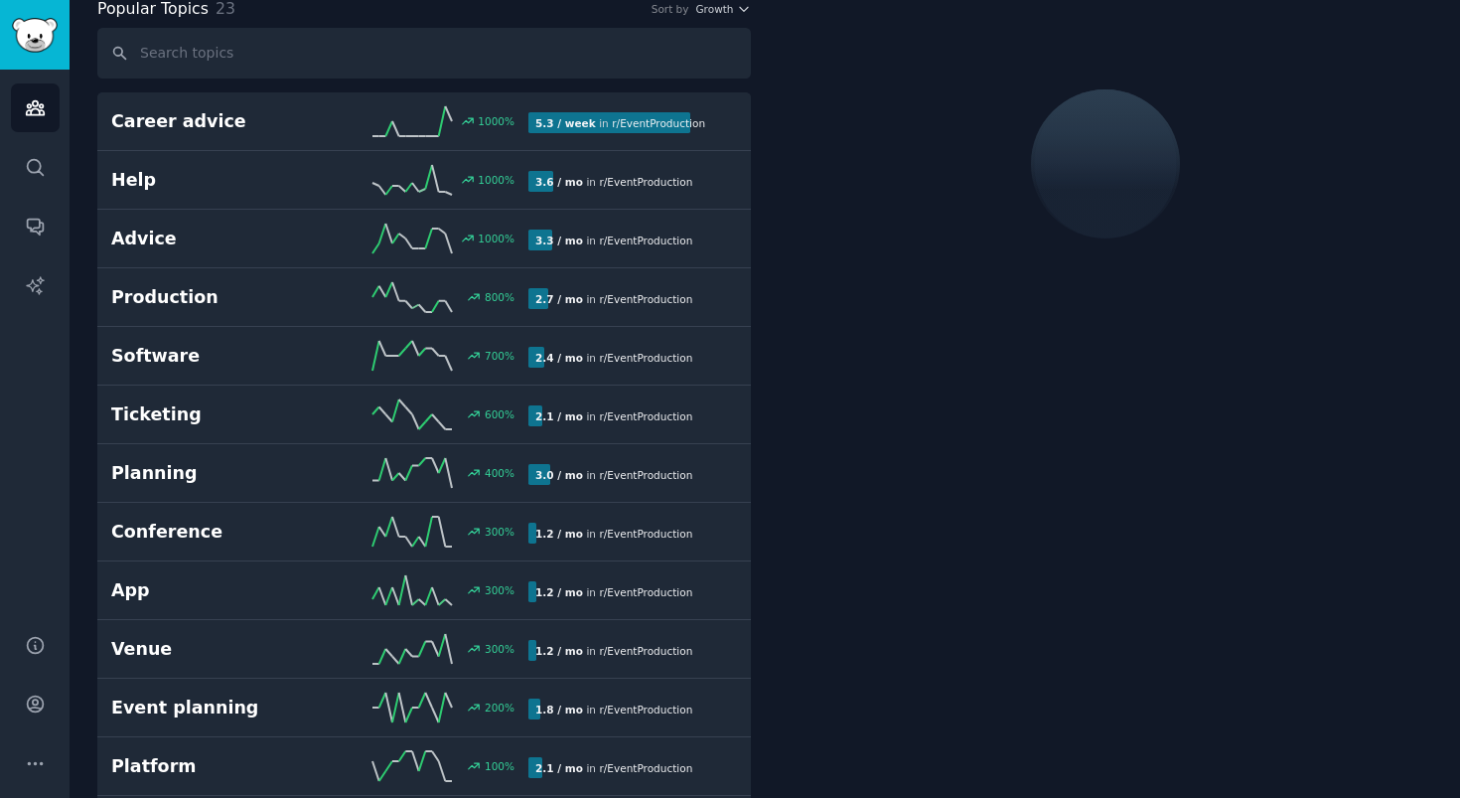
scroll to position [112, 0]
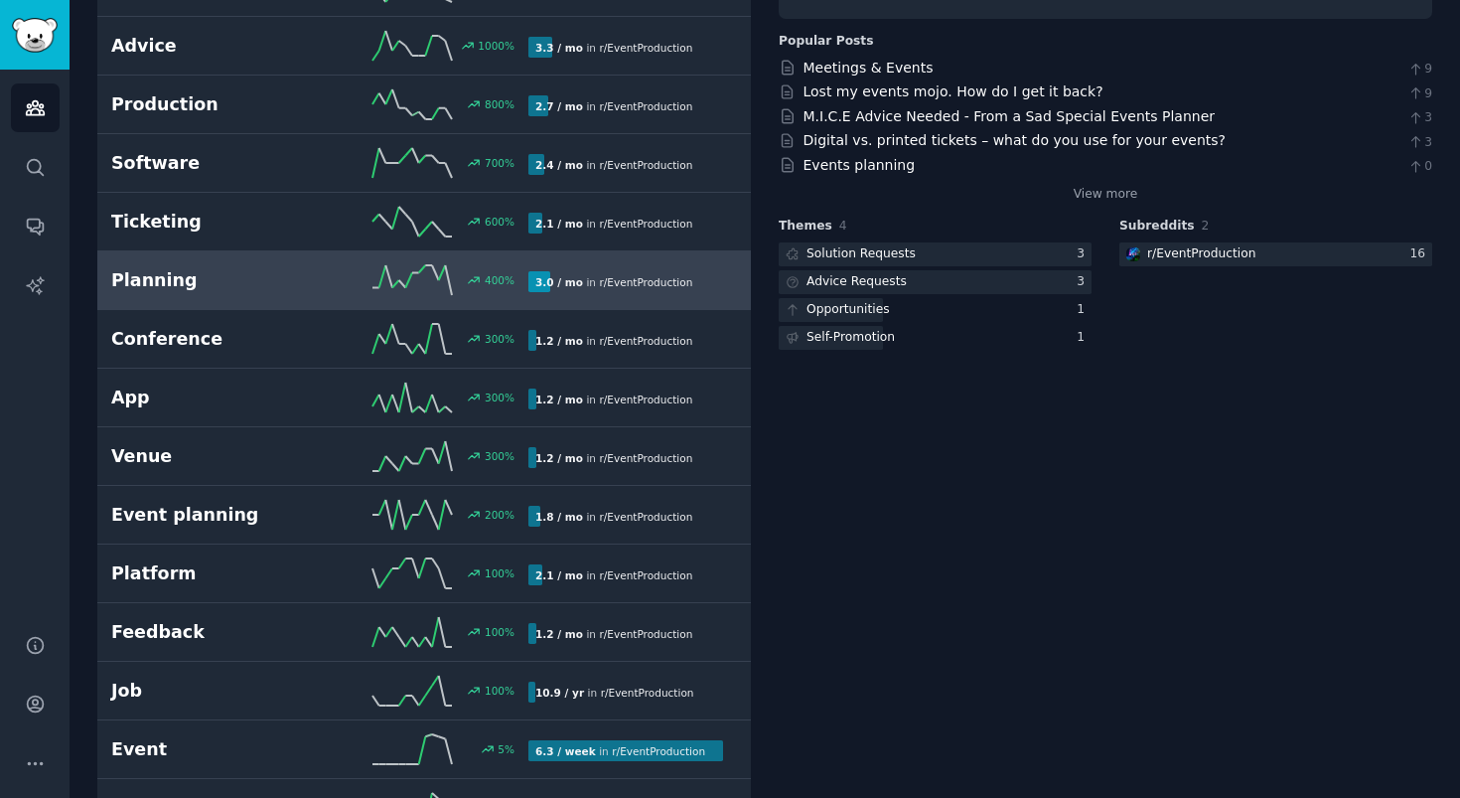
click at [241, 259] on link "Planning 400 % 3.0 / mo in r/ EventProduction" at bounding box center [424, 280] width 654 height 59
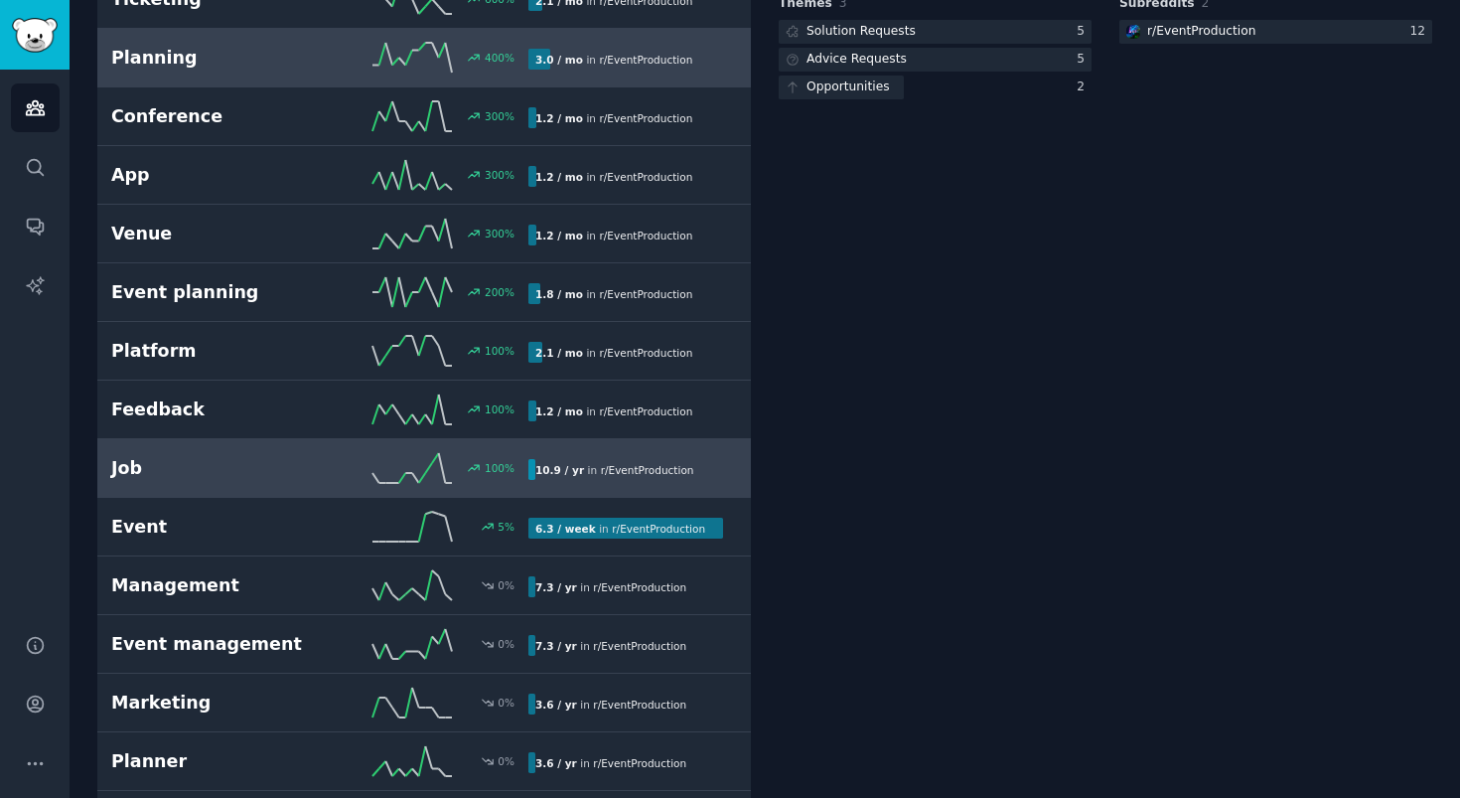
scroll to position [786, 0]
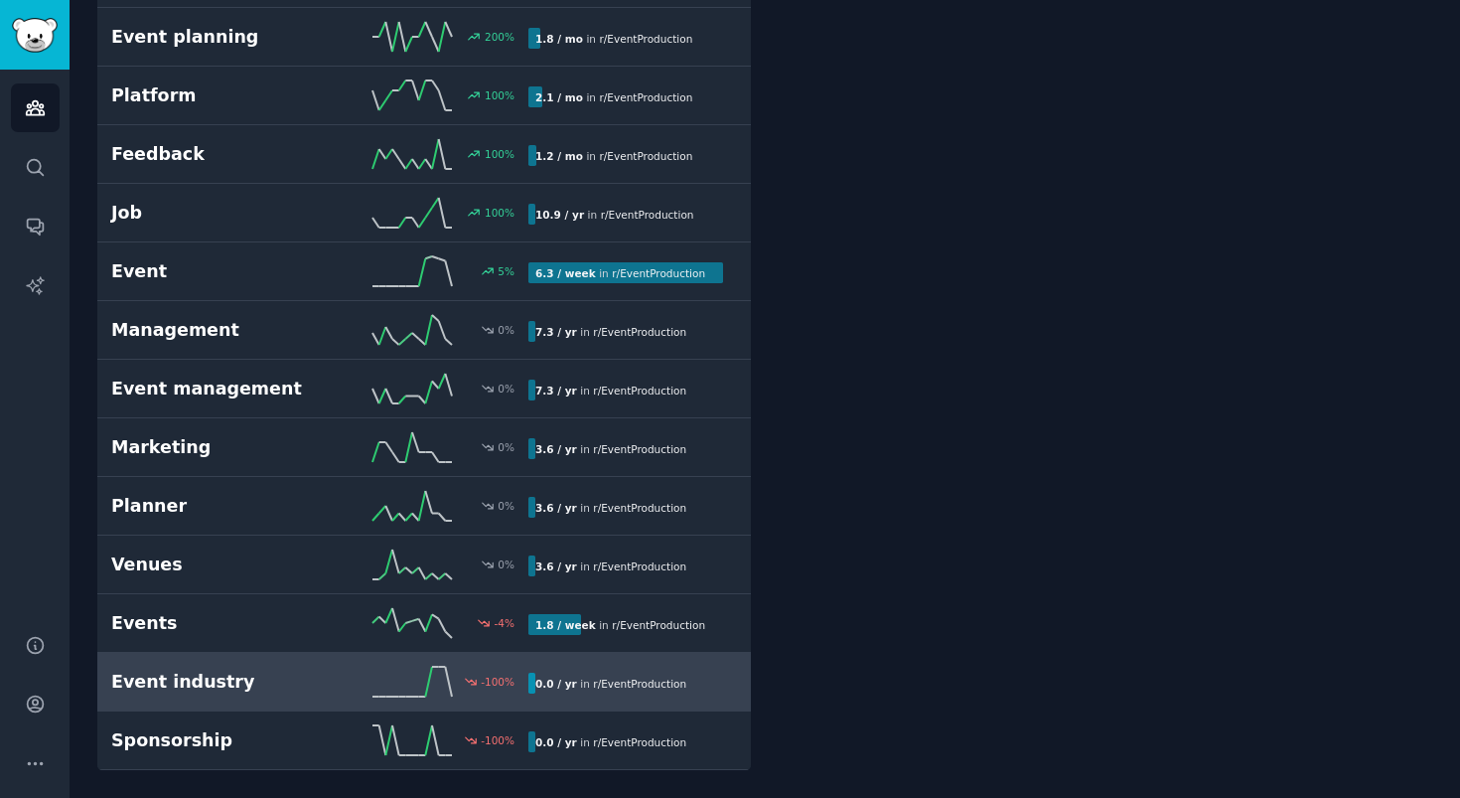
click at [171, 666] on div "Event industry -100 % 0.0 / yr in r/ EventProduction" at bounding box center [424, 681] width 626 height 30
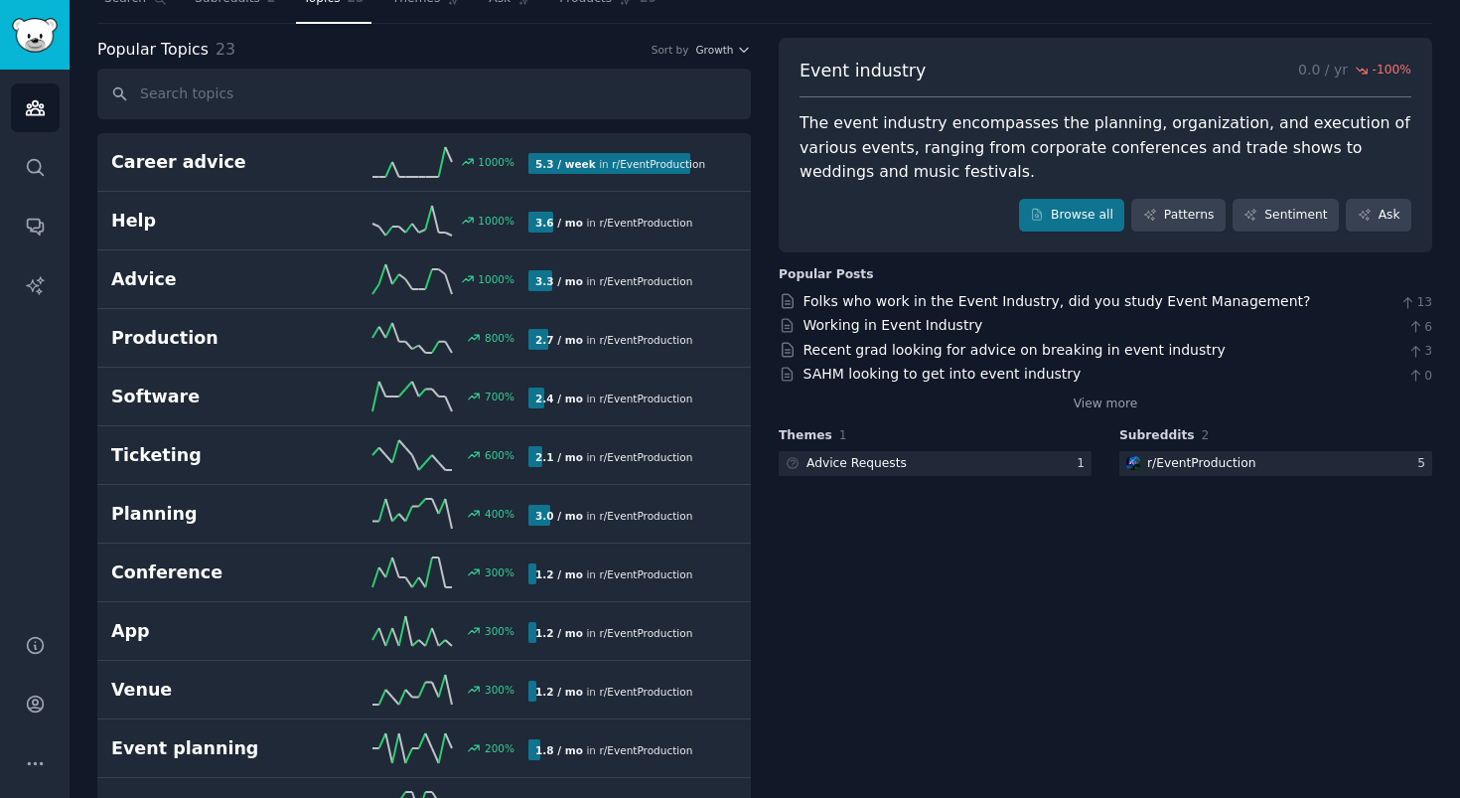
scroll to position [75, 0]
click at [912, 412] on div "Event industry 0.0 / yr -100 % The event industry encompasses the planning, org…" at bounding box center [1106, 338] width 654 height 147
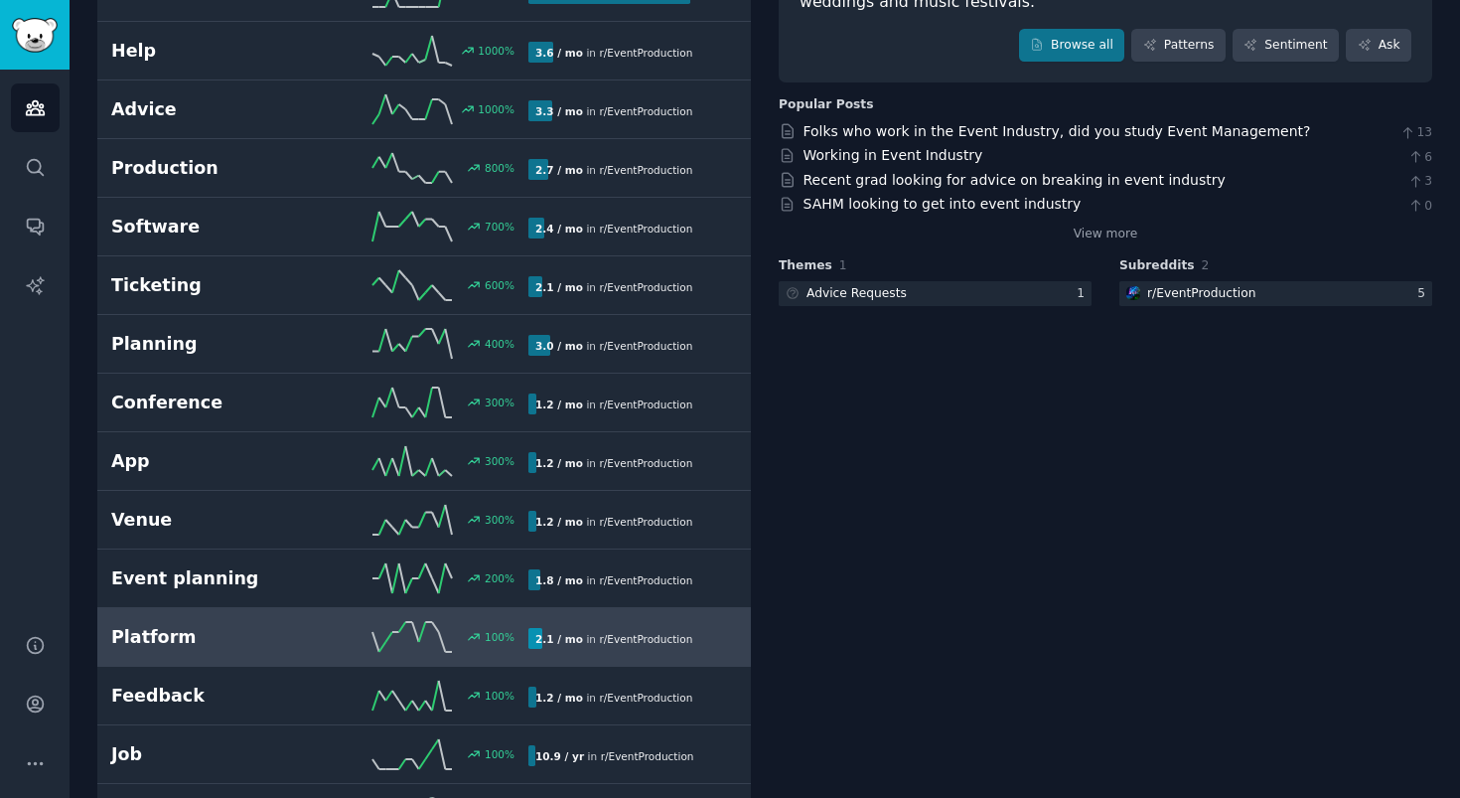
scroll to position [248, 0]
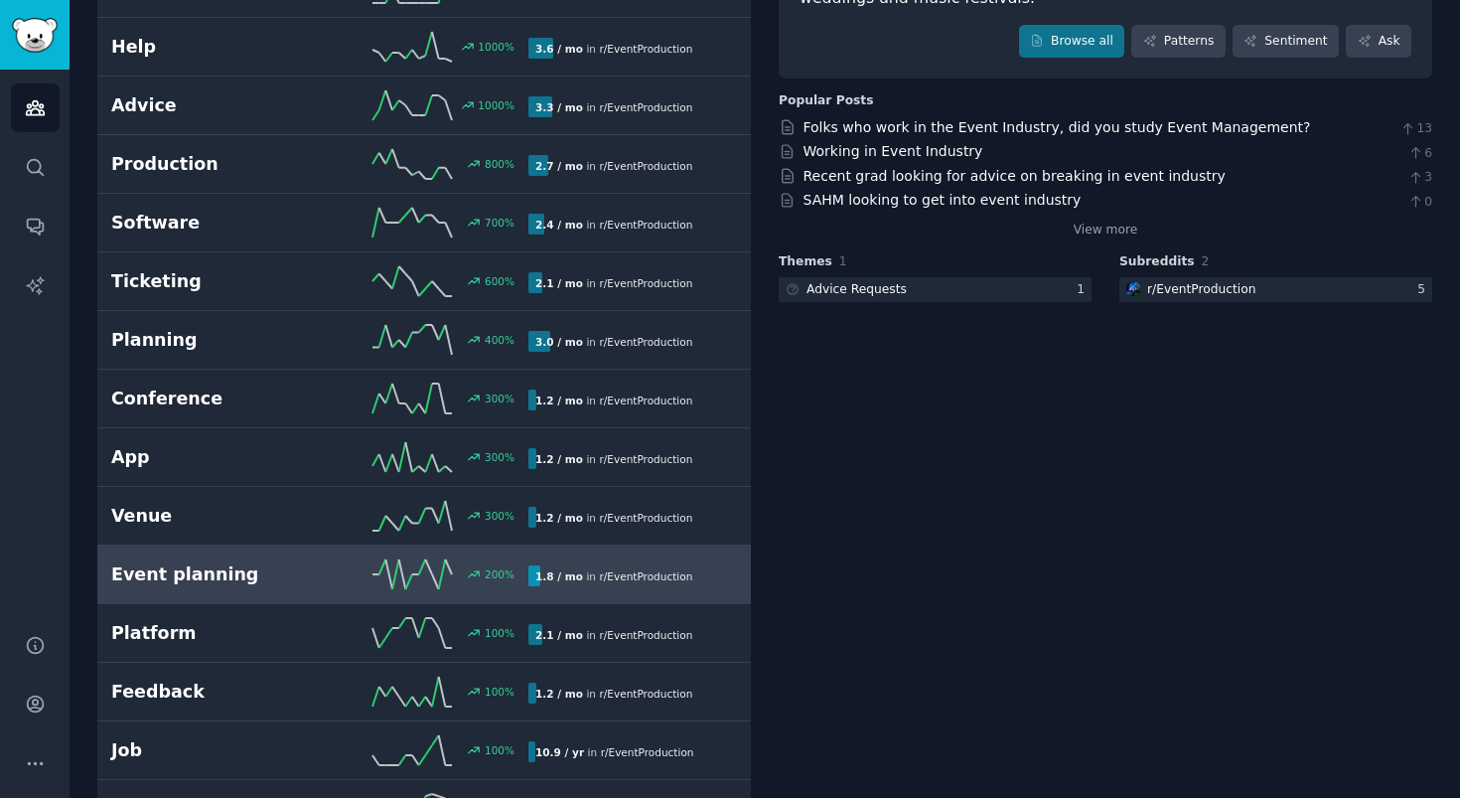
click at [293, 569] on h2 "Event planning" at bounding box center [215, 574] width 209 height 25
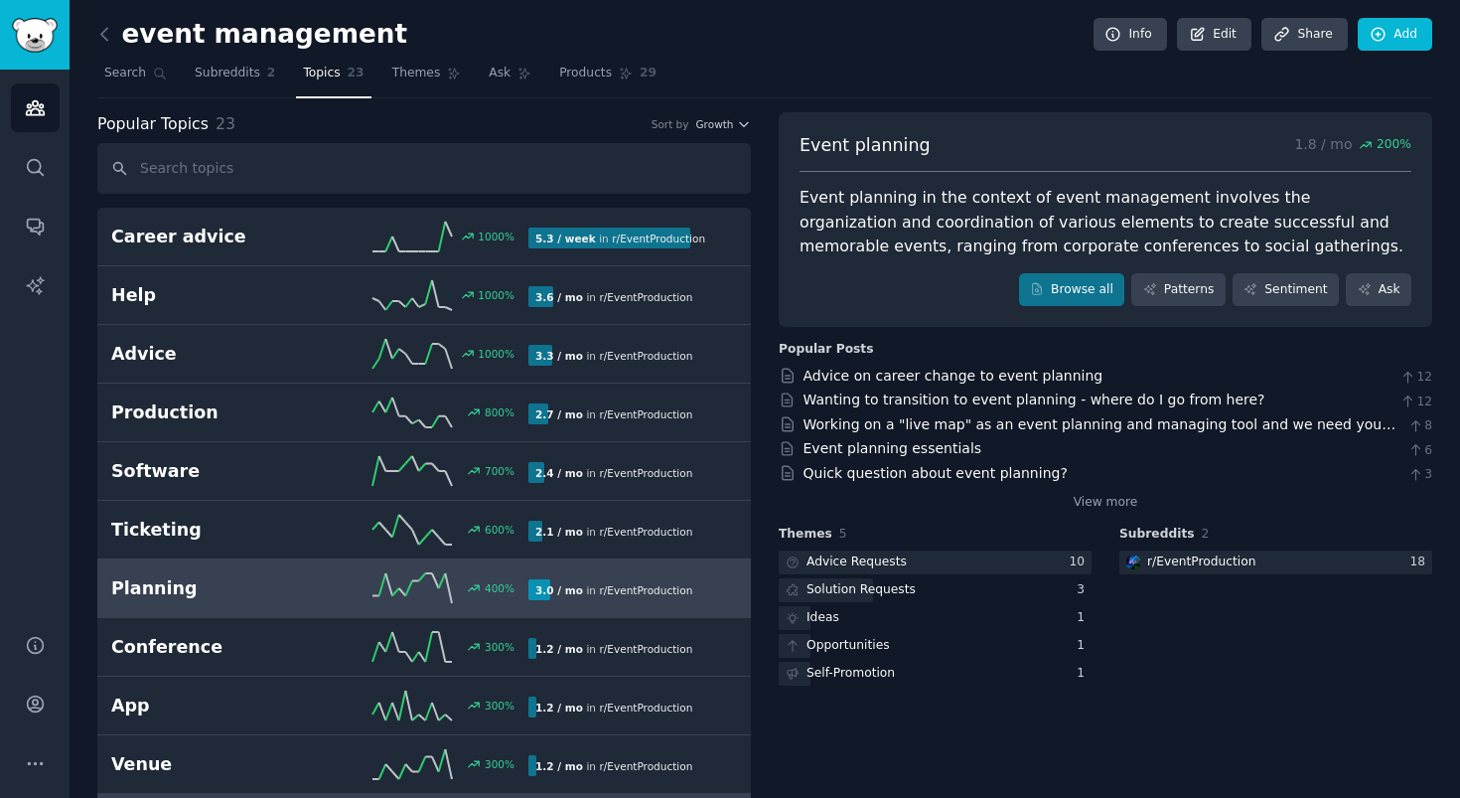
scroll to position [786, 0]
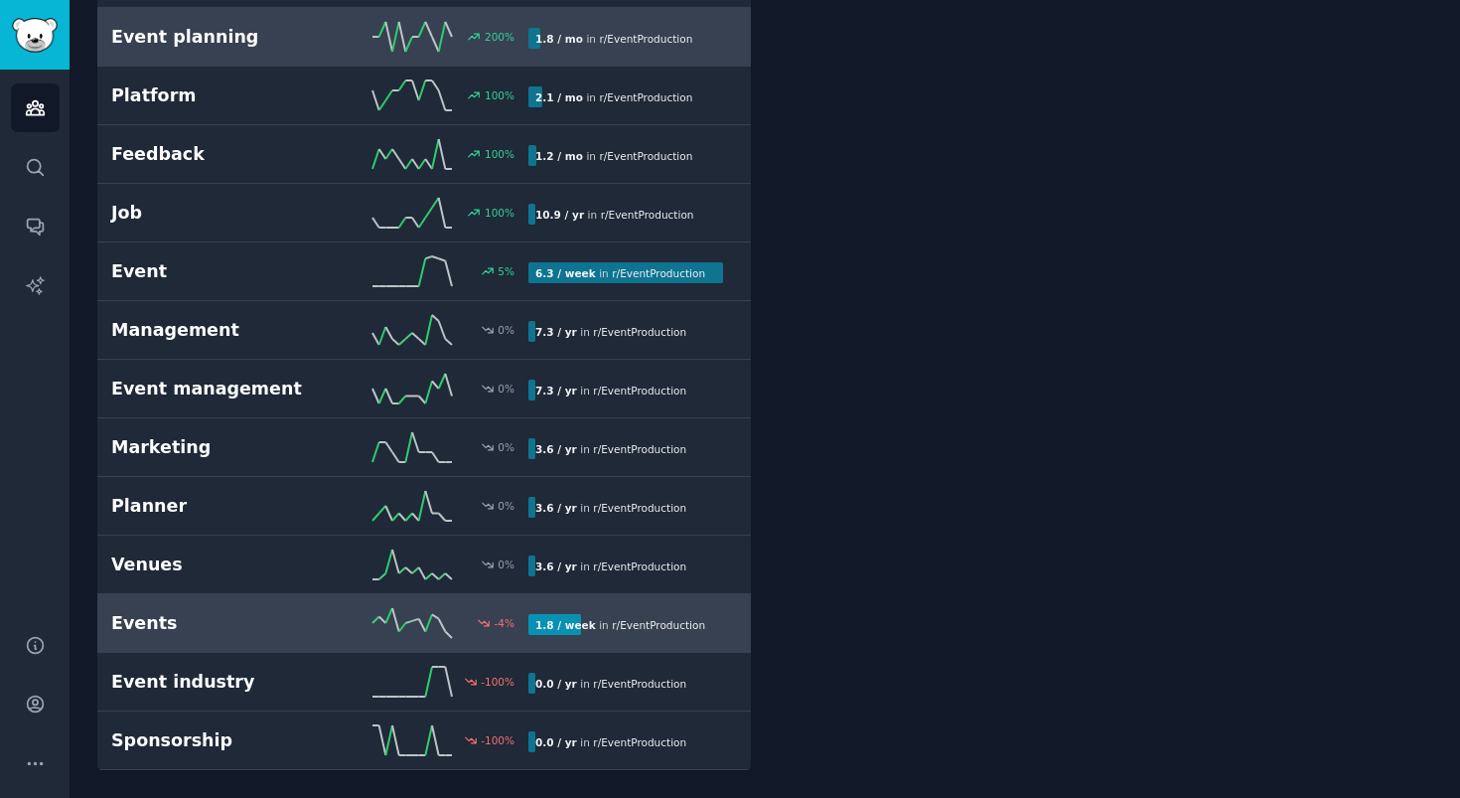
click at [166, 616] on h2 "Events" at bounding box center [215, 623] width 209 height 25
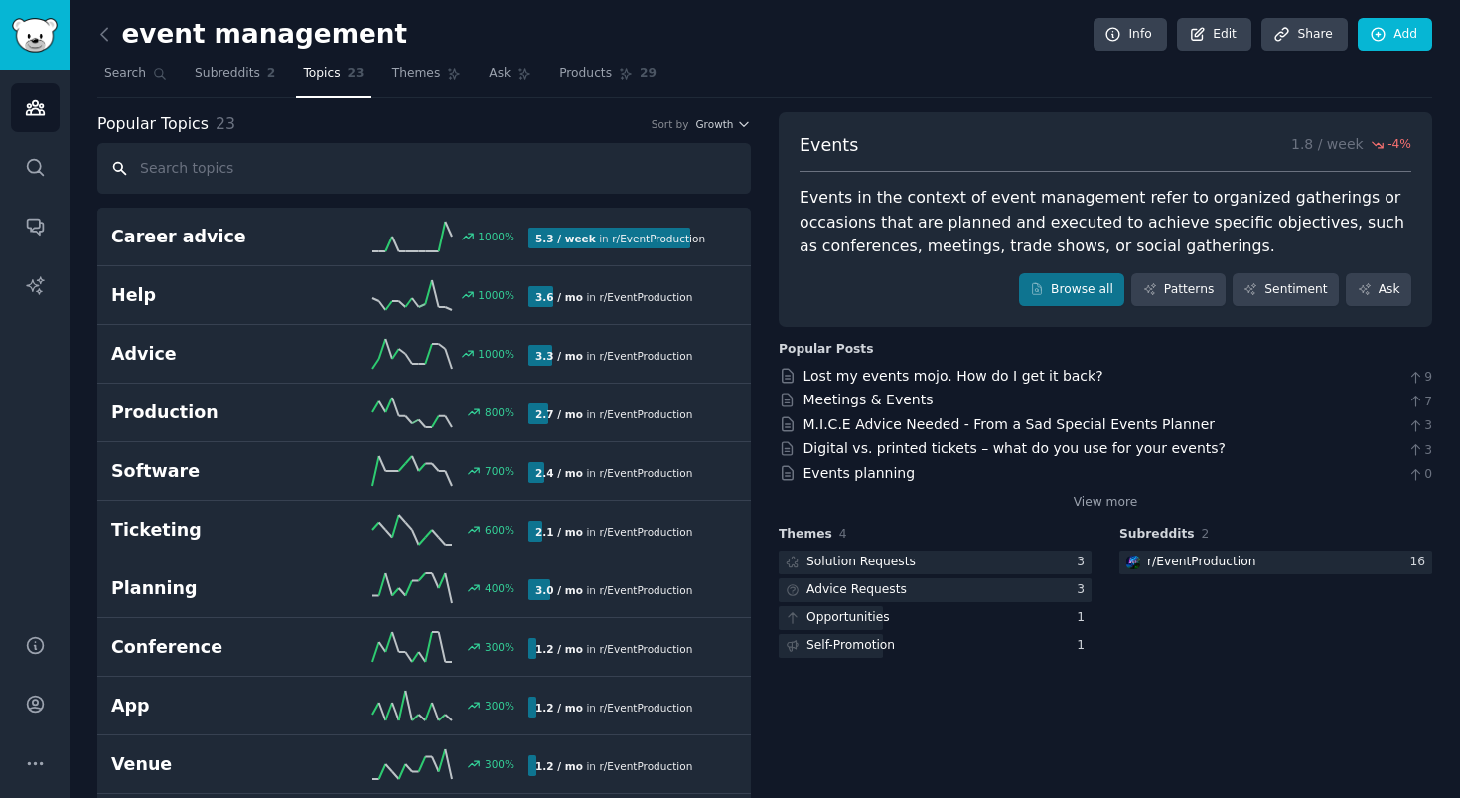
click at [200, 181] on input "text" at bounding box center [424, 168] width 654 height 51
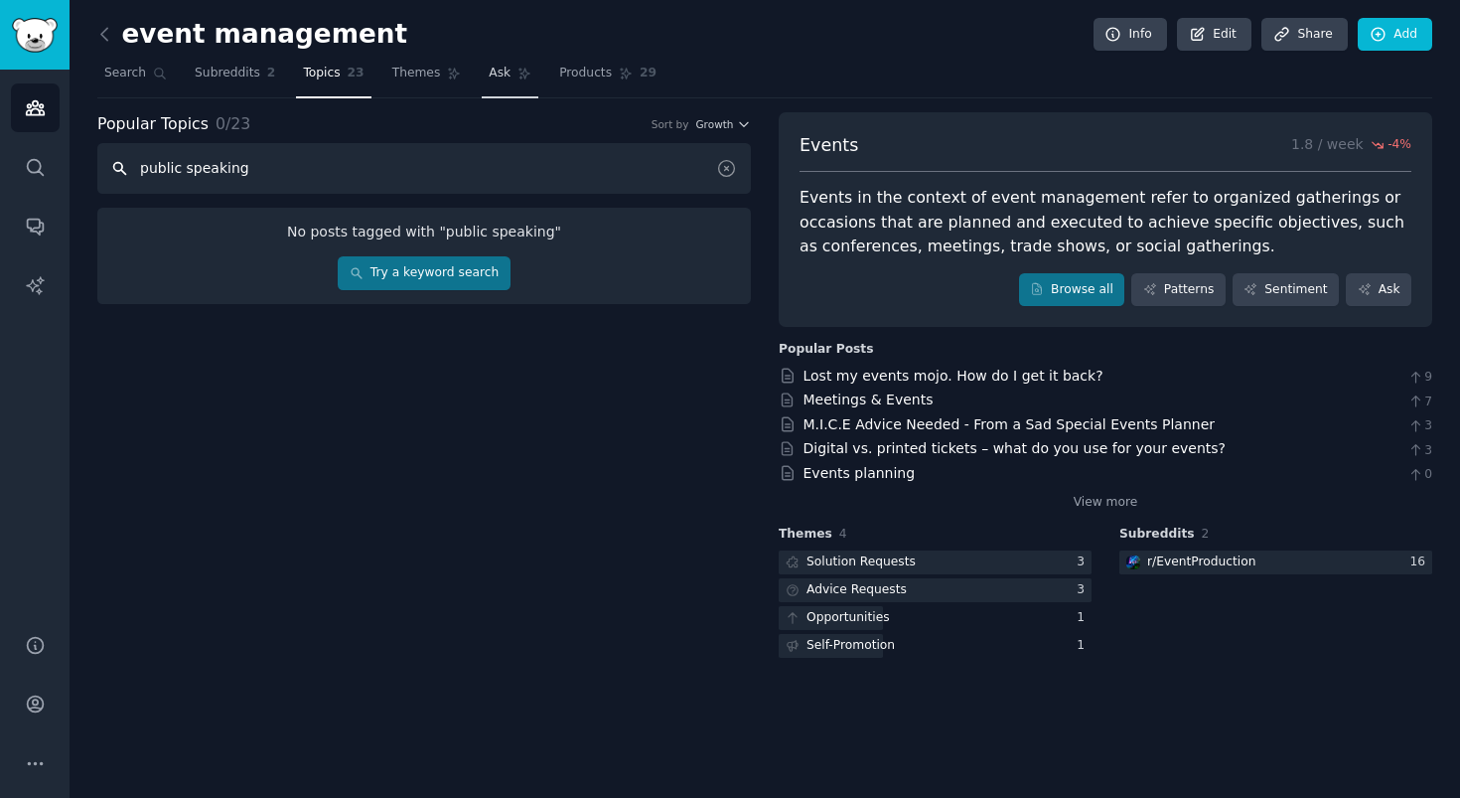
type input "public speaking"
click at [473, 271] on link "Try a keyword search" at bounding box center [424, 273] width 172 height 34
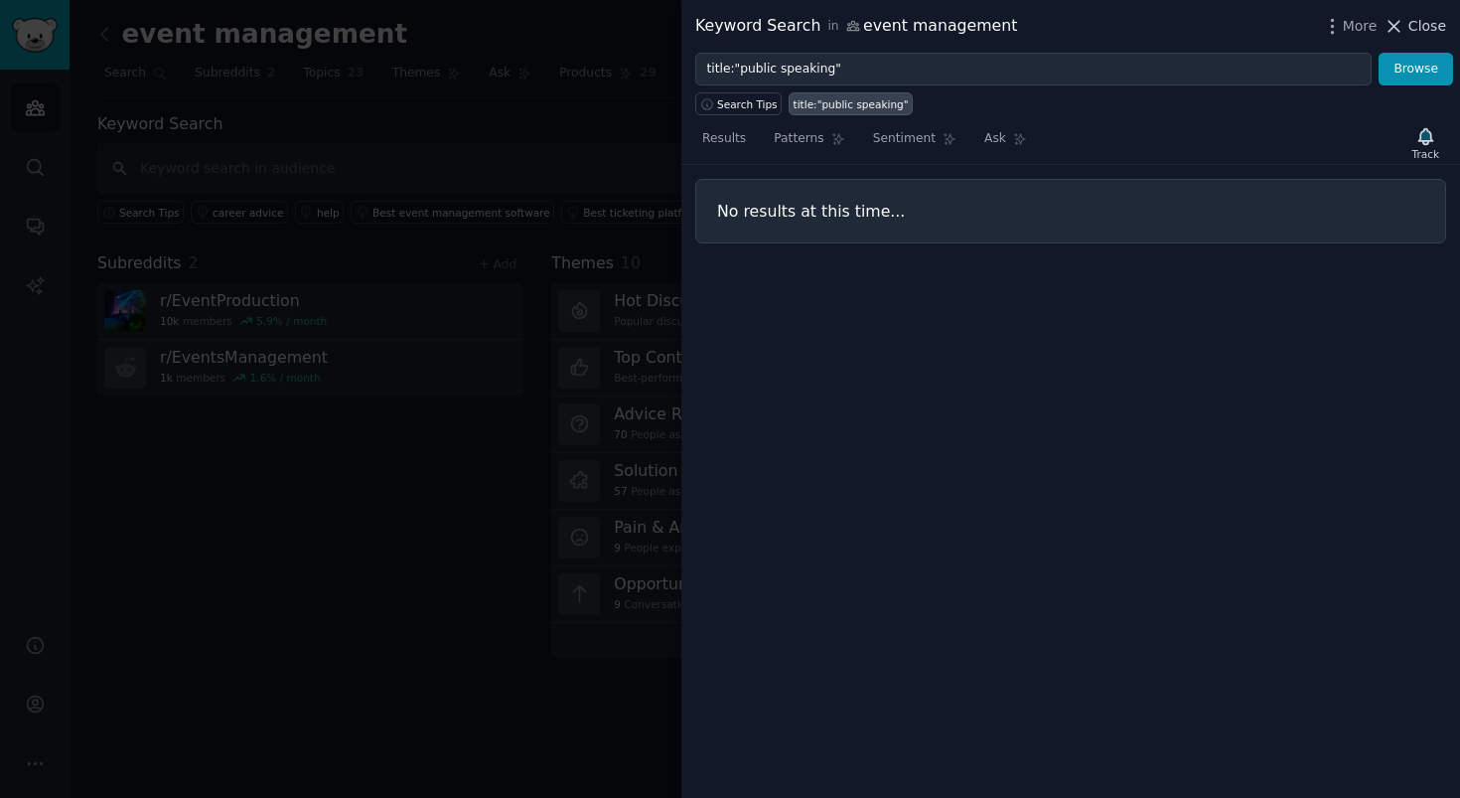
click at [1432, 22] on span "Close" at bounding box center [1427, 26] width 38 height 21
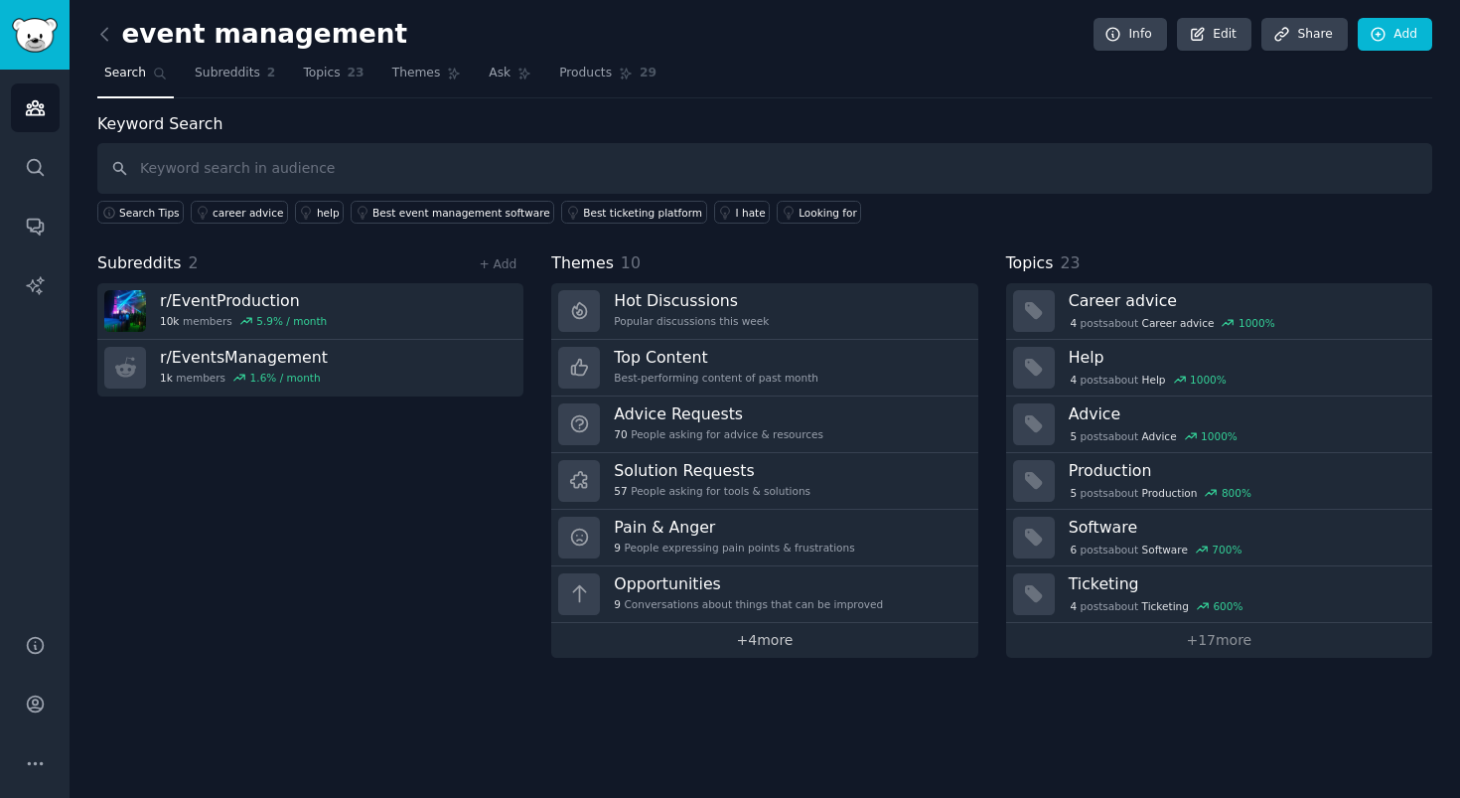
click at [777, 642] on link "+ 4 more" at bounding box center [764, 640] width 426 height 35
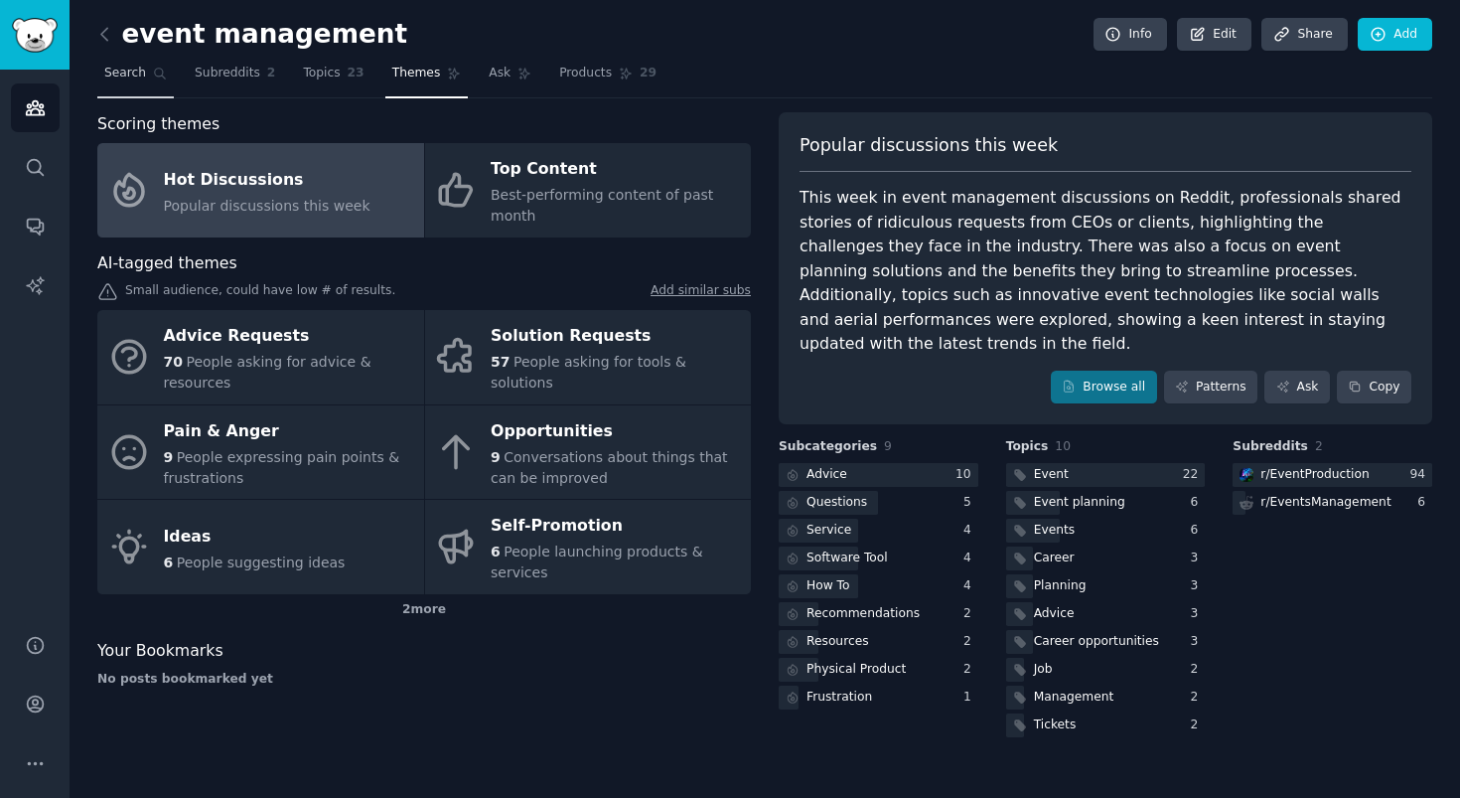
click at [149, 67] on link "Search" at bounding box center [135, 78] width 76 height 41
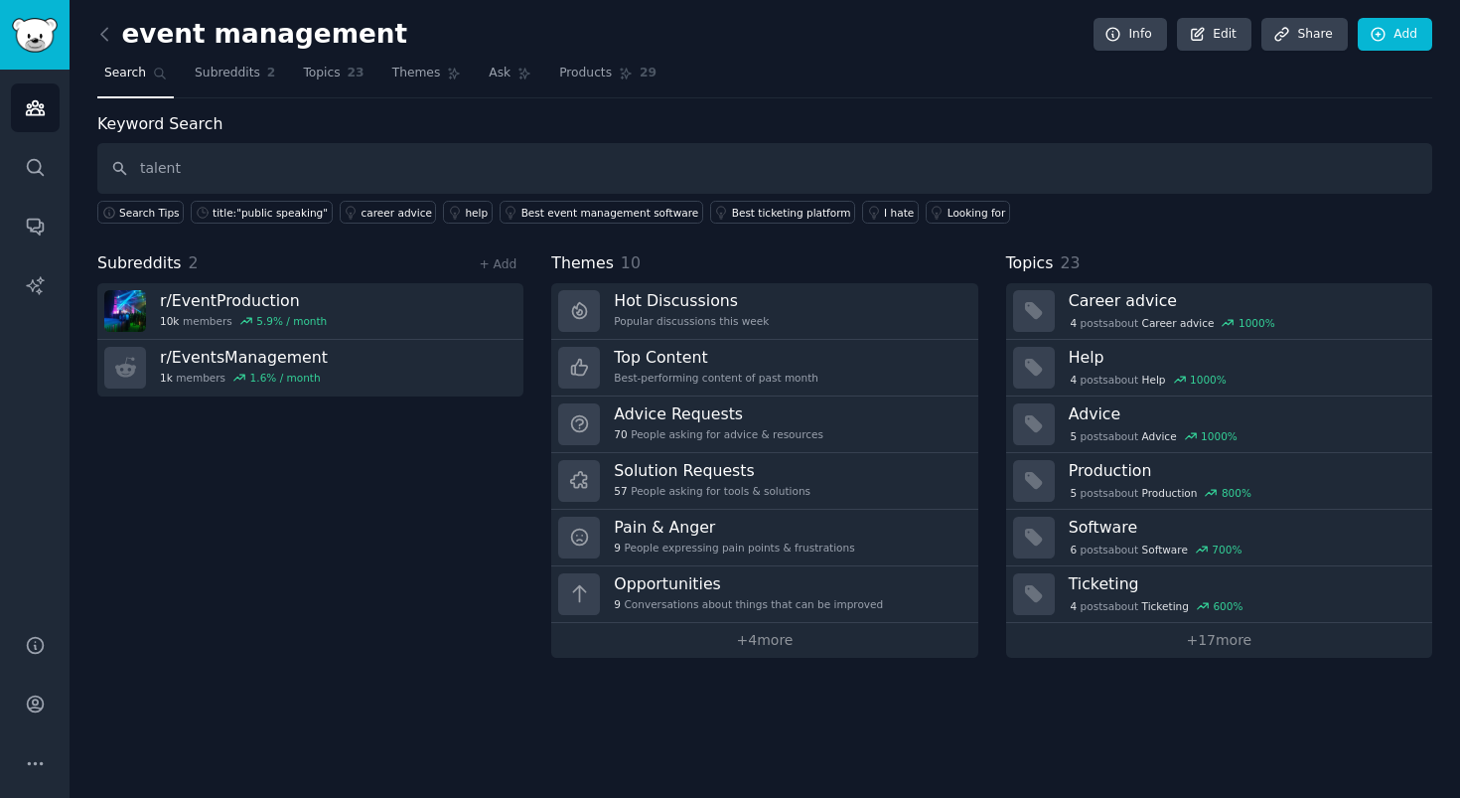
type input "talent"
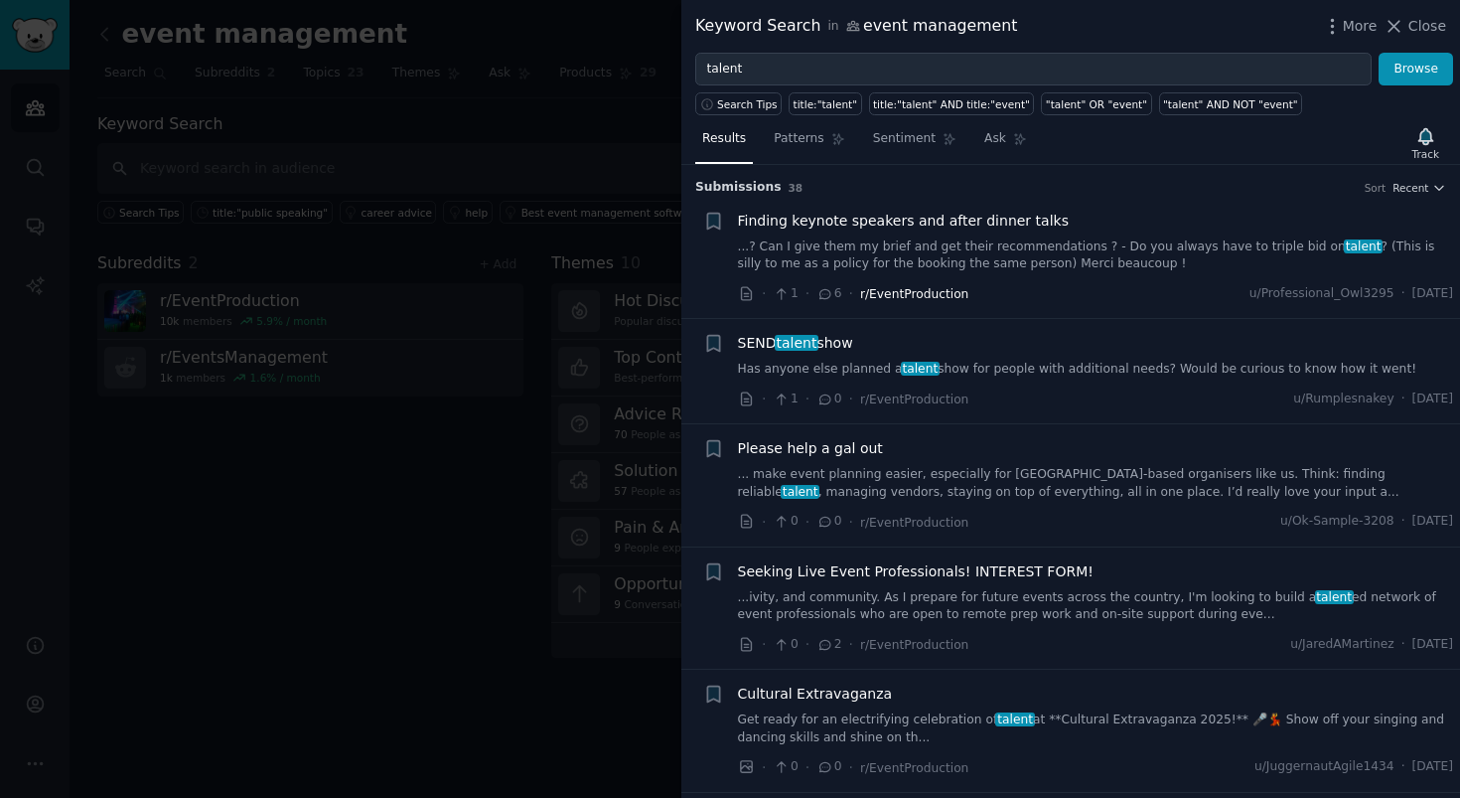
click at [933, 290] on span "r/EventProduction" at bounding box center [914, 294] width 108 height 14
click at [948, 232] on div "Finding keynote speakers and after dinner talks ...? Can I give them my brief a…" at bounding box center [1096, 242] width 716 height 63
click at [968, 219] on span "Finding keynote speakers and after dinner talks" at bounding box center [903, 221] width 331 height 21
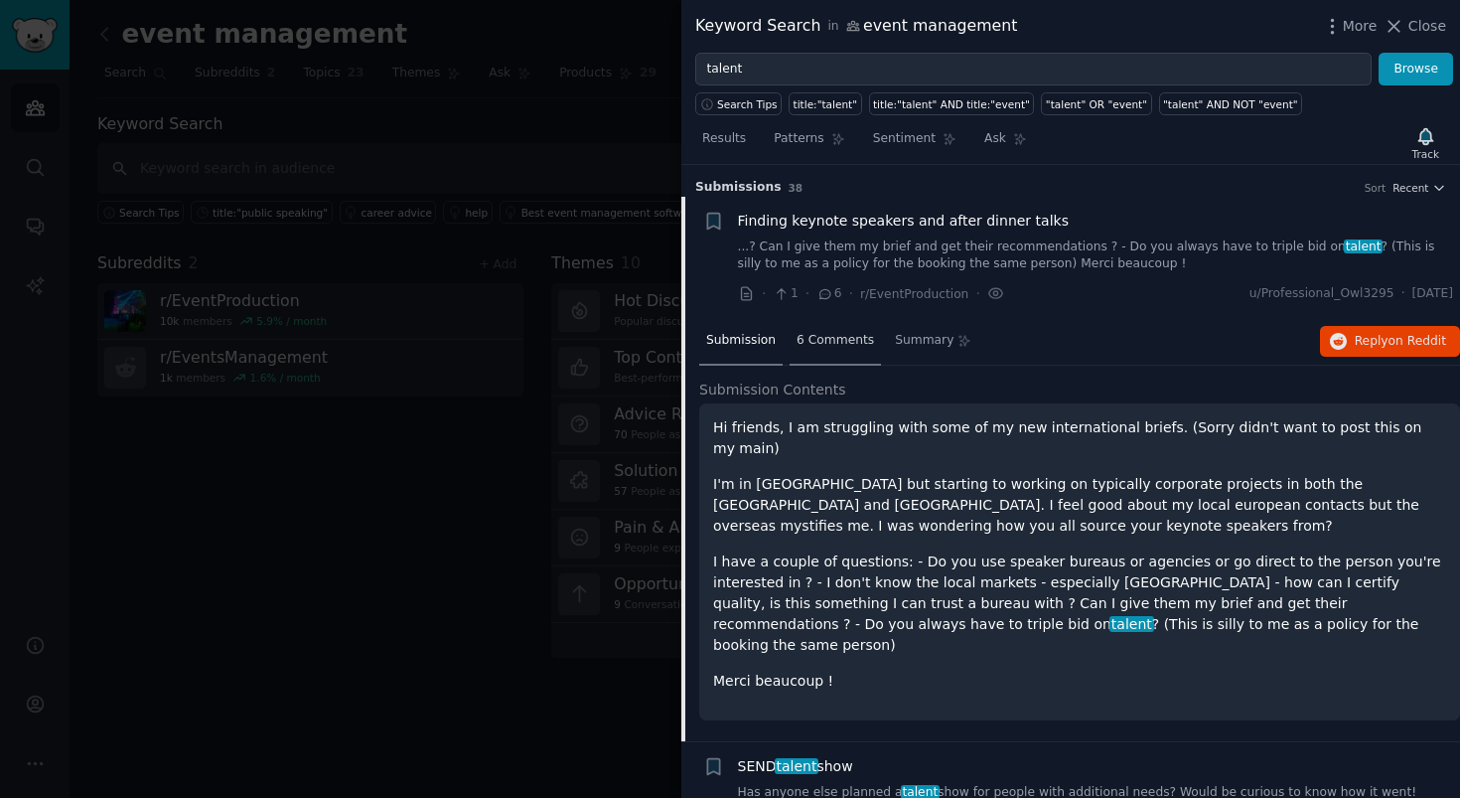
click at [842, 334] on span "6 Comments" at bounding box center [835, 341] width 77 height 18
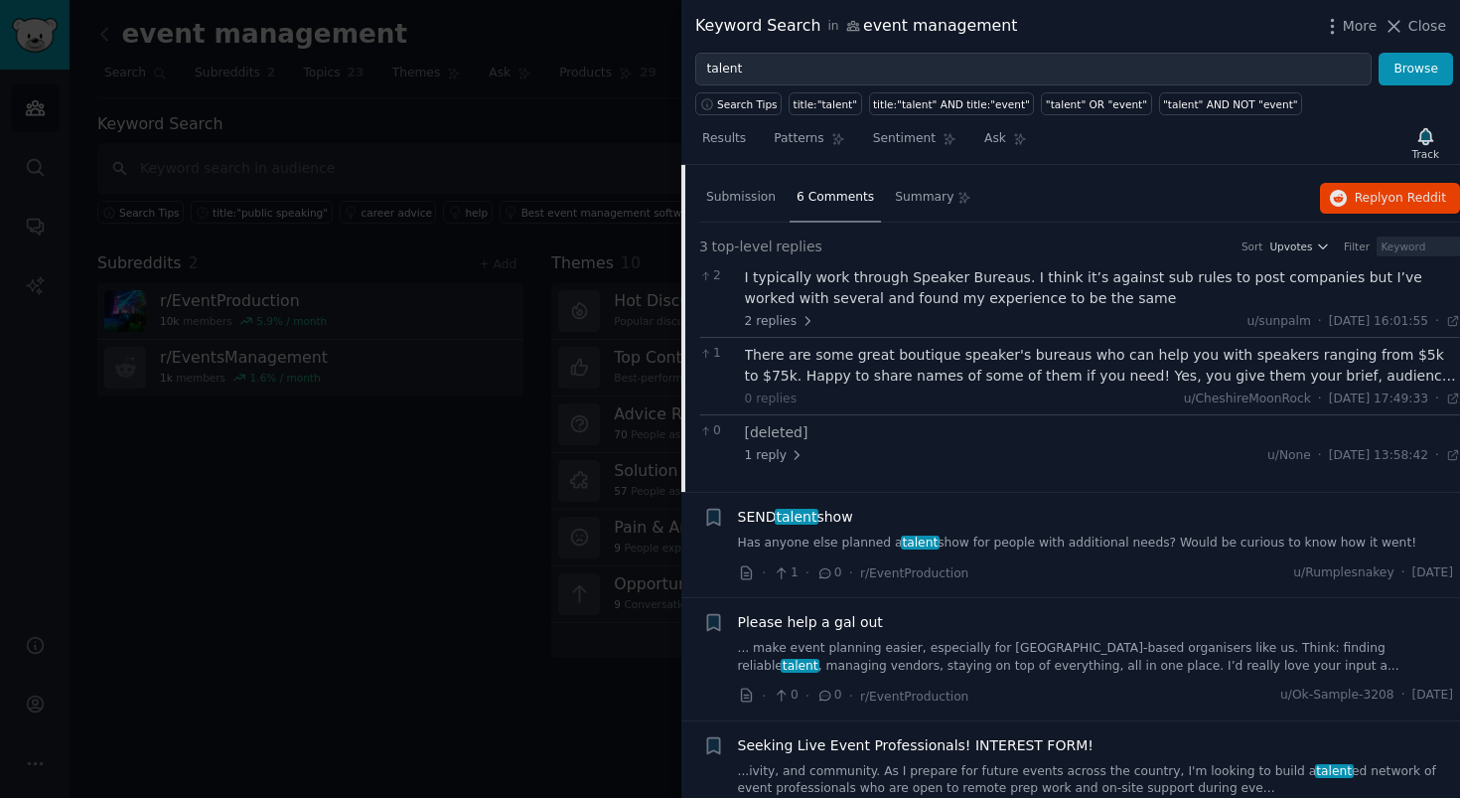
scroll to position [139, 0]
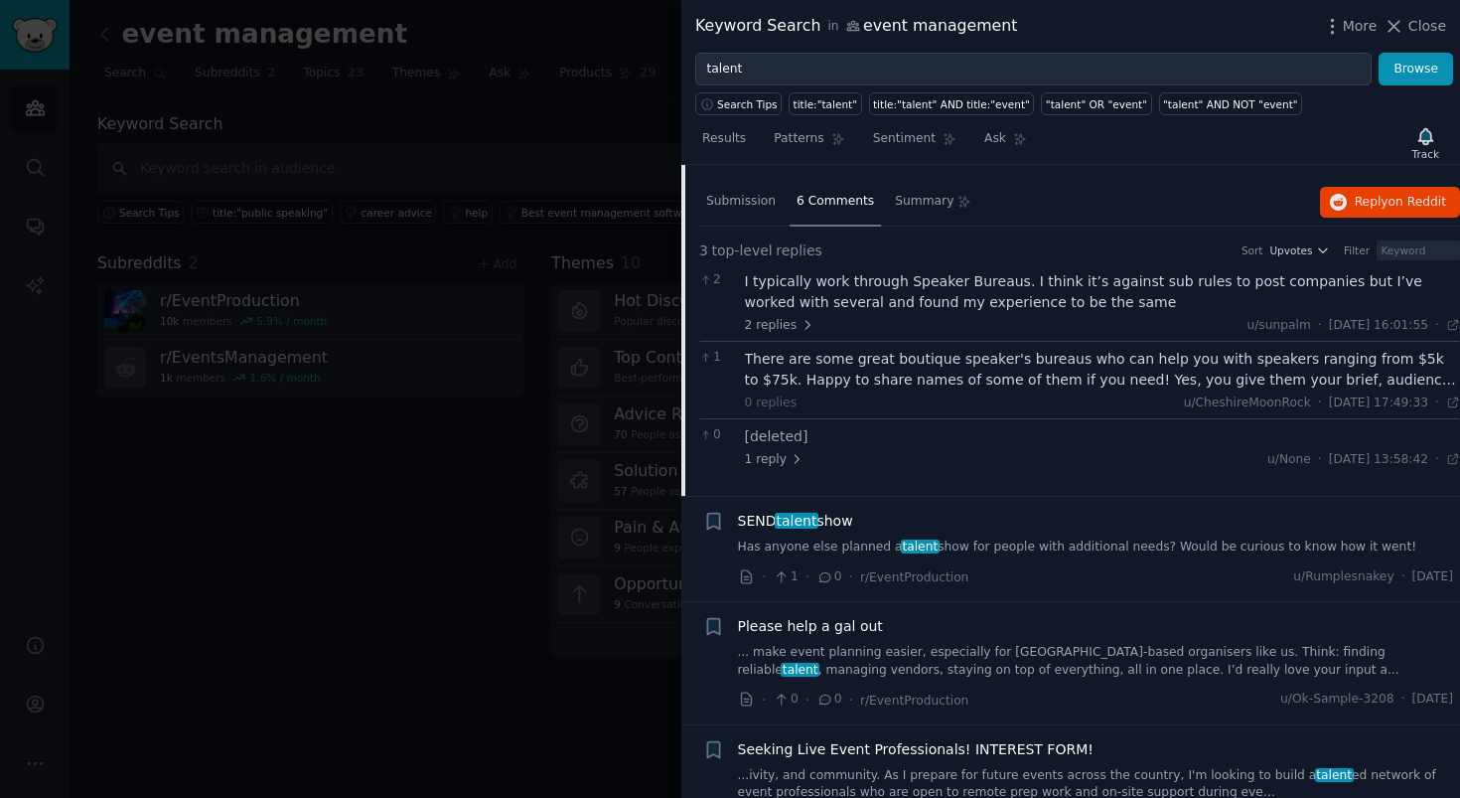
click at [879, 431] on div "[deleted] 1 reply u/None · Sun 17/08/2025, 13:58:42 Sun 17/08/2025 ·" at bounding box center [1103, 447] width 716 height 42
click at [775, 456] on span "1 reply" at bounding box center [775, 460] width 60 height 18
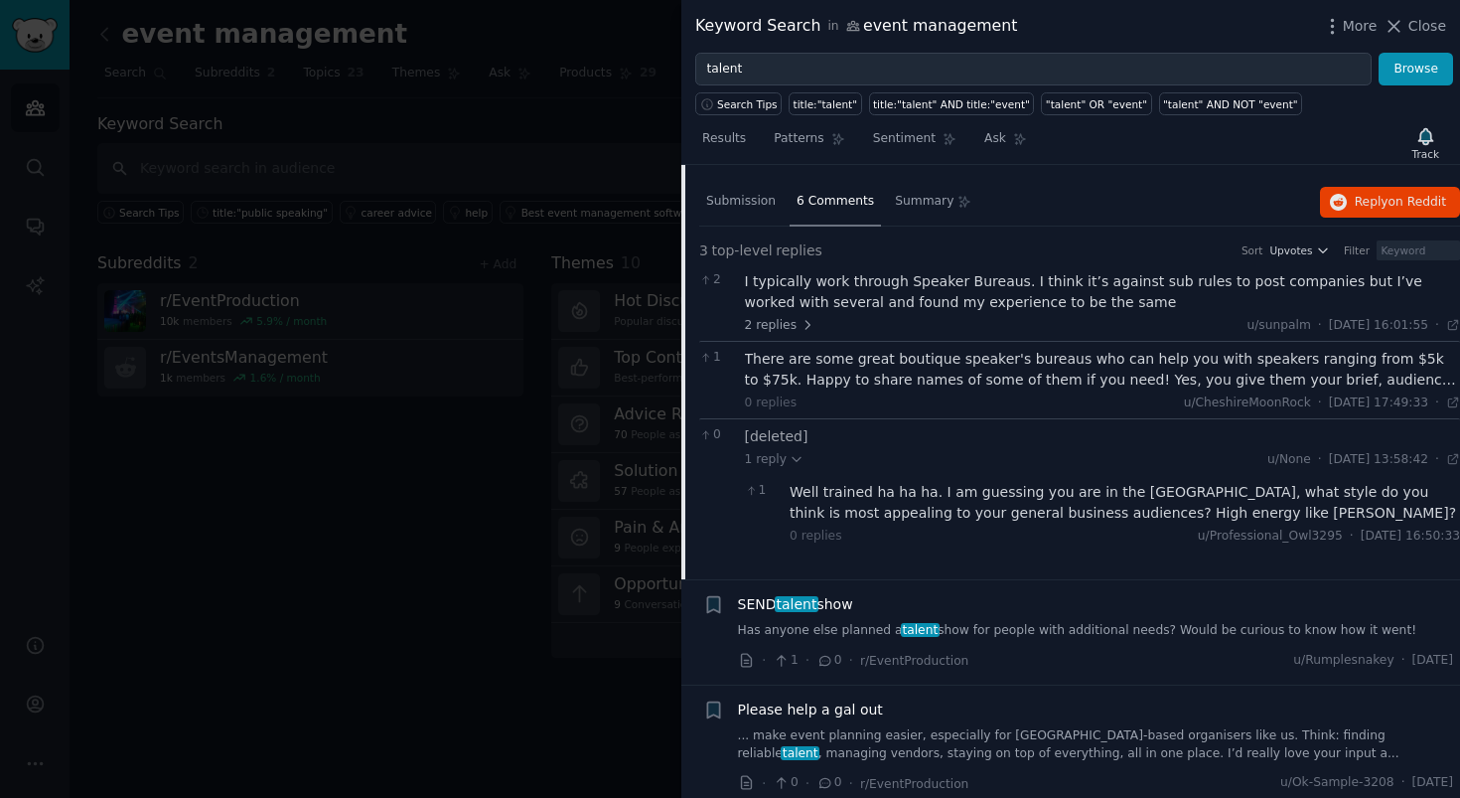
click at [776, 388] on div "There are some great boutique speaker's bureaus who can help you with speakers …" at bounding box center [1103, 370] width 716 height 42
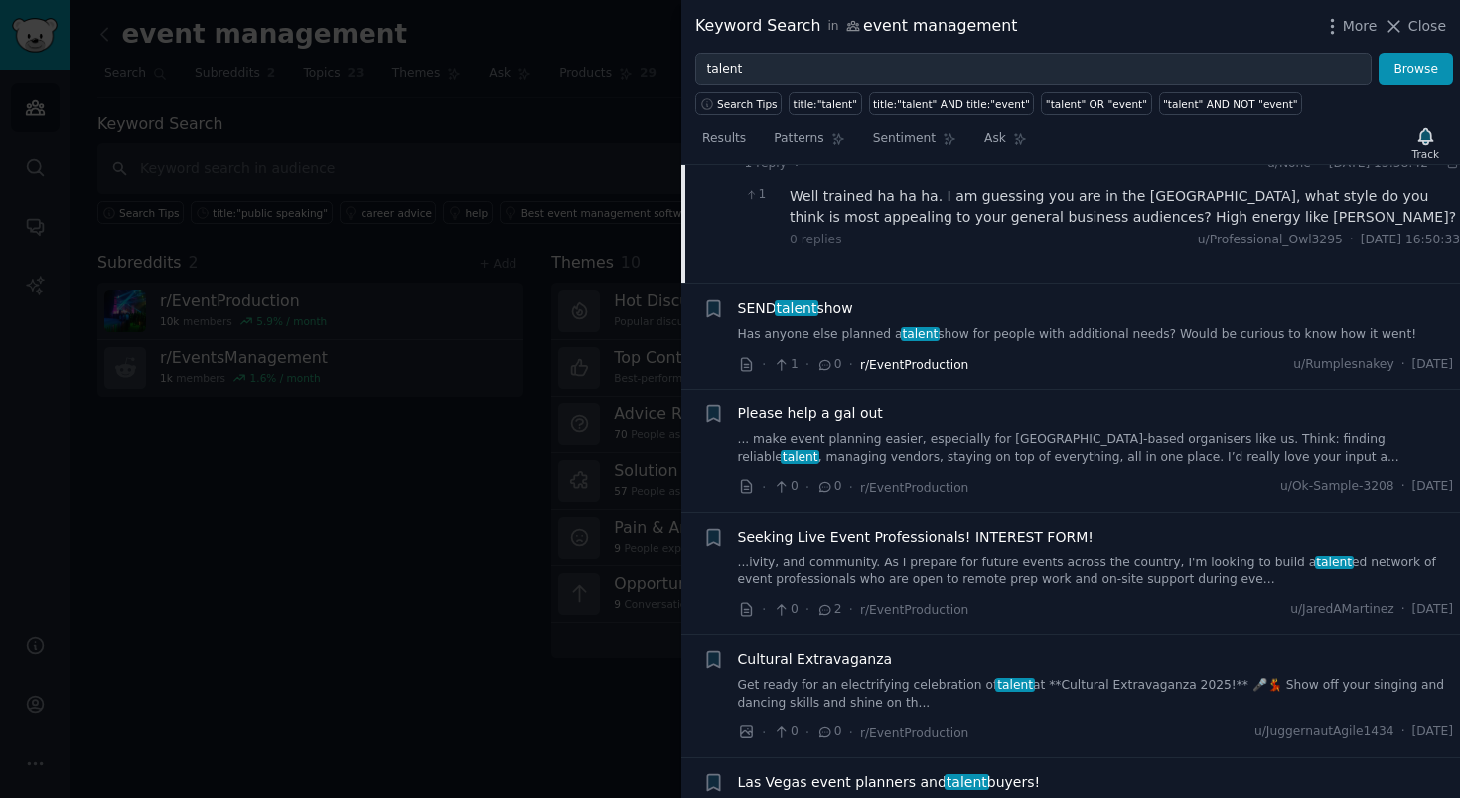
scroll to position [536, 0]
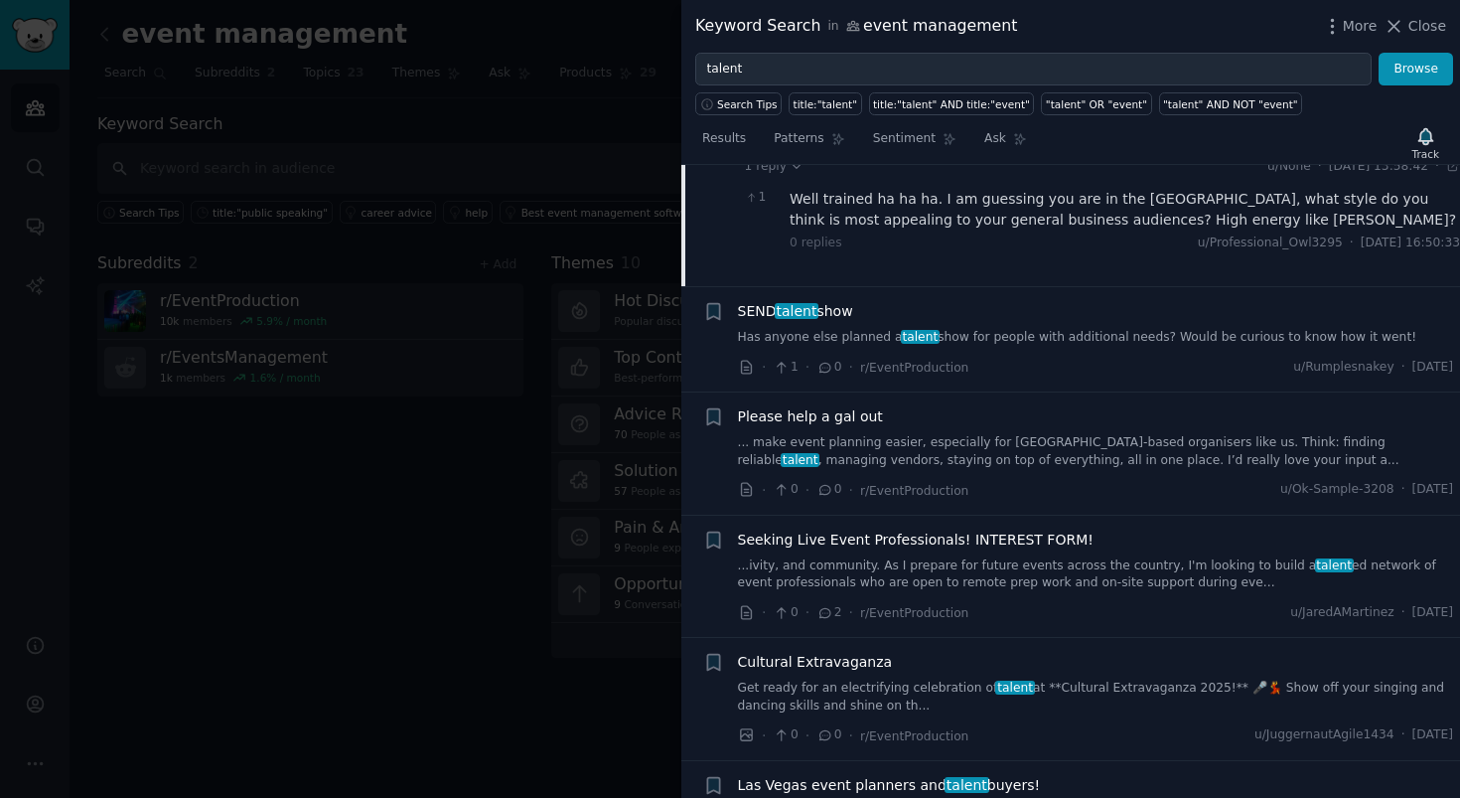
click at [874, 437] on link "... make event planning easier, especially for UK-based organisers like us. Thi…" at bounding box center [1096, 451] width 716 height 35
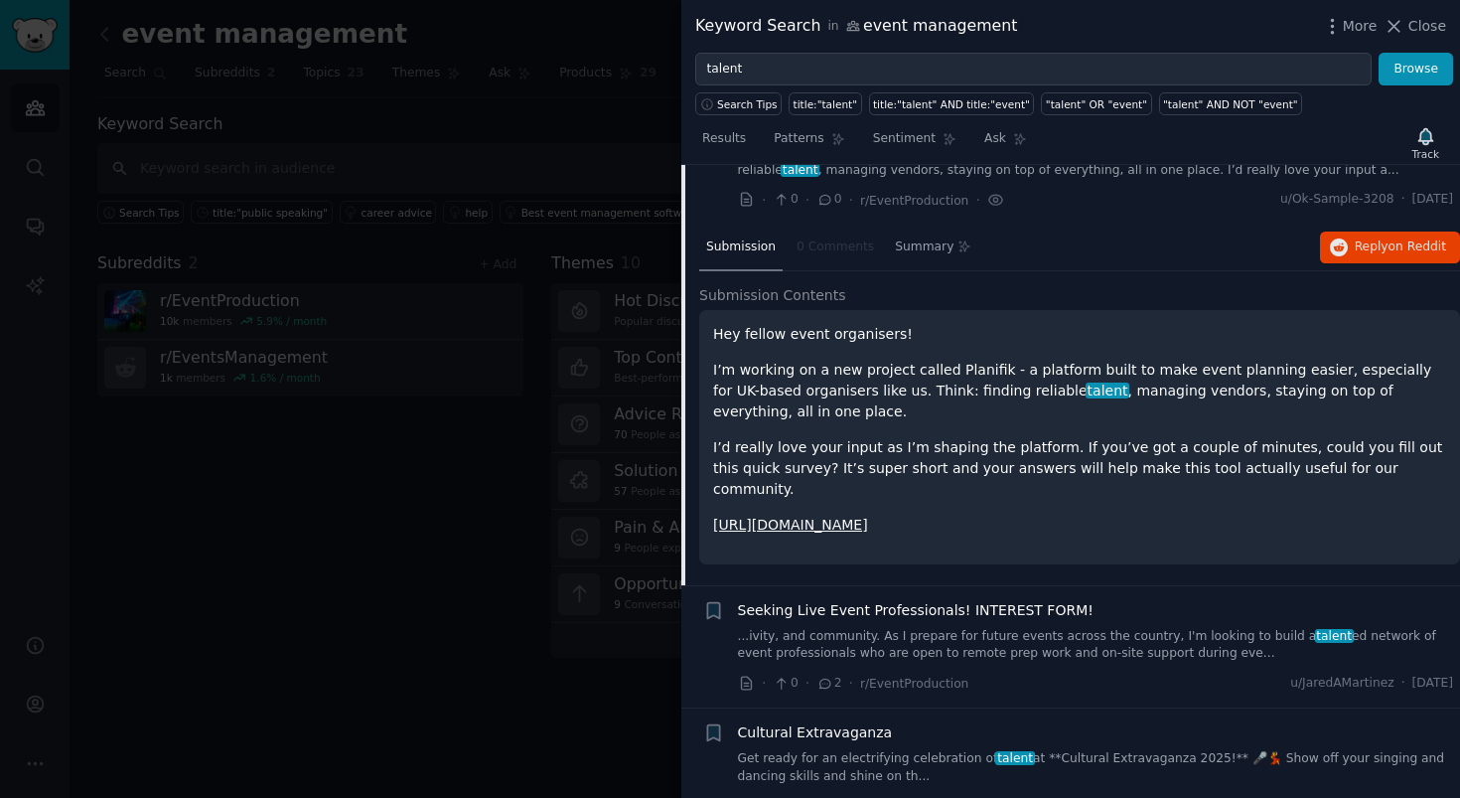
scroll to position [259, 0]
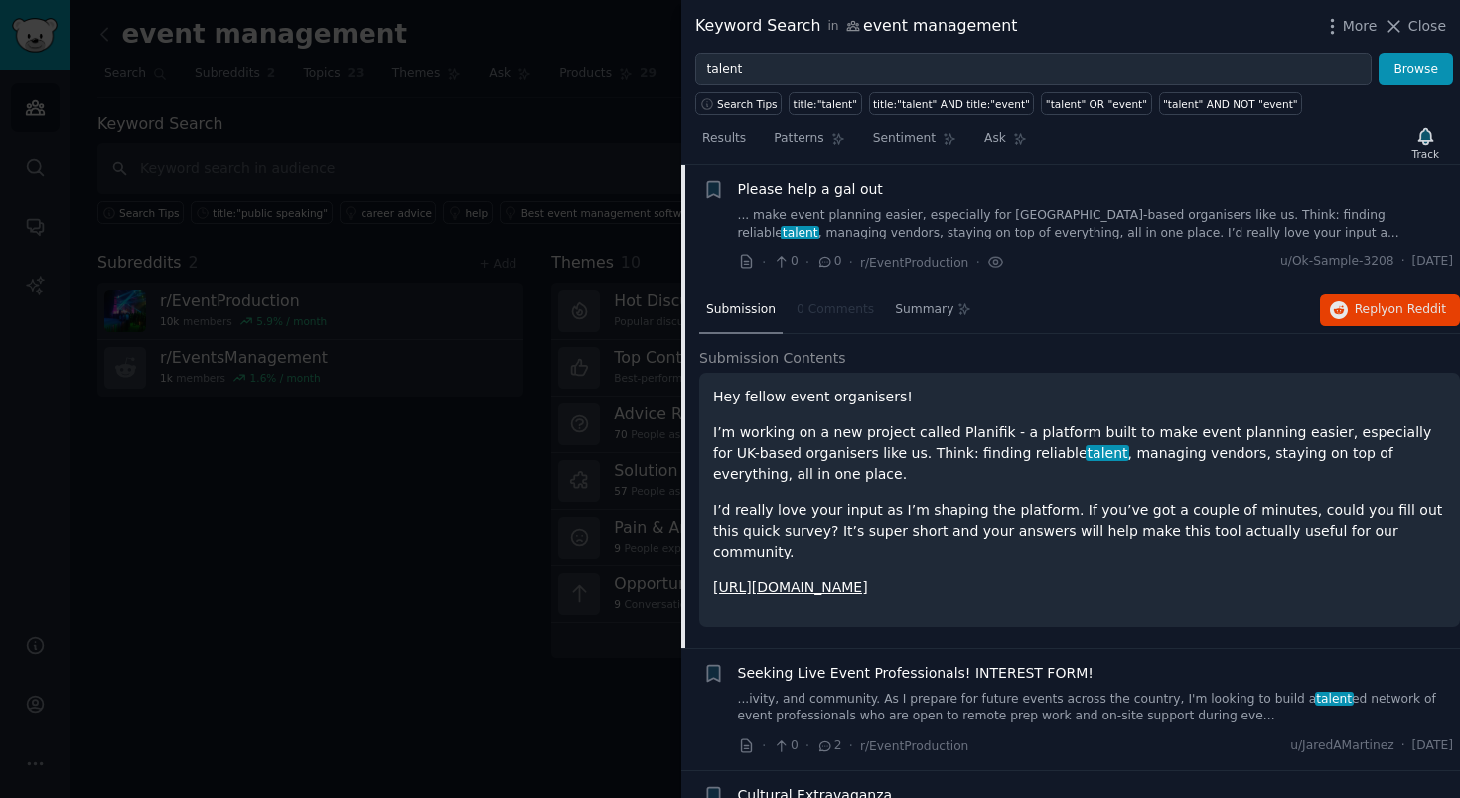
click at [893, 377] on div "Hey fellow event organisers! I’m working on a new project called Planifik - a p…" at bounding box center [1079, 499] width 761 height 254
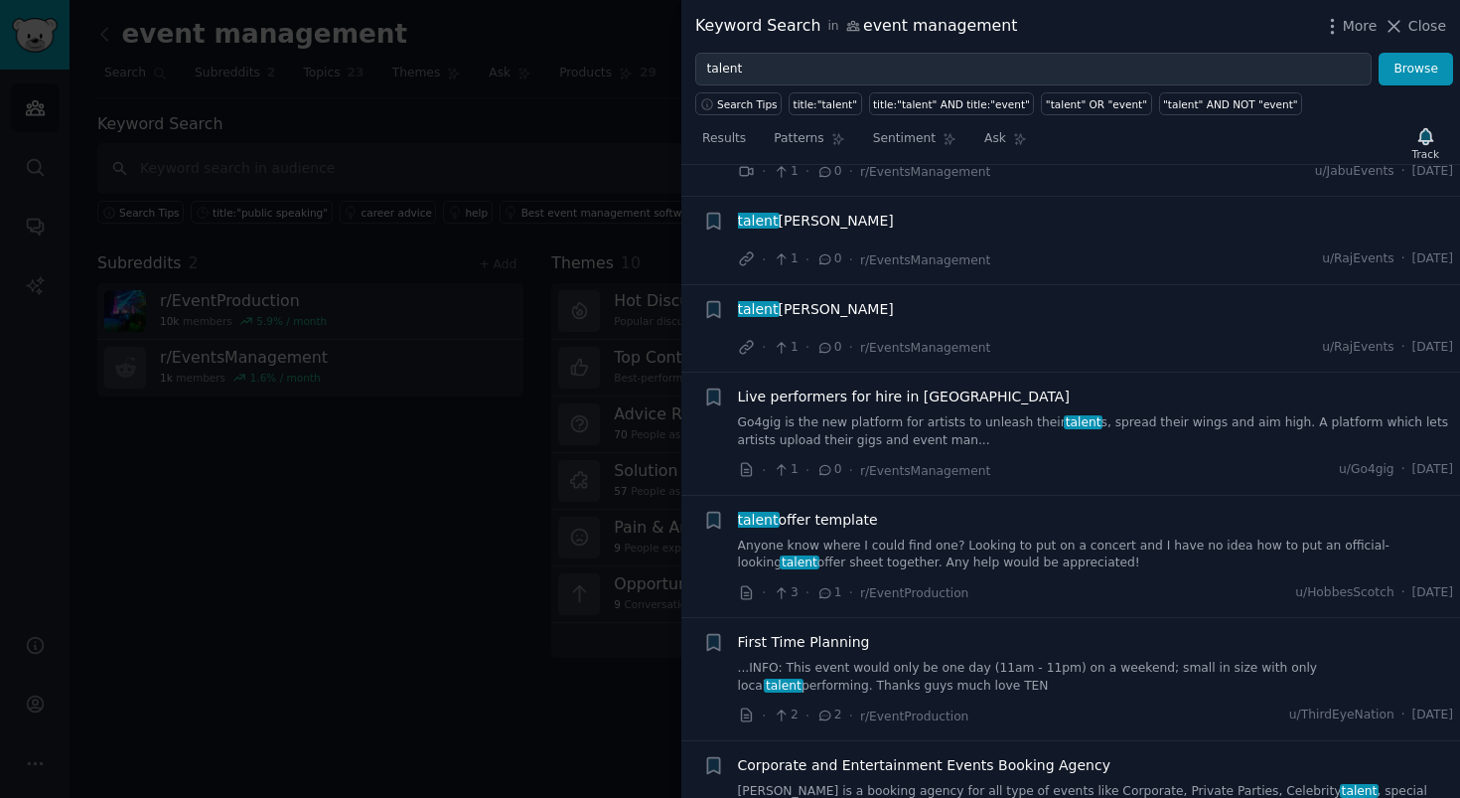
scroll to position [4132, 0]
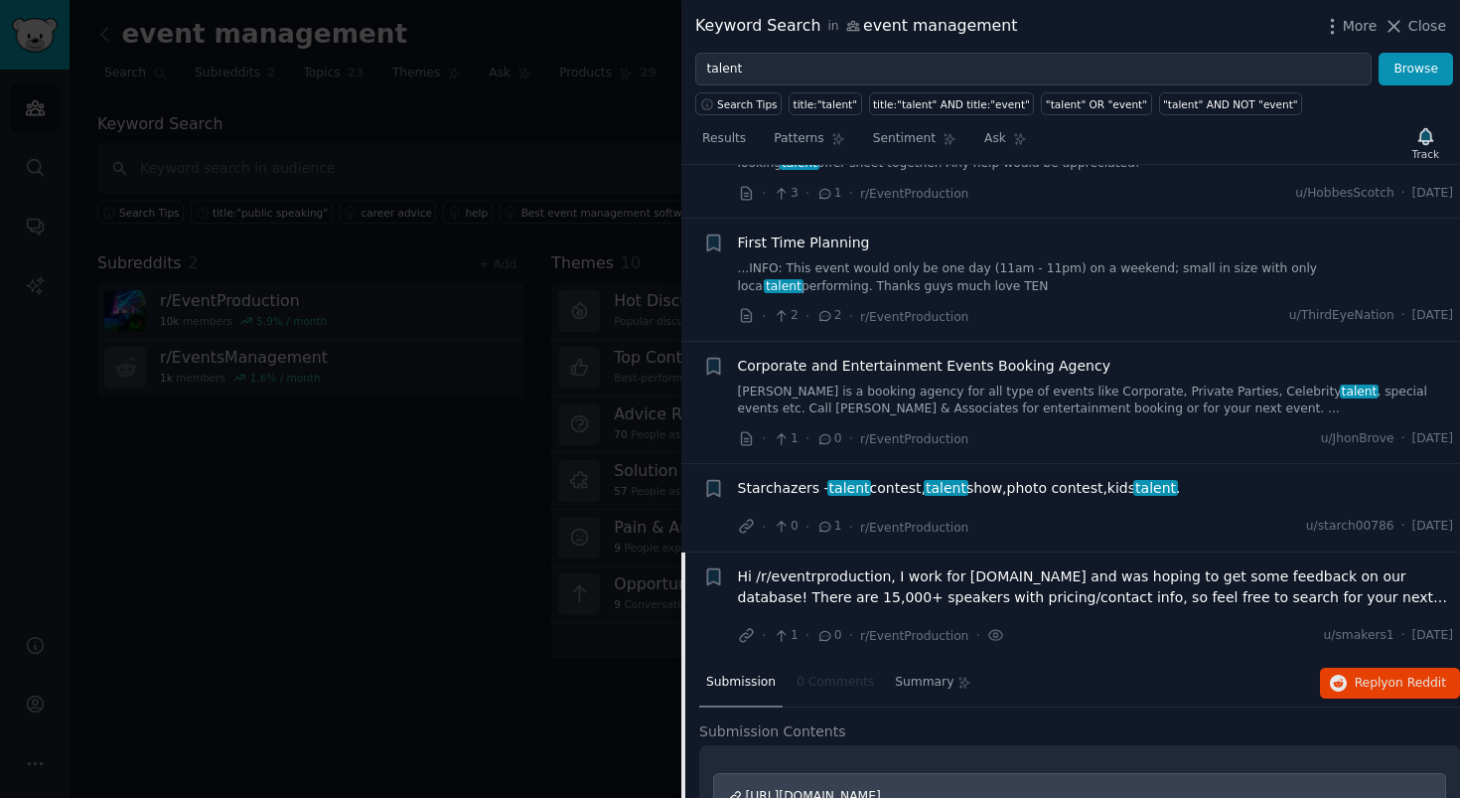
scroll to position [4090, 0]
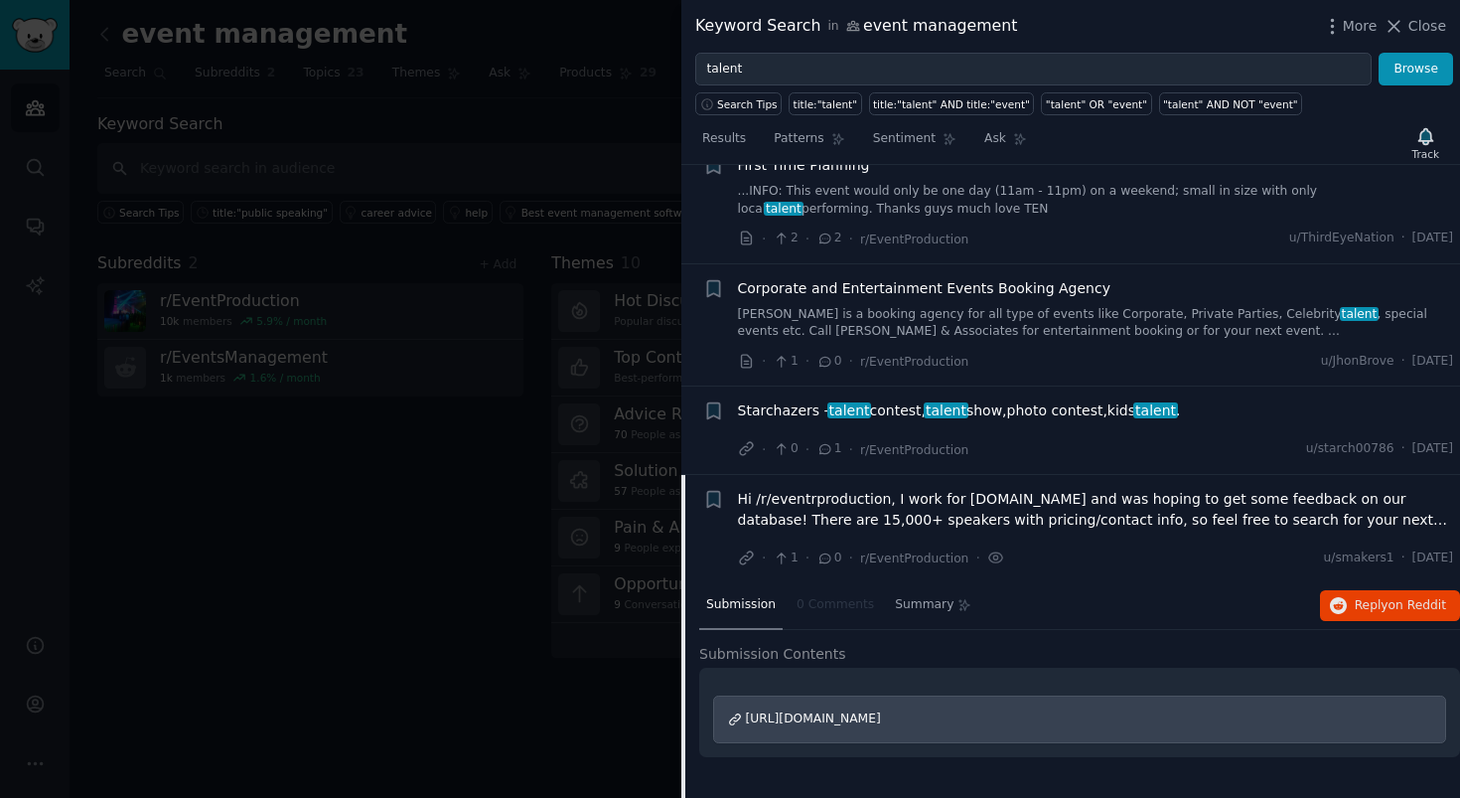
click at [861, 489] on span "Hi /r/eventrproduction, I work for speakerpedia.com and was hoping to get some …" at bounding box center [1096, 510] width 716 height 42
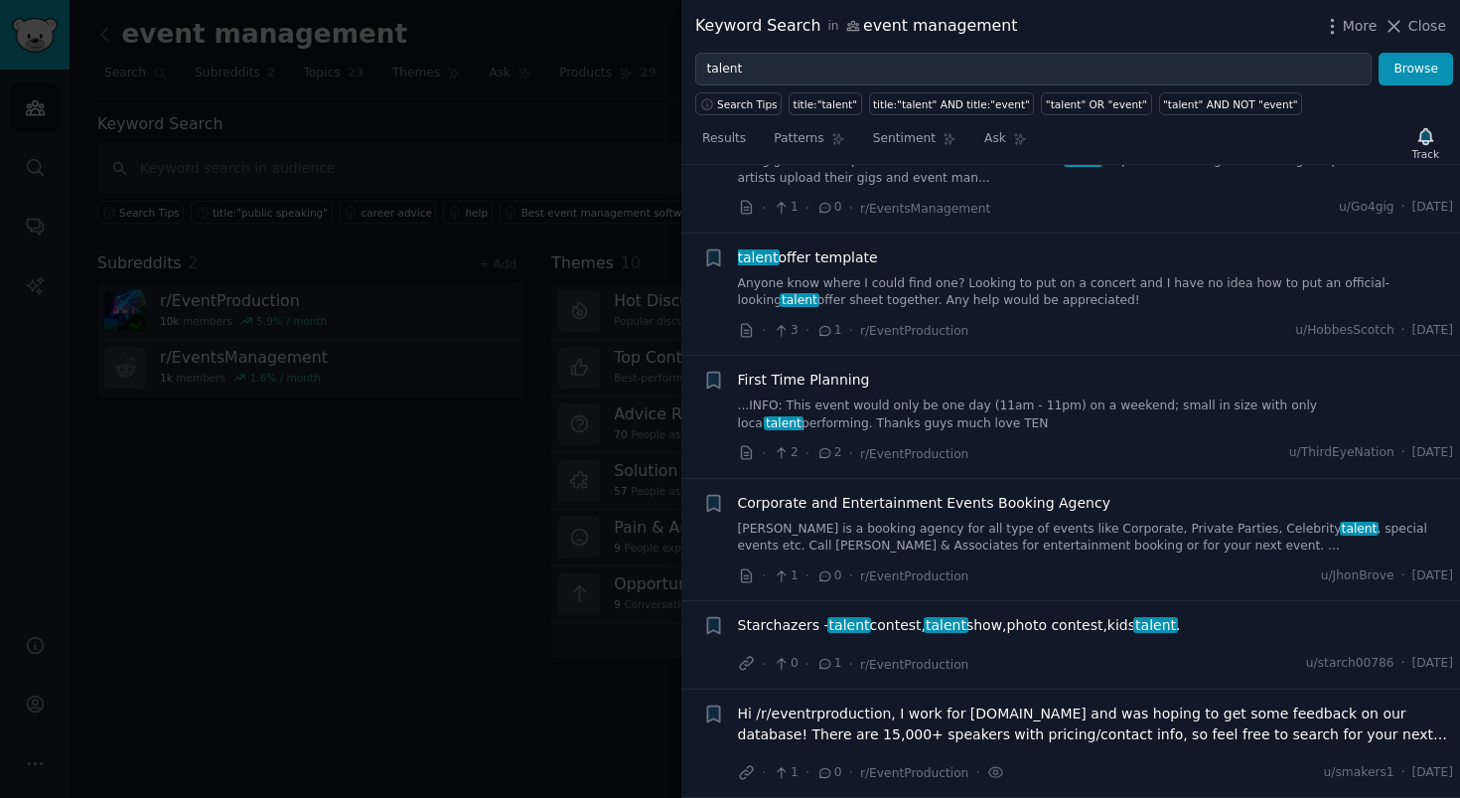
scroll to position [3792, 0]
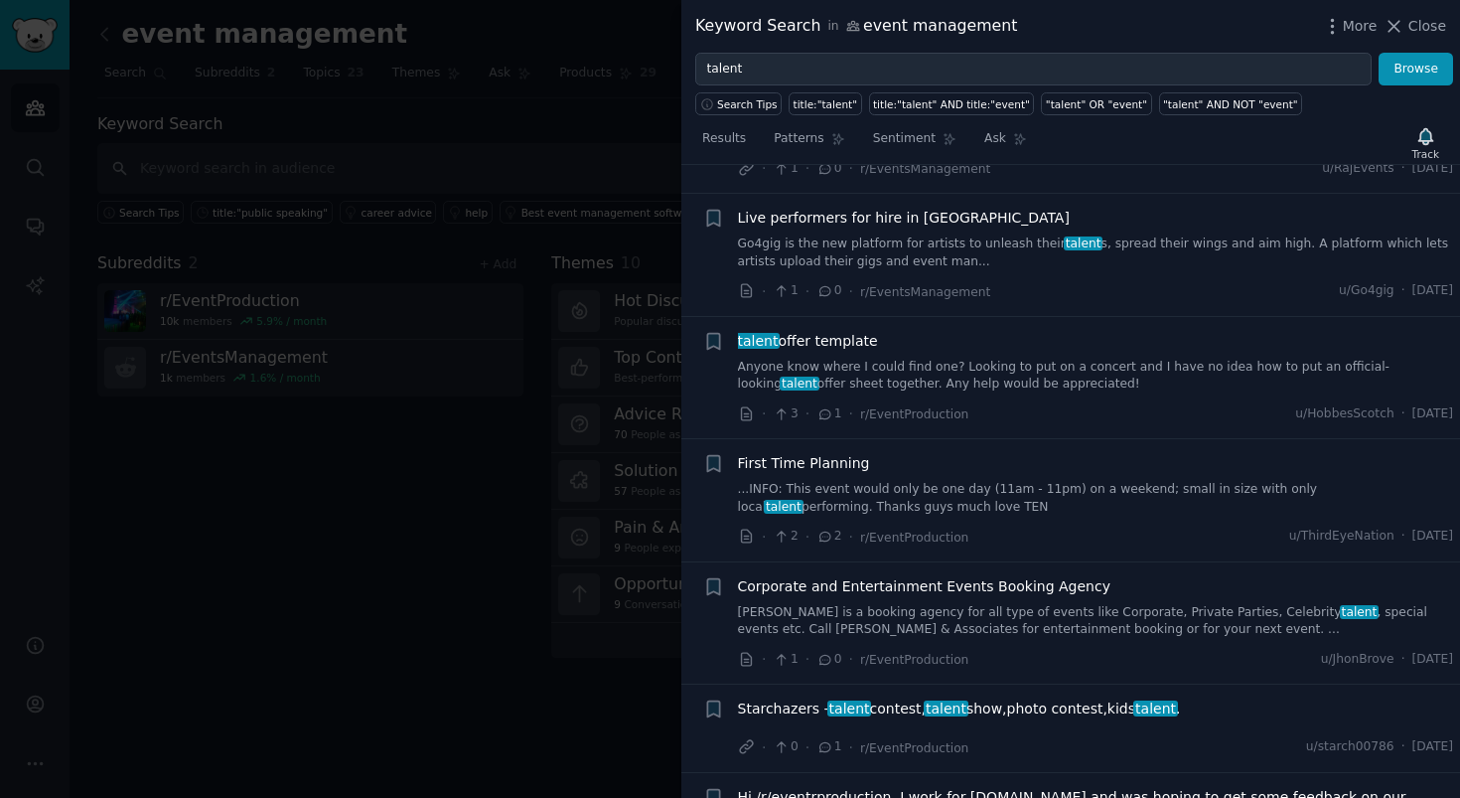
click at [812, 787] on div "Hi /r/eventrproduction, I work for speakerpedia.com and was hoping to get some …" at bounding box center [1096, 811] width 716 height 49
click at [813, 787] on span "Hi /r/eventrproduction, I work for speakerpedia.com and was hoping to get some …" at bounding box center [1096, 808] width 716 height 42
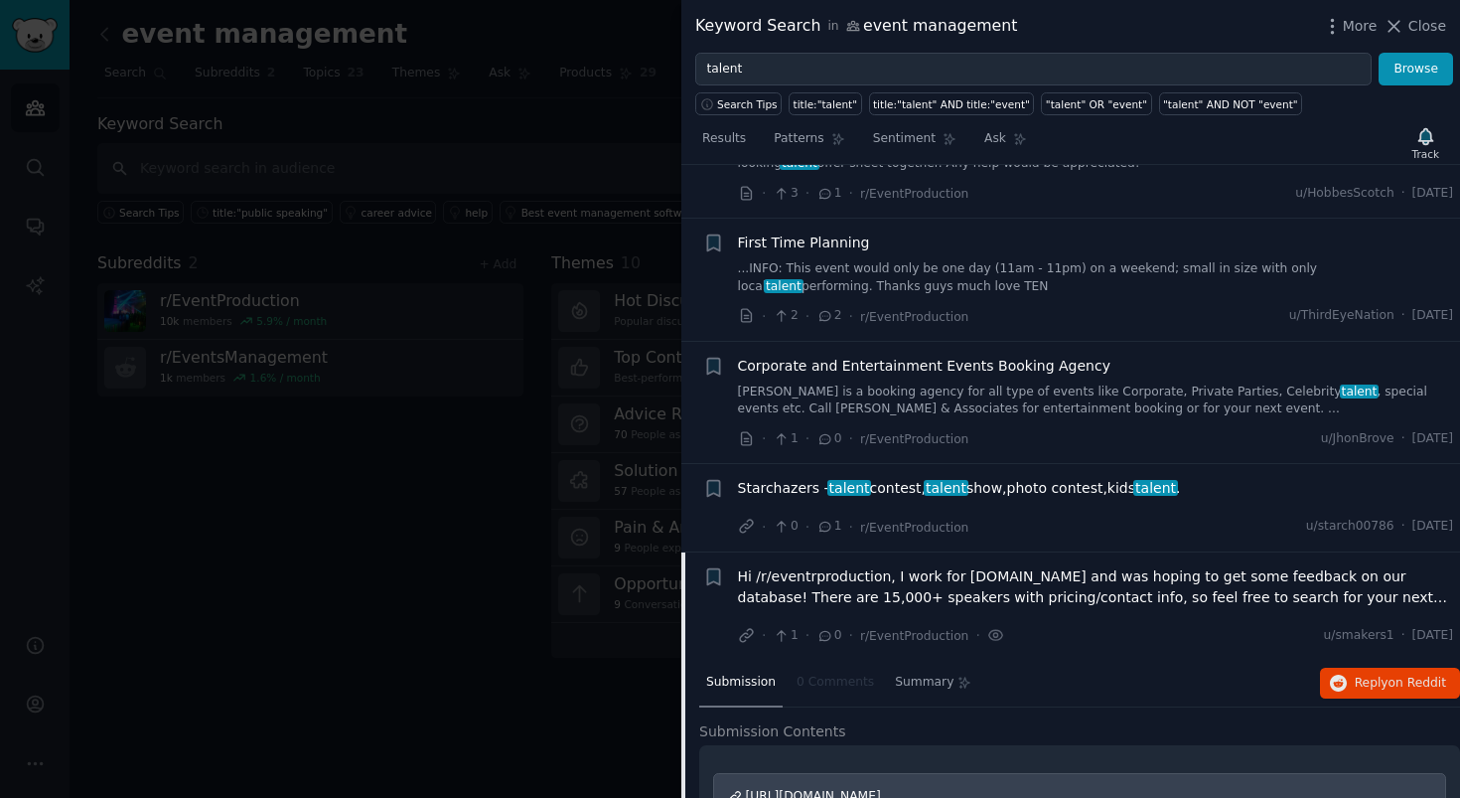
scroll to position [4090, 0]
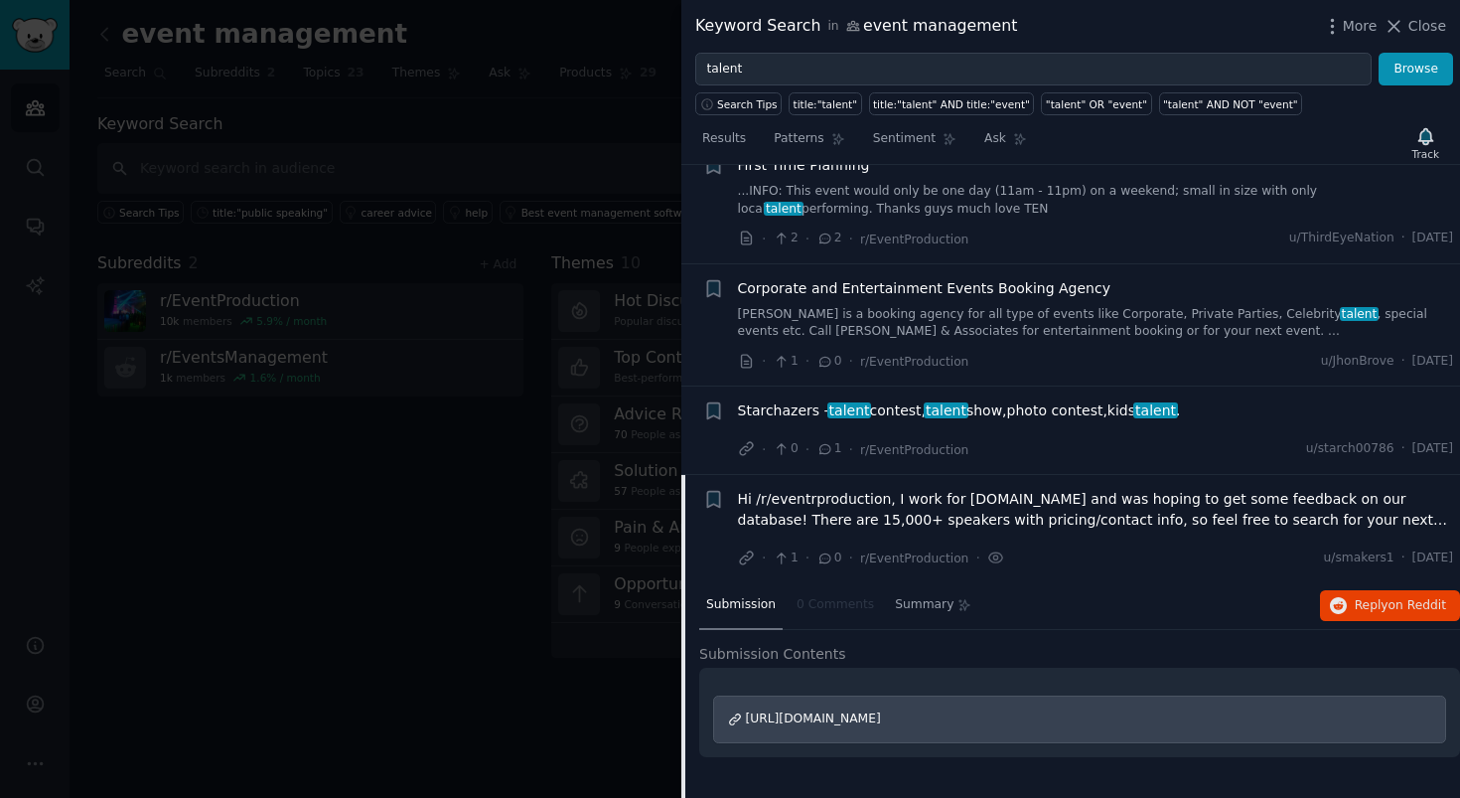
click at [1044, 489] on span "Hi /r/eventrproduction, I work for speakerpedia.com and was hoping to get some …" at bounding box center [1096, 510] width 716 height 42
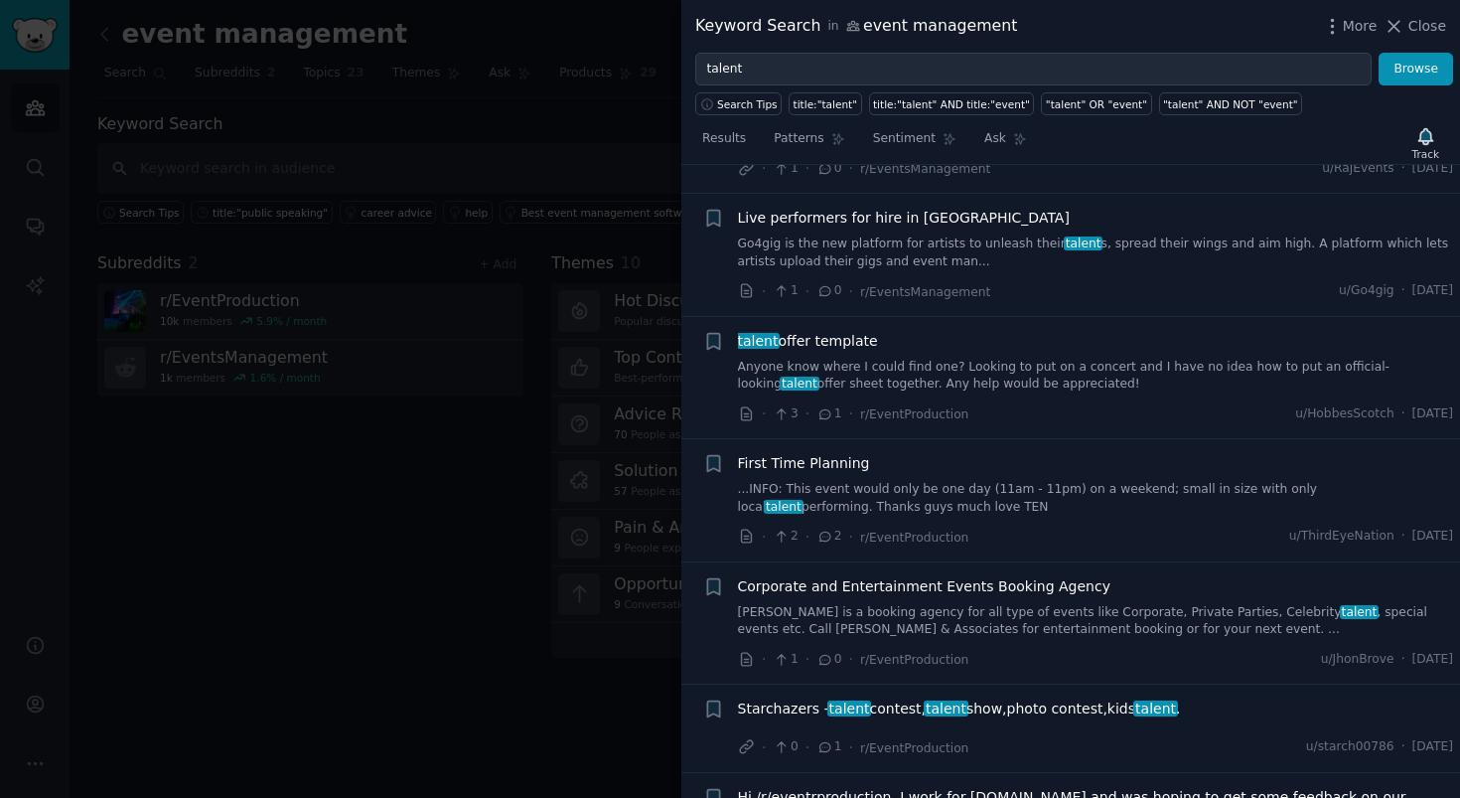
click at [1016, 787] on span "Hi /r/eventrproduction, I work for speakerpedia.com and was hoping to get some …" at bounding box center [1096, 808] width 716 height 42
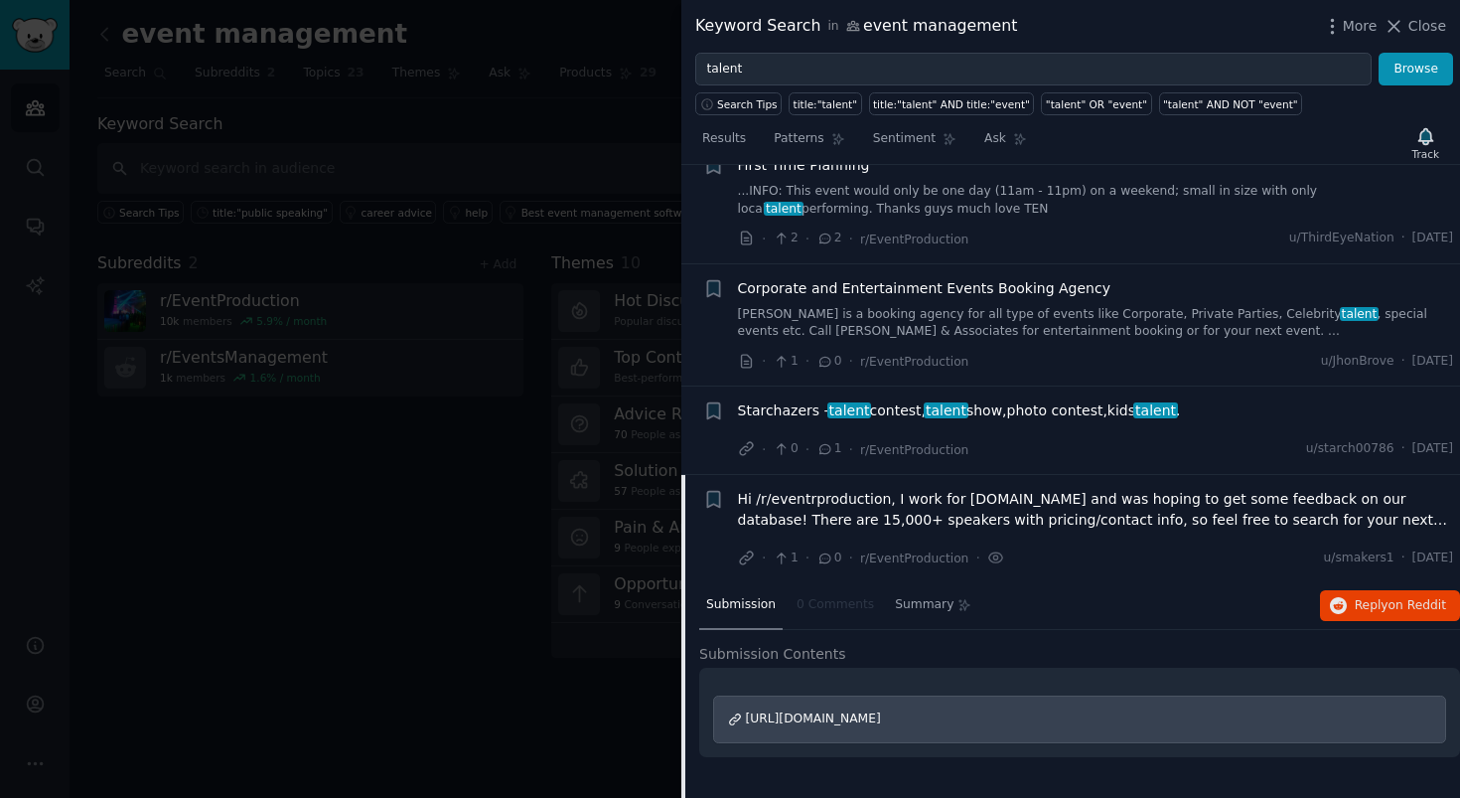
click at [1026, 489] on div "Hi /r/eventrproduction, I work for speakerpedia.com and was hoping to get some …" at bounding box center [1096, 513] width 716 height 49
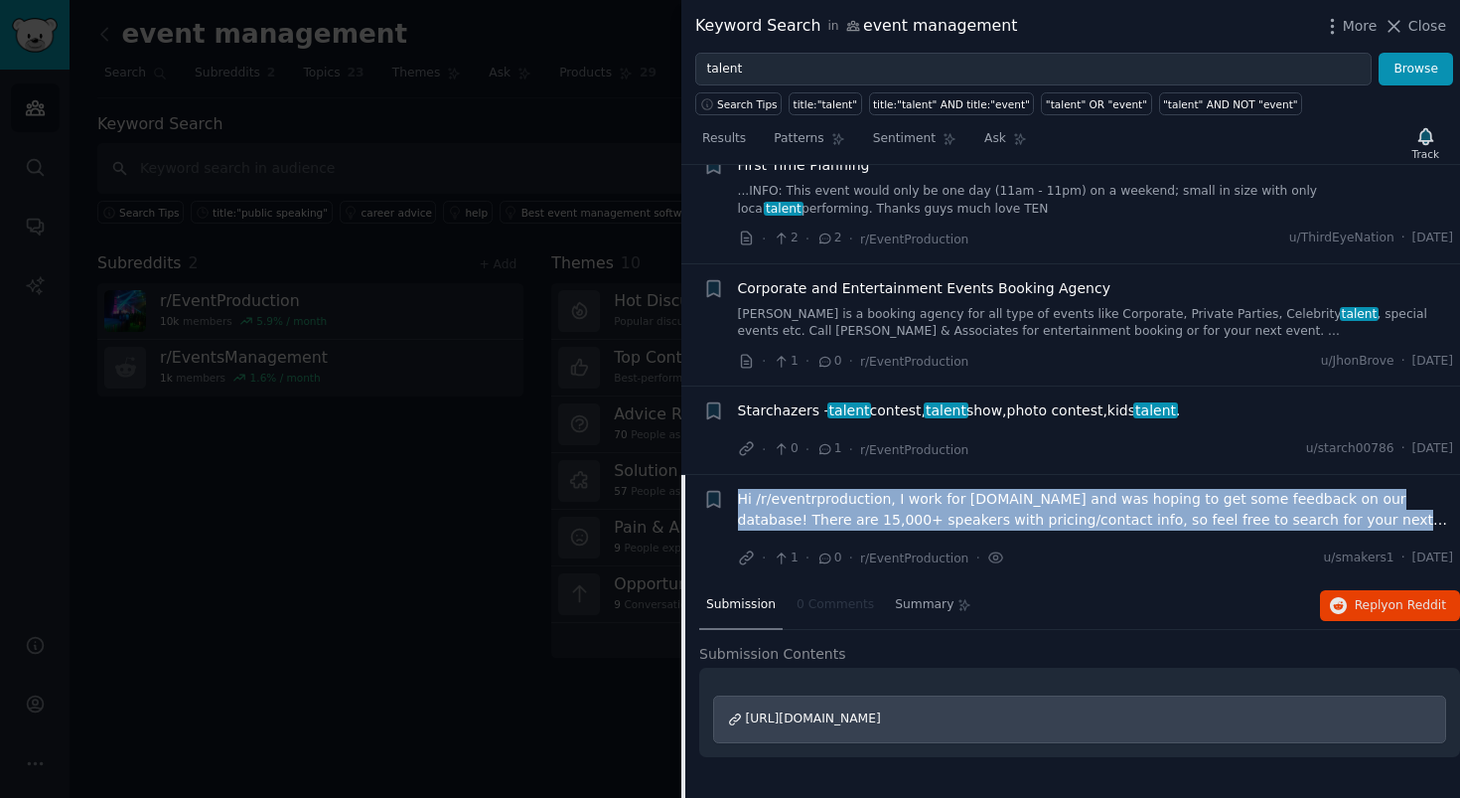
click at [1026, 489] on div "Hi /r/eventrproduction, I work for speakerpedia.com and was hoping to get some …" at bounding box center [1096, 513] width 716 height 49
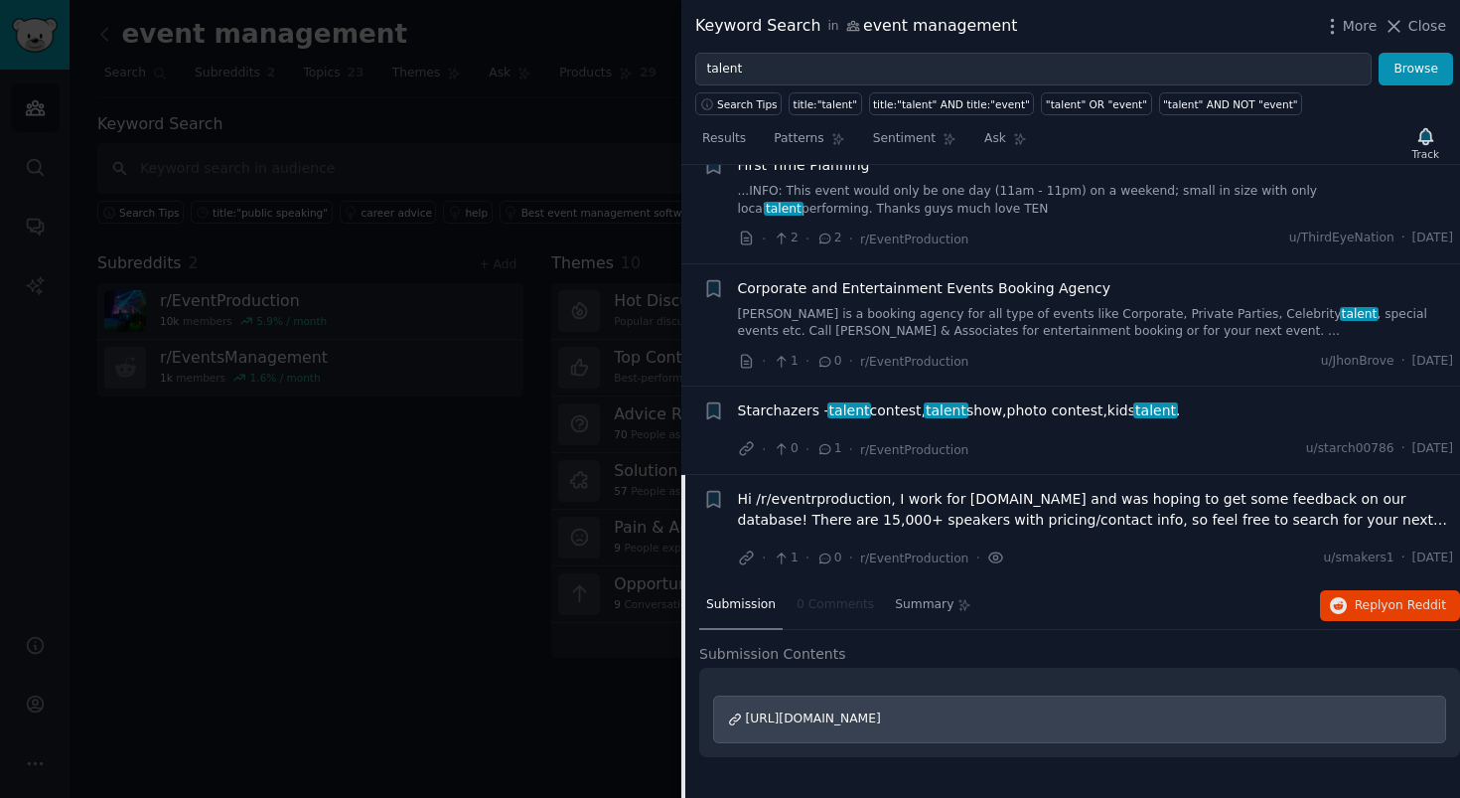
click at [993, 547] on icon at bounding box center [996, 557] width 18 height 21
click at [954, 489] on span "Hi /r/eventrproduction, I work for speakerpedia.com and was hoping to get some …" at bounding box center [1096, 510] width 716 height 42
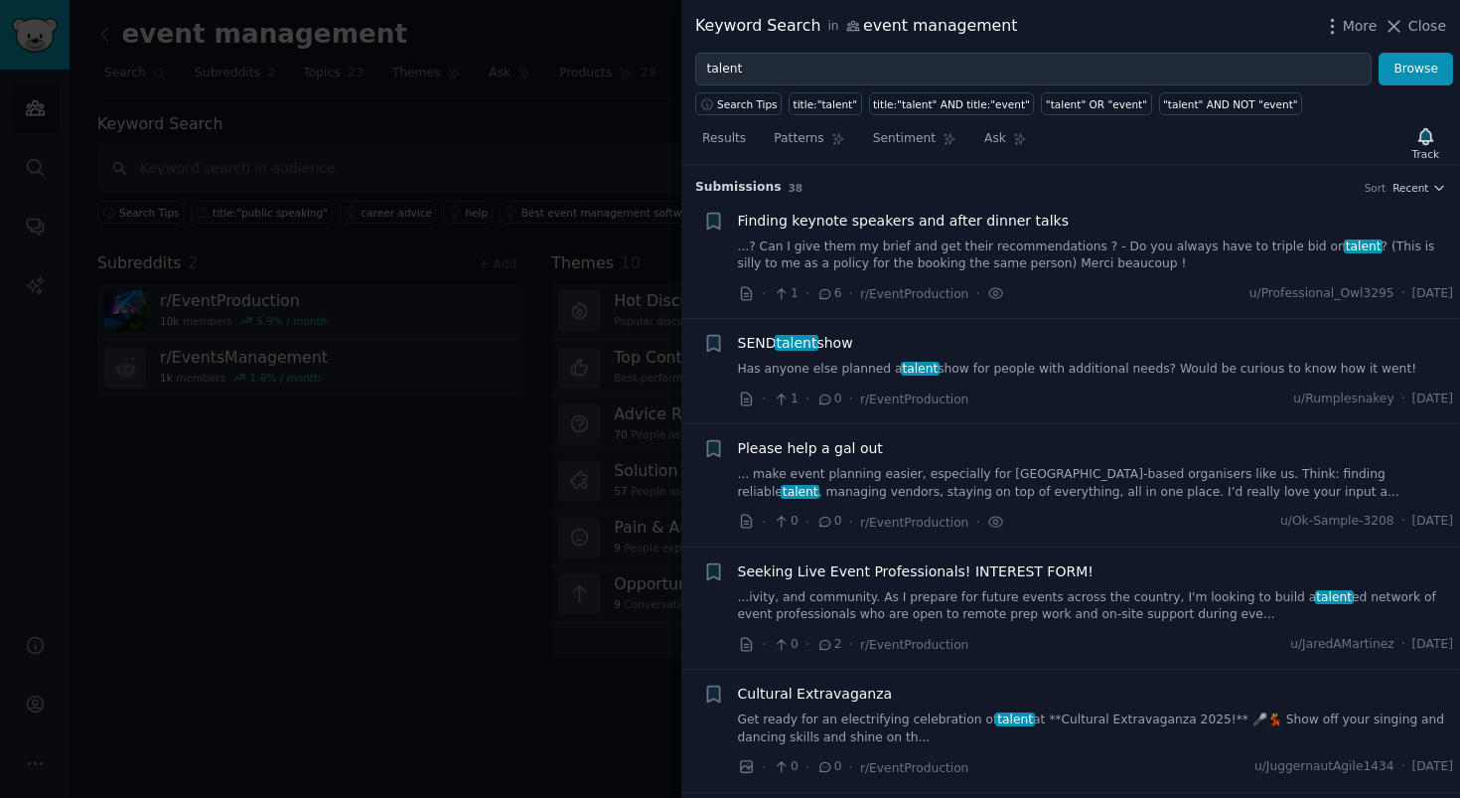
drag, startPoint x: 361, startPoint y: 565, endPoint x: 573, endPoint y: 536, distance: 214.5
click at [361, 565] on div at bounding box center [730, 399] width 1460 height 798
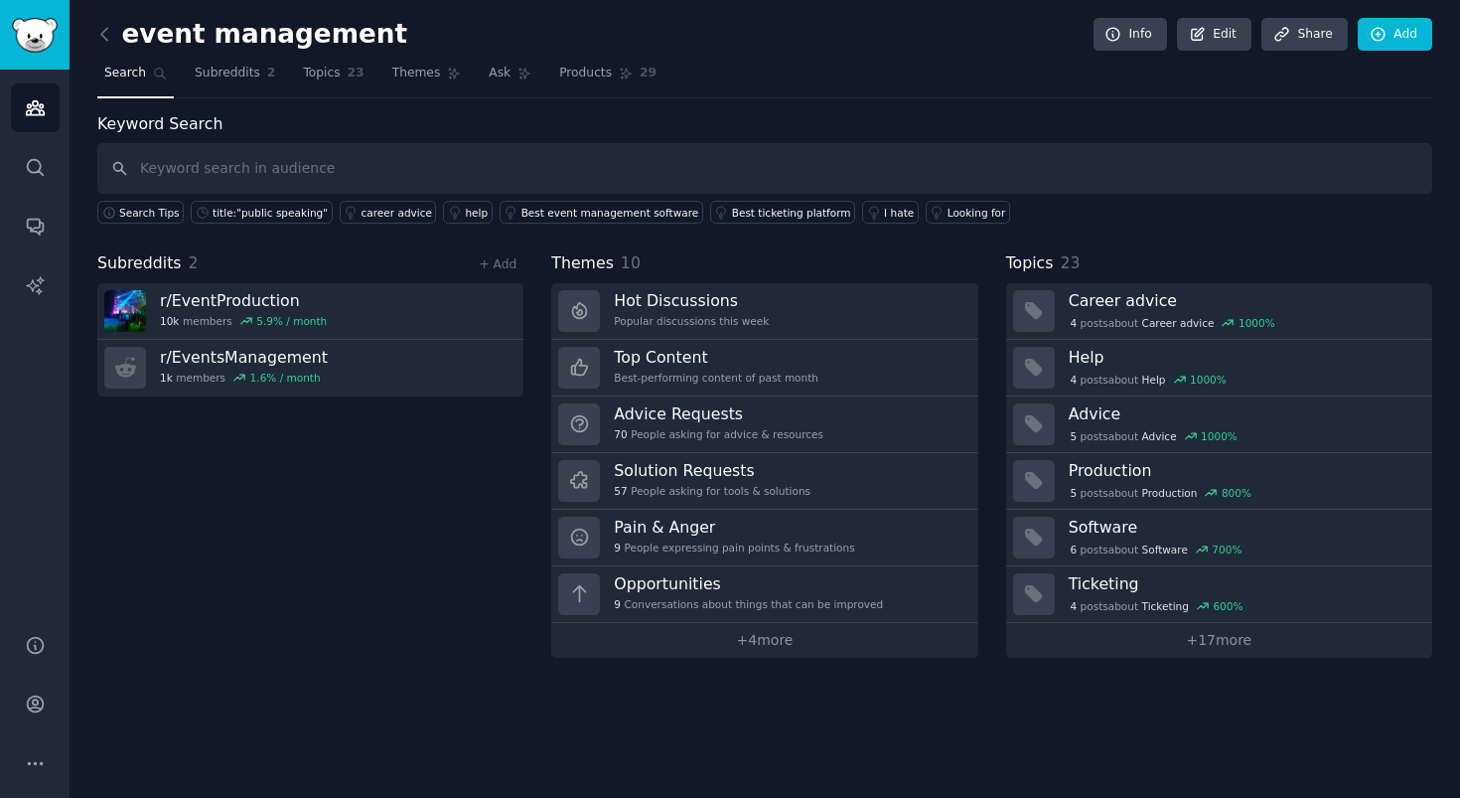
drag, startPoint x: 370, startPoint y: 451, endPoint x: 368, endPoint y: 438, distance: 13.1
click at [370, 451] on div "Subreddits 2 + Add r/ EventProduction 10k members 5.9 % / month r/ EventsManage…" at bounding box center [310, 454] width 426 height 406
click at [261, 77] on link "Subreddits 2" at bounding box center [235, 78] width 94 height 41
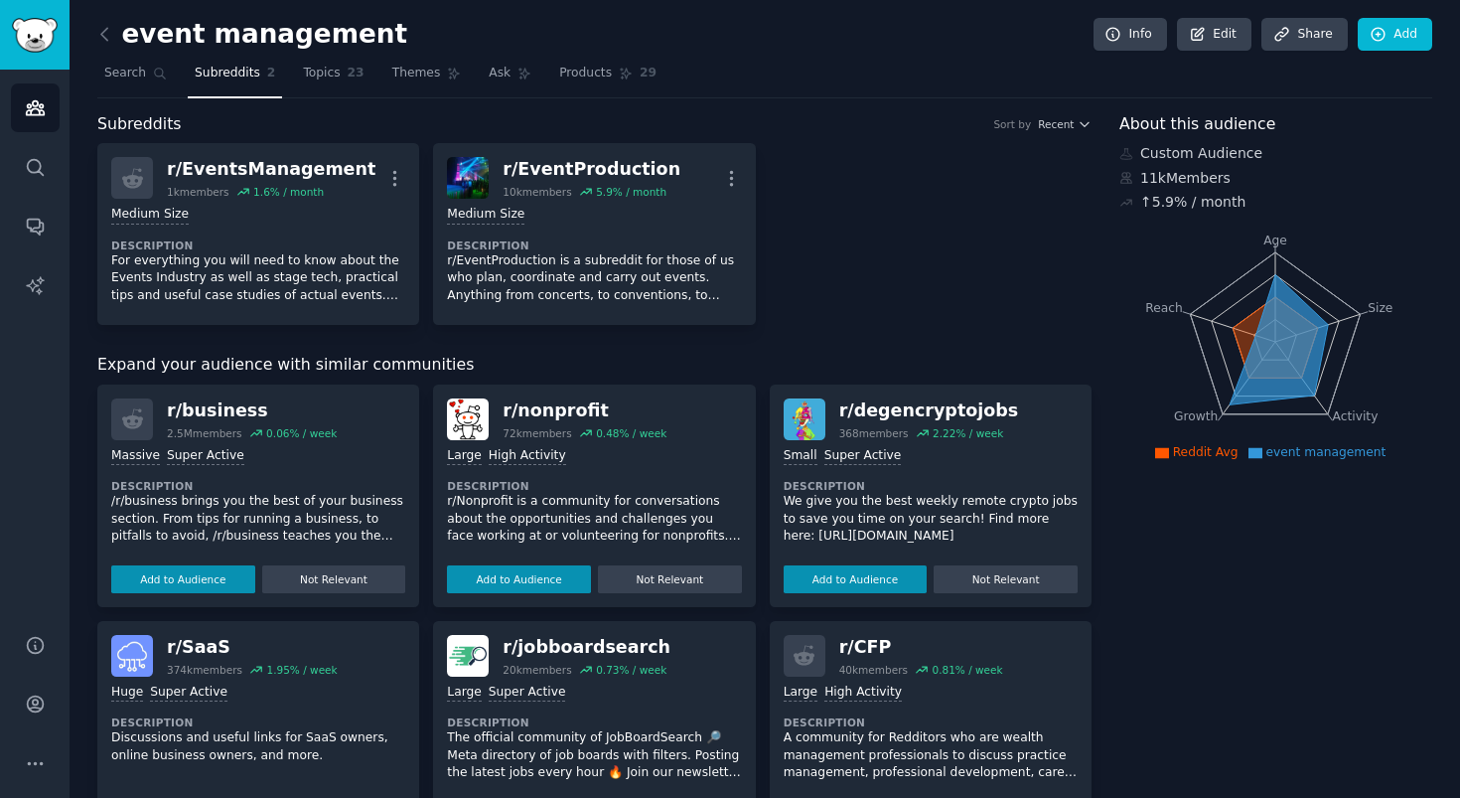
click at [730, 71] on nav "Search Subreddits 2 Topics 23 Themes Ask Products 29" at bounding box center [764, 78] width 1335 height 41
click at [852, 255] on div "r/ EventsManagement 1k members 1.6 % / month More Medium Size Description For e…" at bounding box center [594, 234] width 994 height 182
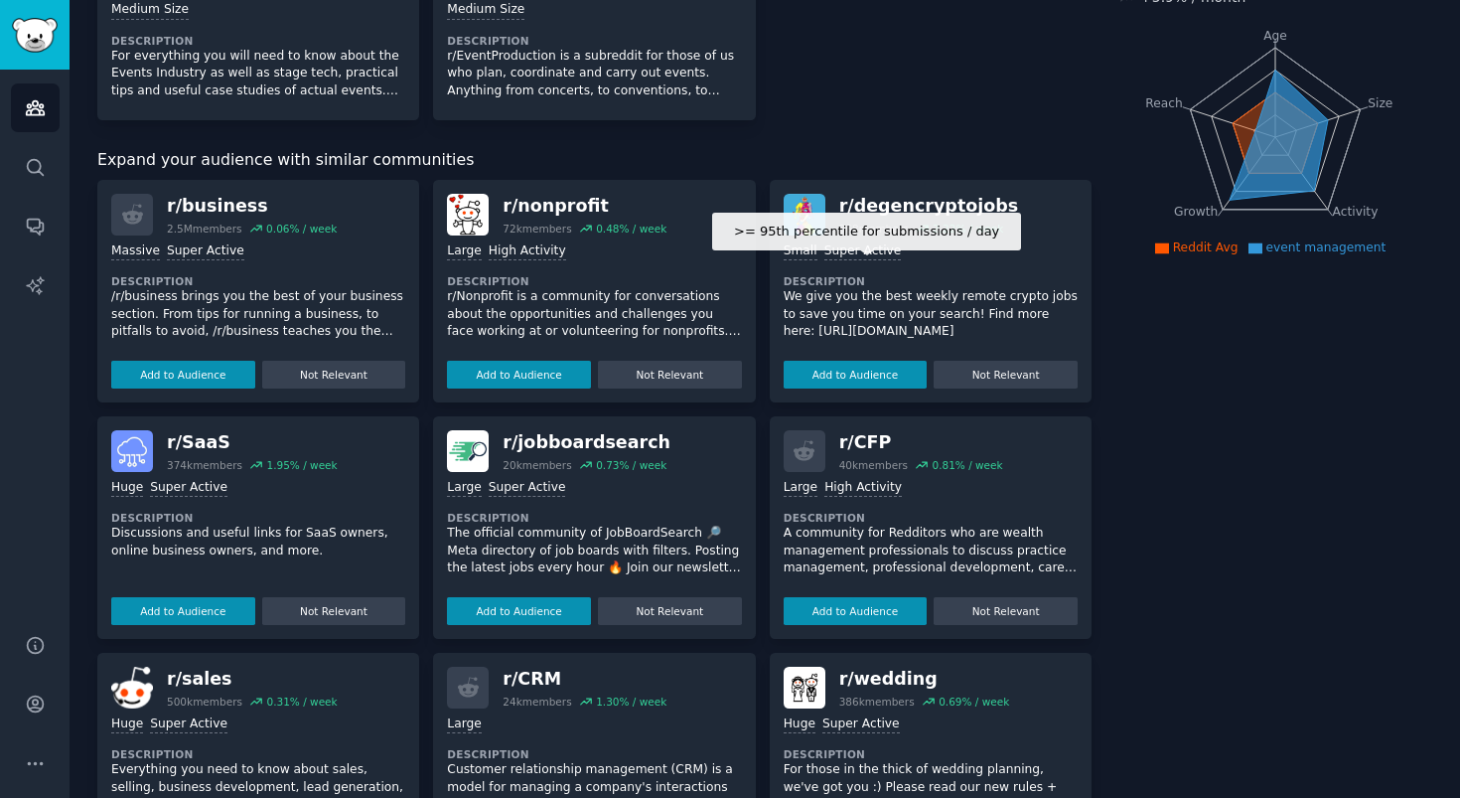
scroll to position [206, 0]
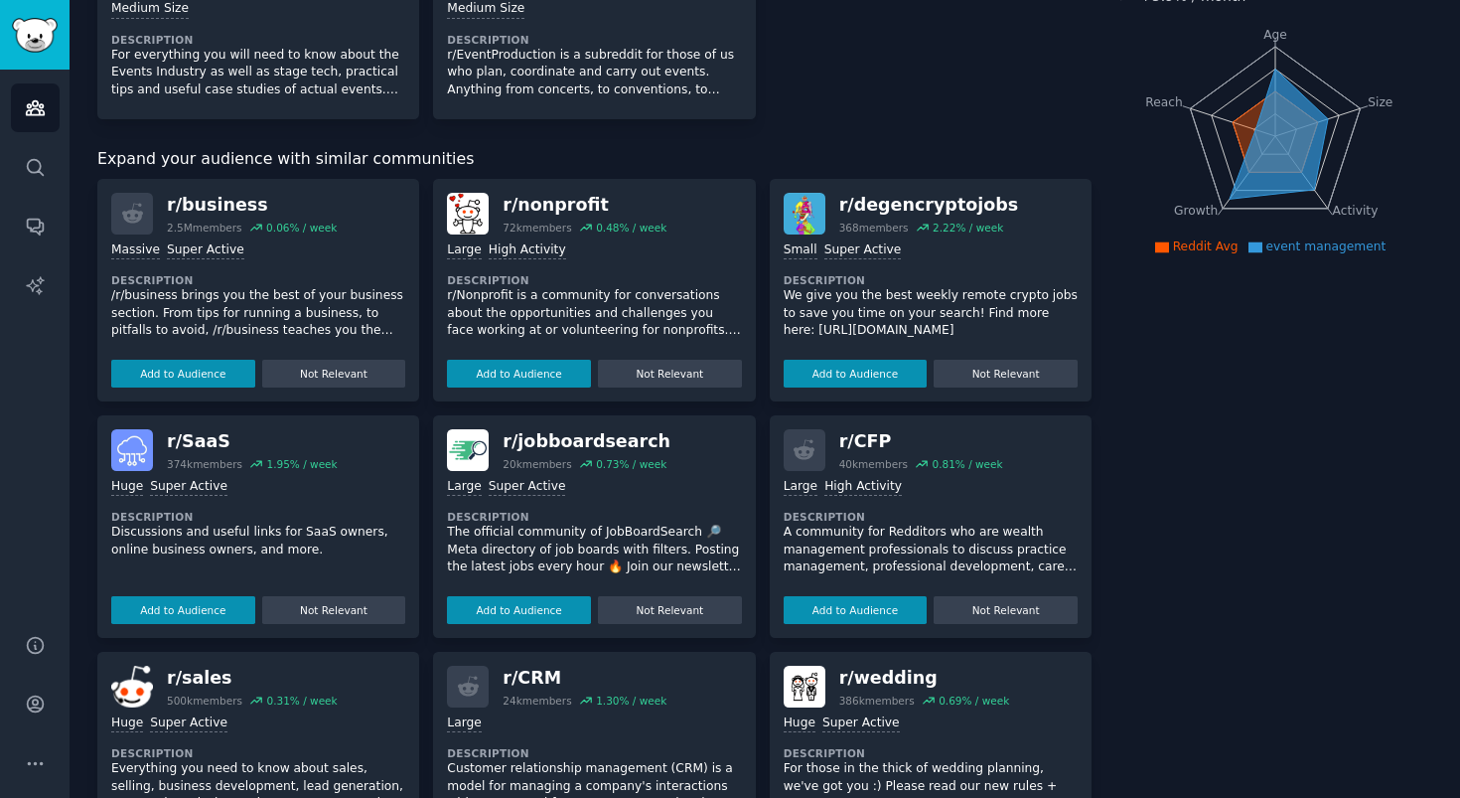
click at [902, 116] on div "r/ EventsManagement 1k members 1.6 % / month More Medium Size Description For e…" at bounding box center [594, 28] width 994 height 182
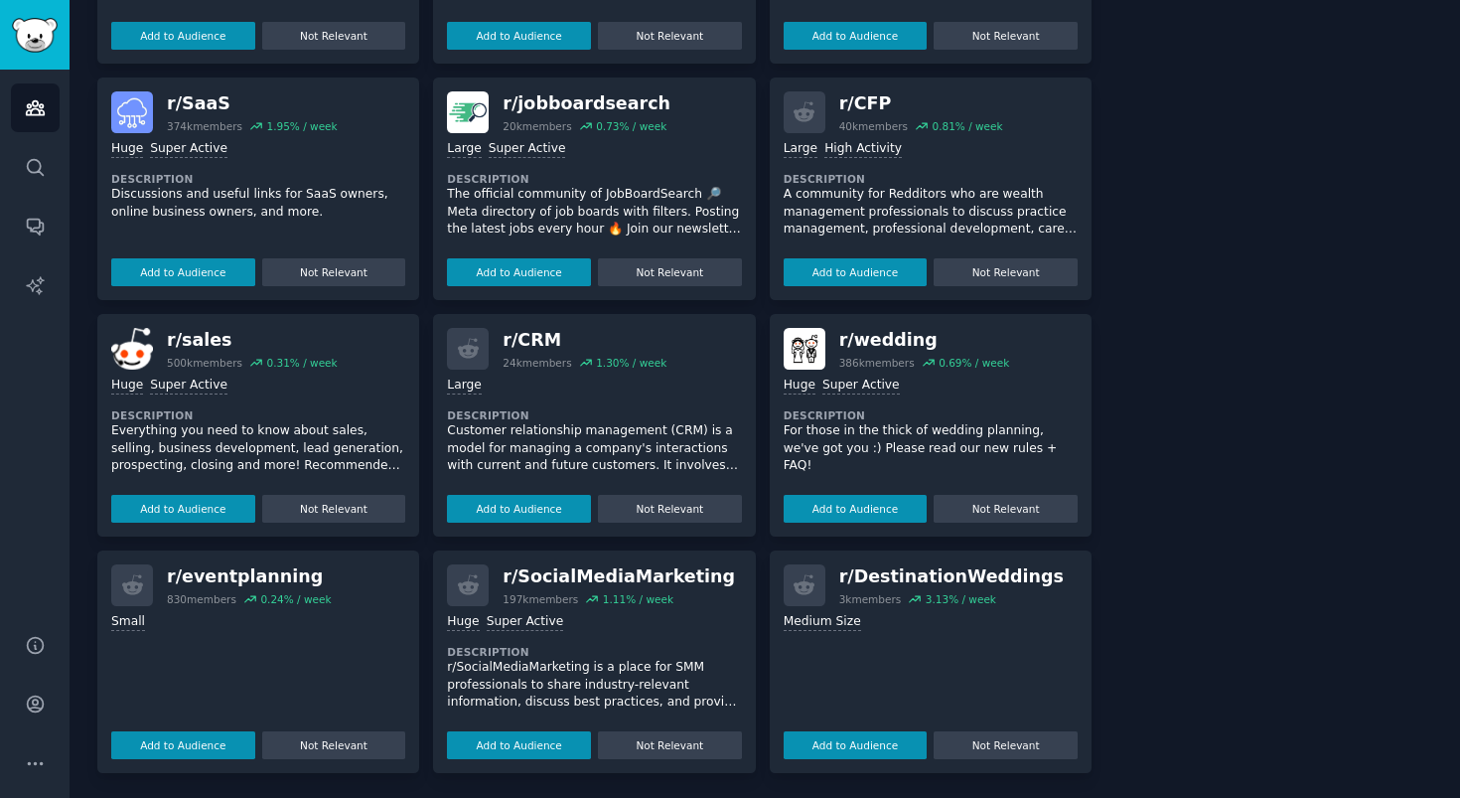
scroll to position [546, 0]
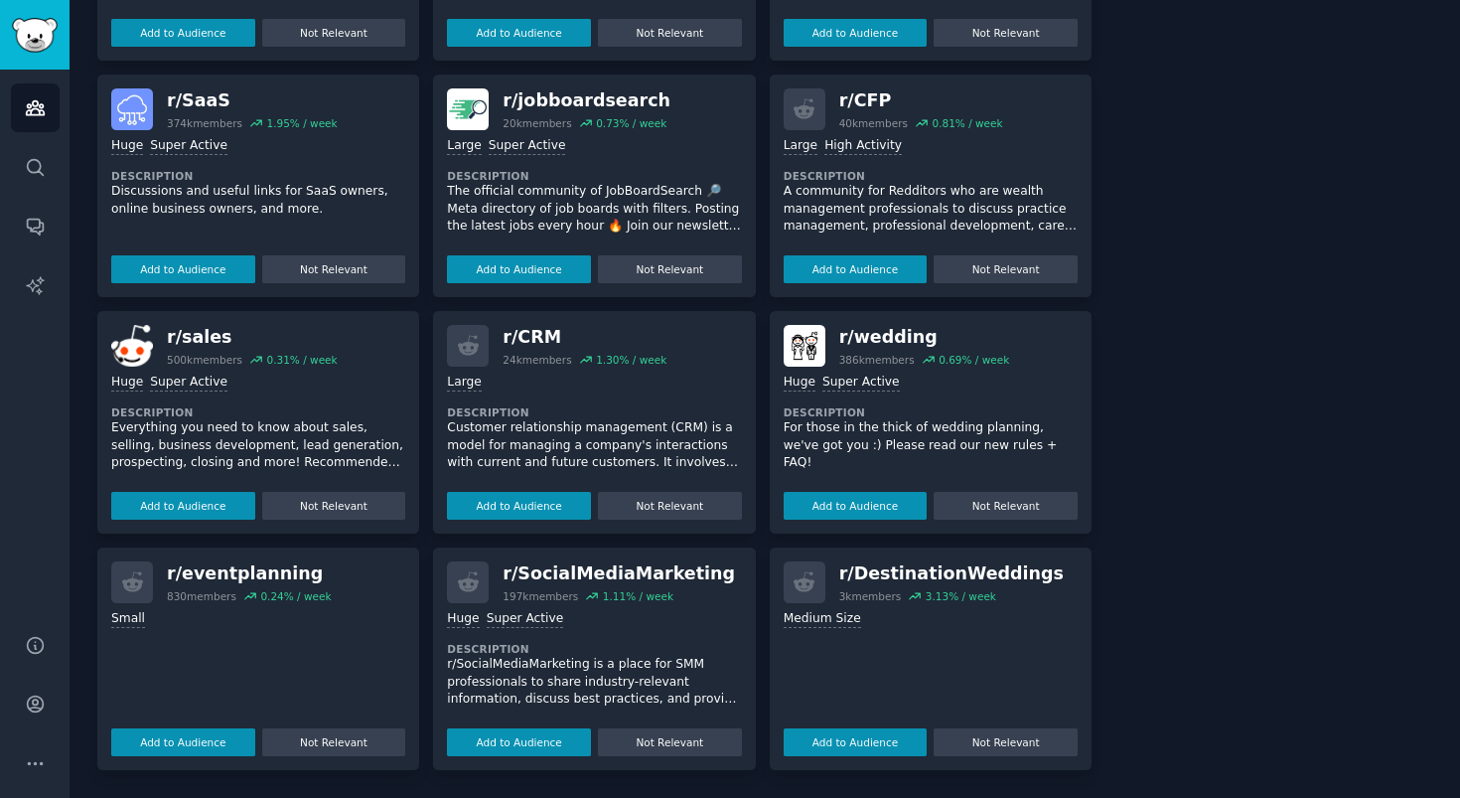
click at [192, 660] on div "Small Add to Audience Not Relevant" at bounding box center [258, 679] width 294 height 153
